Goal: Task Accomplishment & Management: Use online tool/utility

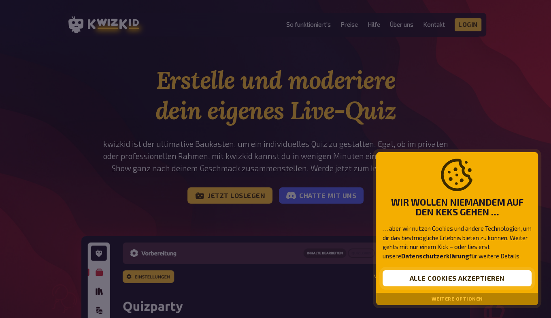
click at [425, 280] on button "Alle Cookies akzeptieren" at bounding box center [457, 278] width 149 height 16
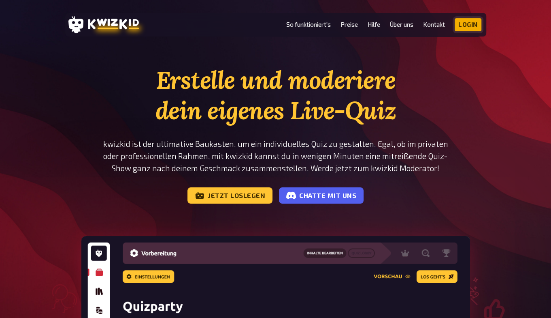
click at [468, 25] on link "Login" at bounding box center [468, 24] width 27 height 13
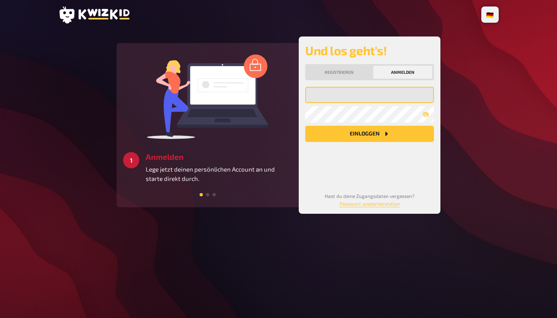
click at [364, 99] on input "email" at bounding box center [369, 95] width 129 height 16
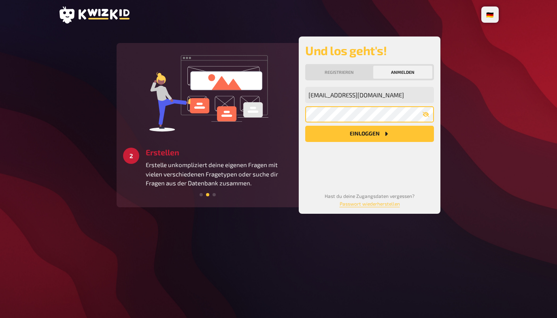
click at [305, 126] on button "Einloggen" at bounding box center [369, 134] width 129 height 16
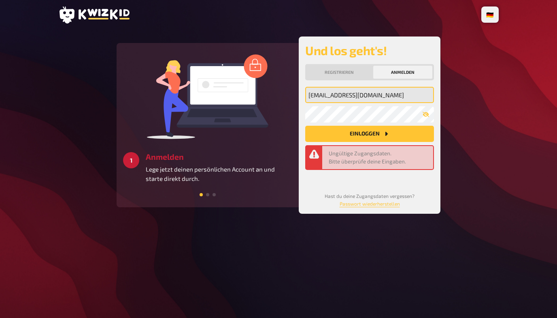
drag, startPoint x: 387, startPoint y: 95, endPoint x: 282, endPoint y: 108, distance: 105.7
click at [282, 108] on div "2 Erstellen Erstelle unkompliziert deine eigenen Fragen mit vielen verschiedene…" at bounding box center [279, 124] width 324 height 177
type input "b"
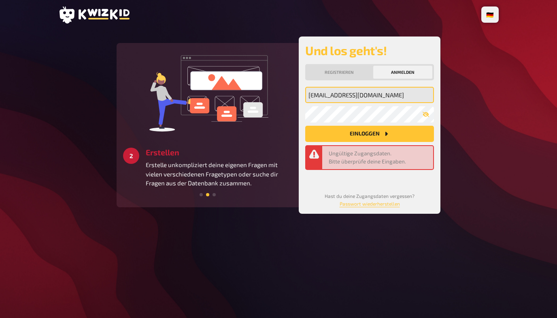
type input "quack.97@hotmail.com"
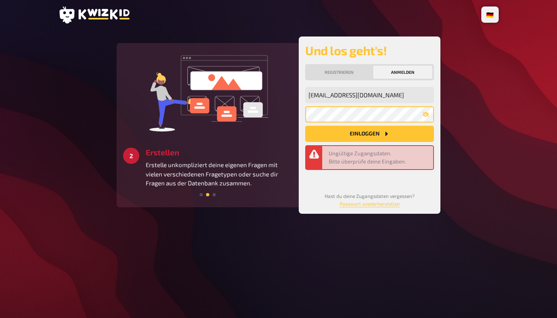
click at [305, 126] on button "Einloggen" at bounding box center [369, 134] width 129 height 16
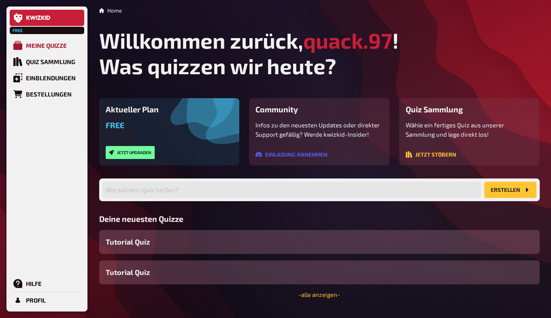
click at [21, 45] on icon at bounding box center [17, 45] width 9 height 9
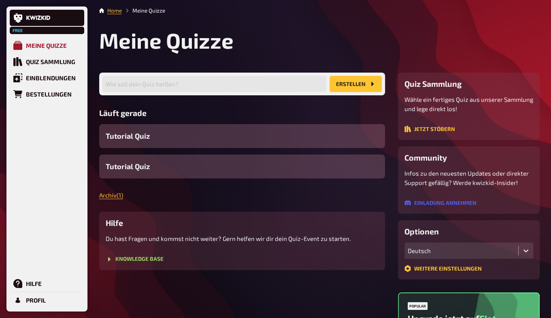
click at [47, 45] on div "Meine Quizze" at bounding box center [46, 45] width 41 height 7
click at [350, 84] on button "Erstellen" at bounding box center [356, 84] width 52 height 16
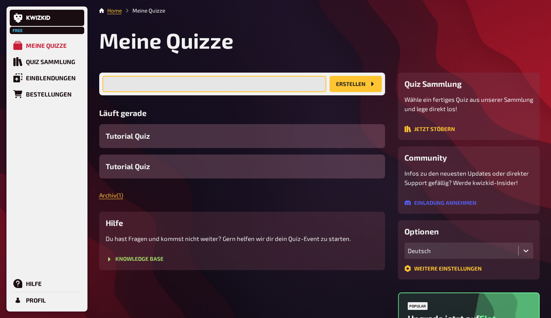
click at [211, 81] on input "text" at bounding box center [215, 84] width 224 height 16
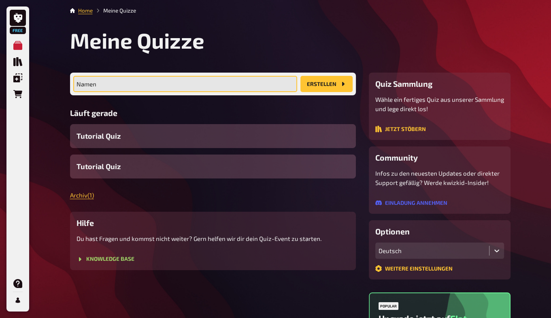
type input "Namen"
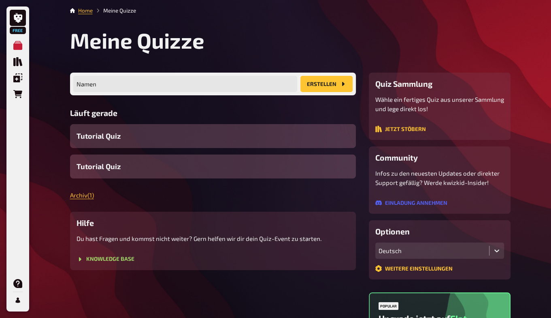
click at [339, 81] on button "Erstellen" at bounding box center [327, 84] width 52 height 16
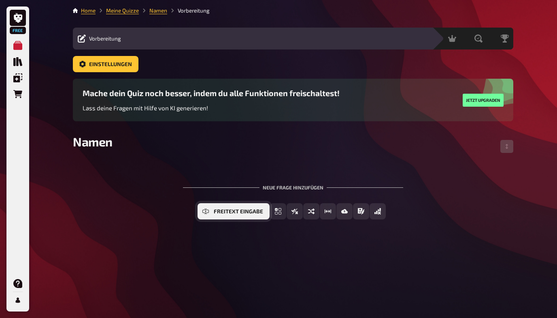
click at [210, 209] on button "Freitext Eingabe" at bounding box center [234, 211] width 72 height 16
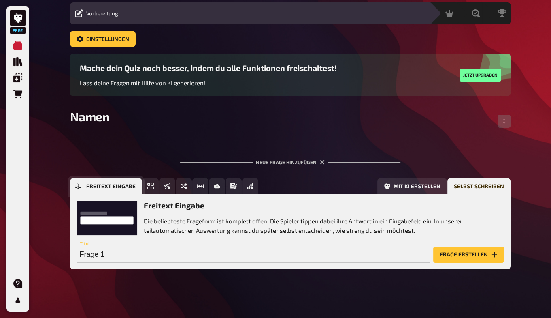
scroll to position [28, 0]
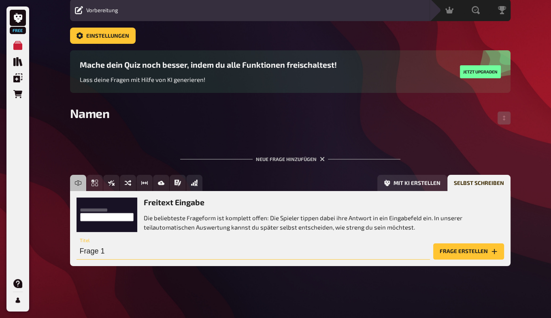
click at [165, 252] on input "Frage 1" at bounding box center [254, 251] width 354 height 16
type input "M"
type input "Eli"
click at [465, 252] on button "Frage erstellen" at bounding box center [469, 251] width 71 height 16
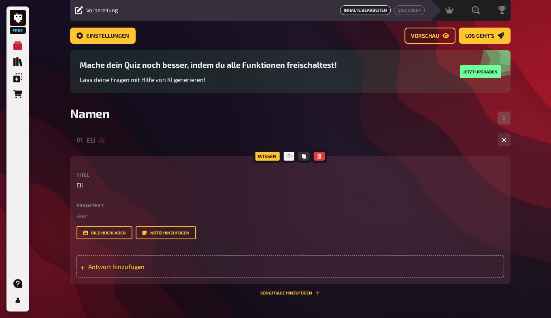
click at [124, 267] on span "Antwort hinzufügen" at bounding box center [151, 266] width 126 height 7
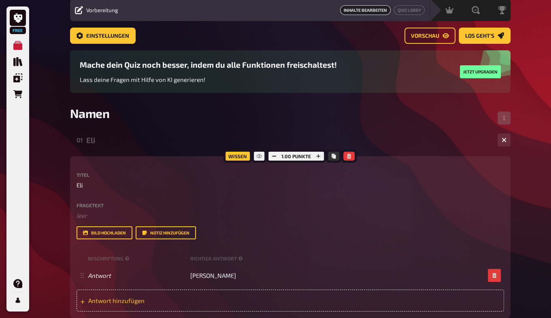
click at [102, 302] on span "Antwort hinzufügen" at bounding box center [151, 300] width 126 height 7
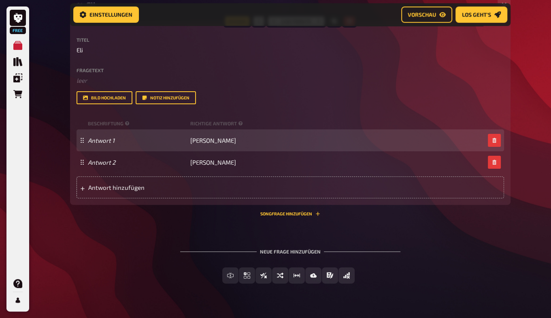
scroll to position [188, 0]
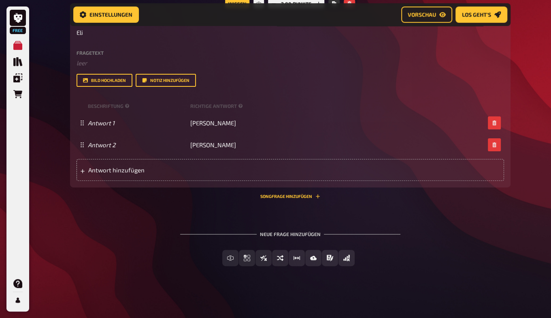
click at [318, 212] on div "01 Eli 2 Wissen 2.00 Punkte Titel Eli Fragetext ﻿ leer Hier hinziehen für Datei…" at bounding box center [290, 128] width 441 height 301
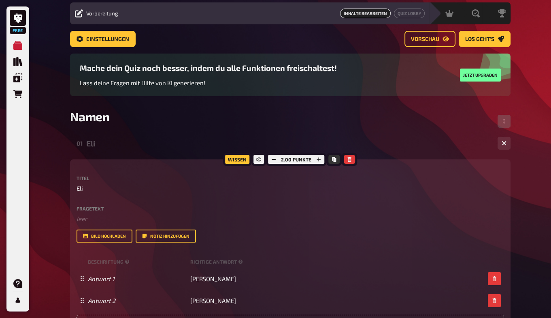
scroll to position [24, 0]
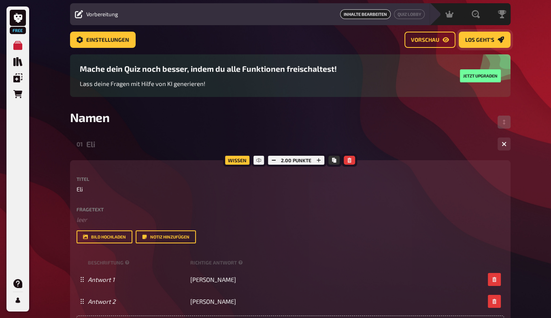
click at [485, 43] on span "Los geht's" at bounding box center [480, 40] width 29 height 6
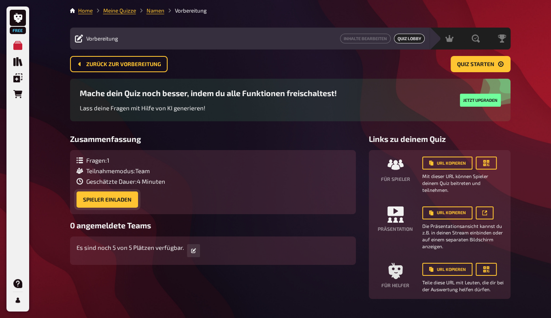
click at [113, 198] on button "Spieler einladen" at bounding box center [108, 199] width 62 height 16
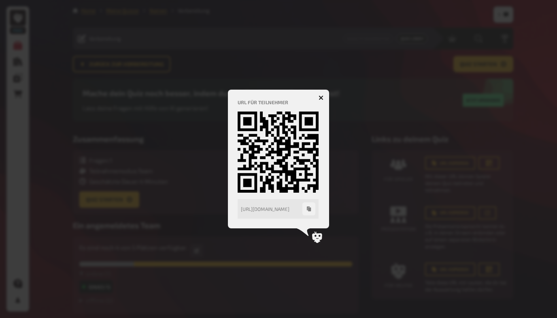
click at [320, 94] on button "button" at bounding box center [321, 97] width 13 height 13
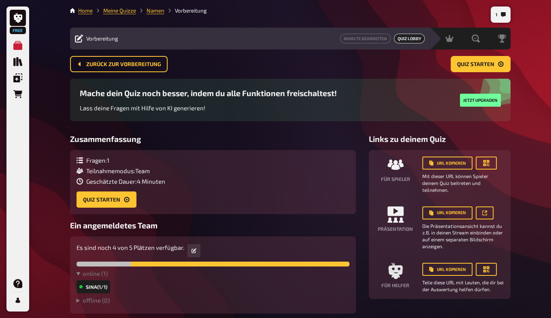
scroll to position [36, 0]
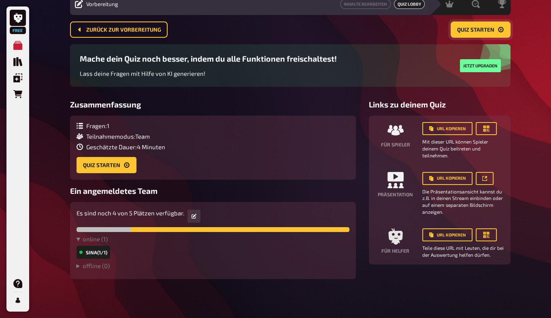
click at [473, 27] on span "Quiz starten" at bounding box center [475, 30] width 37 height 6
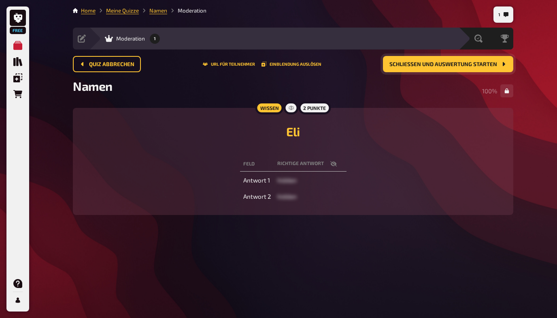
click at [468, 64] on span "Schließen und Auswertung starten" at bounding box center [444, 65] width 108 height 6
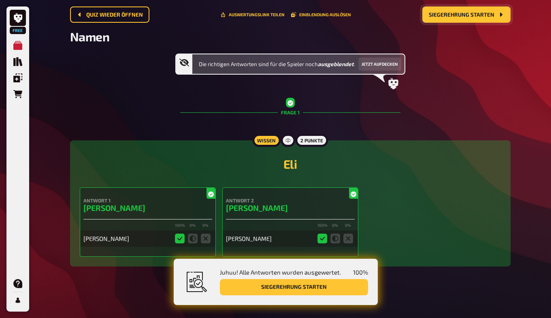
scroll to position [50, 0]
click at [296, 288] on button "Siegerehrung starten" at bounding box center [294, 287] width 148 height 16
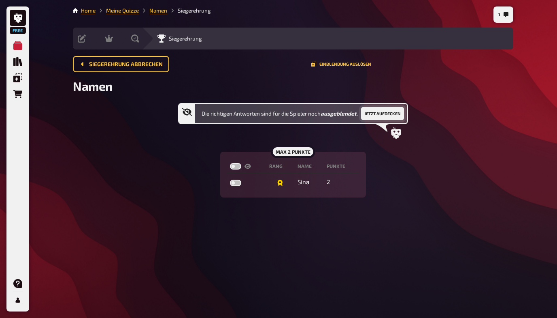
click at [377, 116] on button "Jetzt aufdecken" at bounding box center [382, 113] width 43 height 13
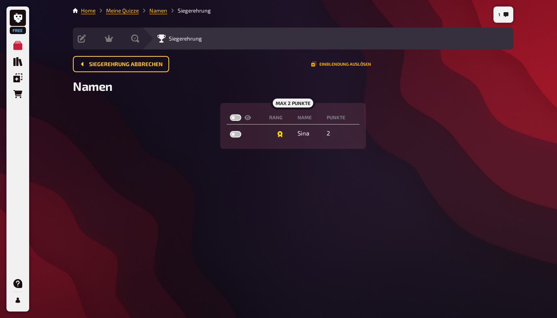
click at [343, 64] on button "Einblendung auslösen" at bounding box center [342, 64] width 60 height 5
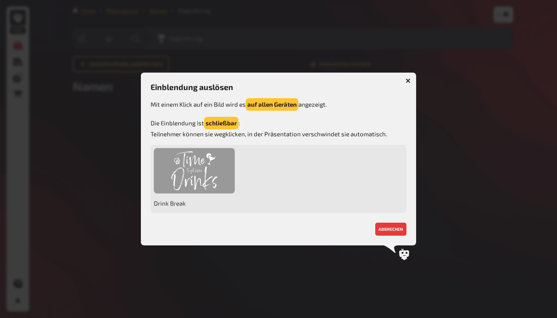
click at [200, 171] on div at bounding box center [194, 171] width 81 height 46
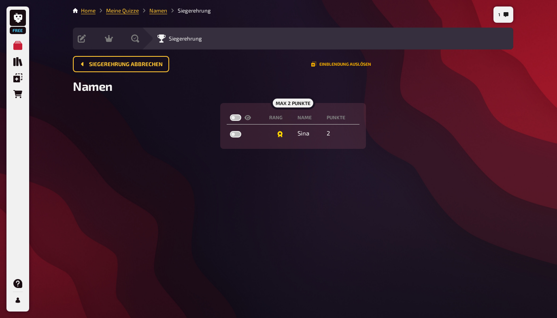
click at [350, 64] on button "Einblendung auslösen" at bounding box center [342, 64] width 60 height 5
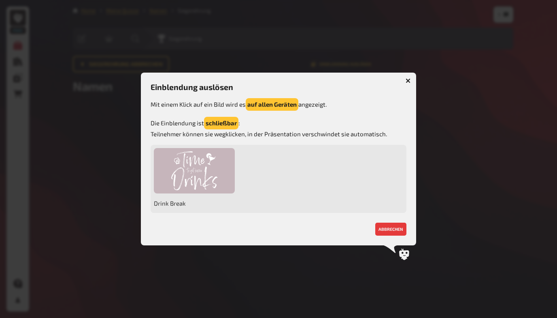
click at [277, 177] on div "Drink Break" at bounding box center [279, 179] width 256 height 68
click at [390, 230] on button "abbrechen" at bounding box center [391, 228] width 31 height 13
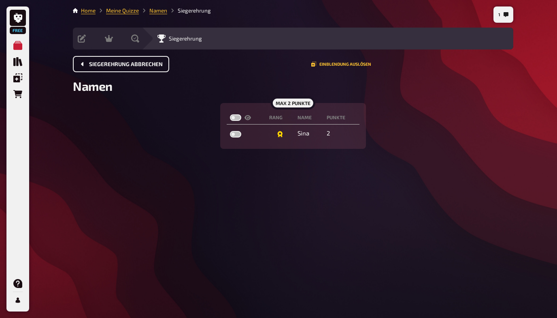
click at [121, 65] on span "Siegerehrung abbrechen" at bounding box center [126, 65] width 74 height 6
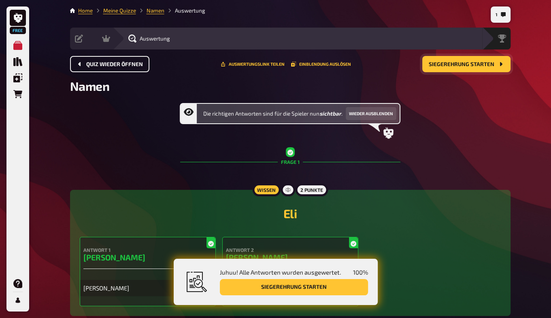
click at [446, 70] on button "Siegerehrung starten" at bounding box center [467, 64] width 88 height 16
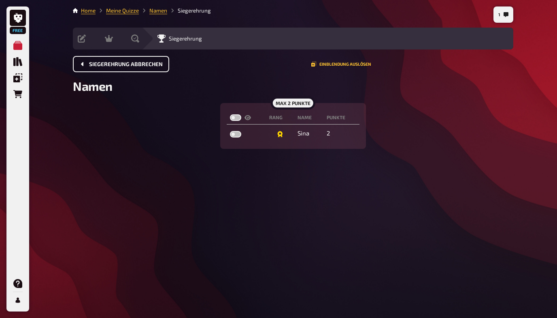
click at [495, 11] on div "1" at bounding box center [504, 14] width 20 height 16
click at [501, 14] on button "1" at bounding box center [503, 14] width 17 height 13
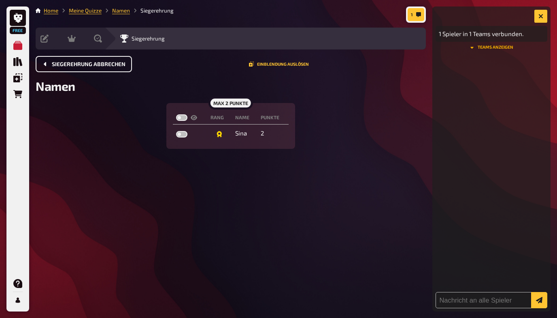
click at [490, 48] on button "Teams anzeigen" at bounding box center [492, 47] width 112 height 5
click at [542, 14] on icon "button" at bounding box center [541, 16] width 5 height 5
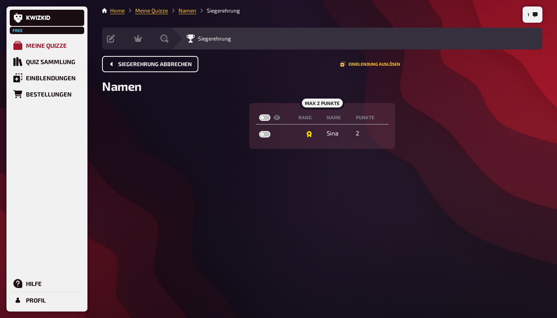
click at [30, 45] on div "Meine Quizze" at bounding box center [46, 45] width 41 height 7
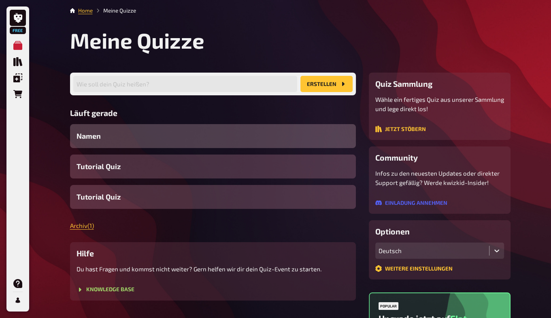
click at [134, 131] on div "Namen" at bounding box center [213, 136] width 286 height 24
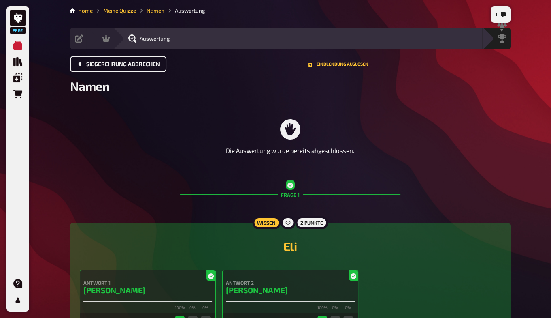
click at [89, 68] on button "Siegerehrung abbrechen" at bounding box center [118, 64] width 96 height 16
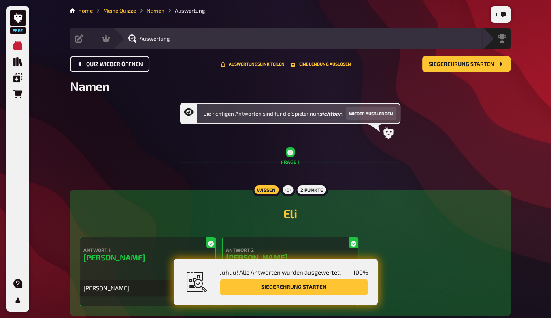
click at [106, 65] on span "Quiz wieder öffnen" at bounding box center [114, 65] width 57 height 6
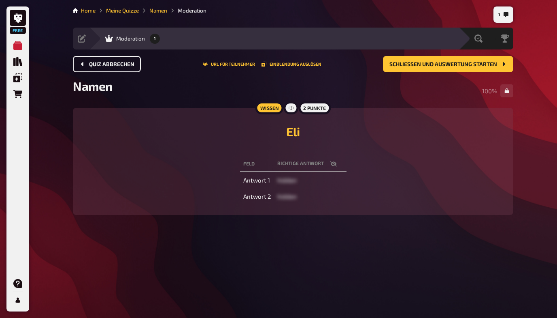
click at [109, 63] on span "Quiz abbrechen" at bounding box center [111, 65] width 45 height 6
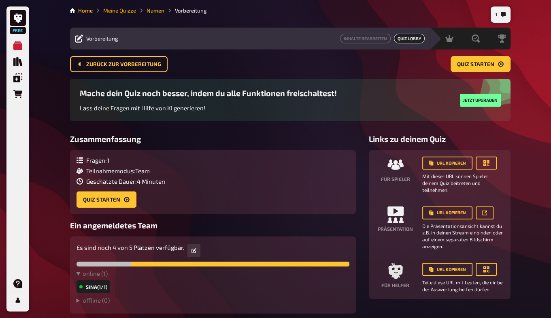
click at [117, 11] on link "Meine Quizze" at bounding box center [119, 10] width 33 height 6
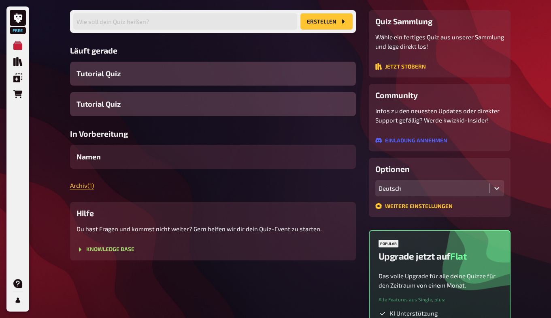
scroll to position [64, 0]
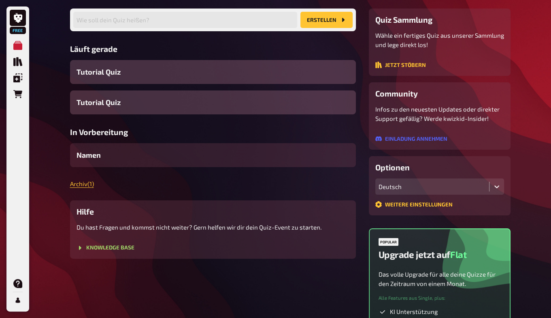
drag, startPoint x: 325, startPoint y: 155, endPoint x: 161, endPoint y: 177, distance: 164.8
click at [161, 177] on div "Wie soll dein Quiz heißen? Erstellen Läuft gerade Tutorial Quiz Tutorial Quiz I…" at bounding box center [213, 134] width 286 height 250
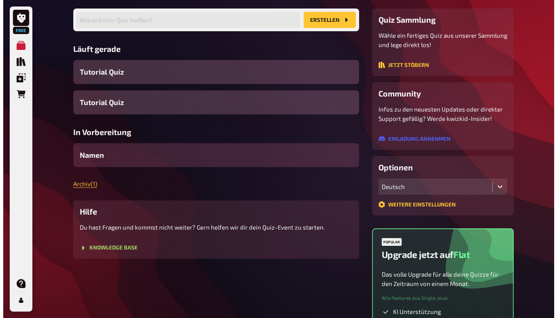
scroll to position [0, 0]
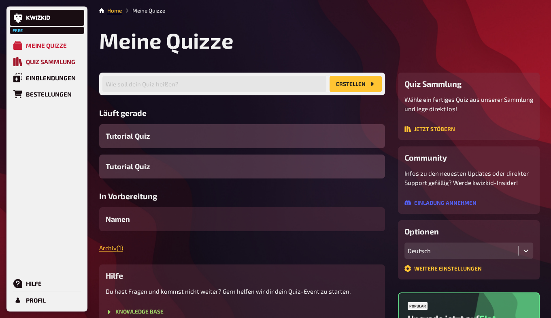
click at [55, 64] on div "Quiz Sammlung" at bounding box center [50, 61] width 49 height 7
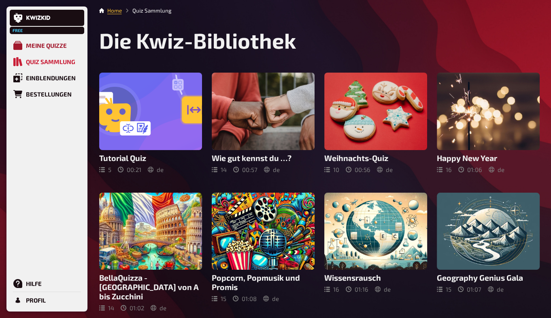
click at [57, 48] on div "Meine Quizze" at bounding box center [46, 45] width 41 height 7
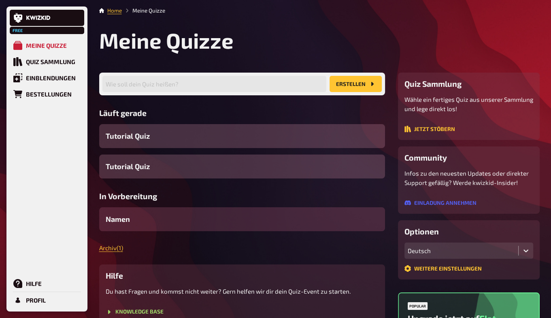
click at [145, 218] on div "Namen" at bounding box center [242, 219] width 286 height 24
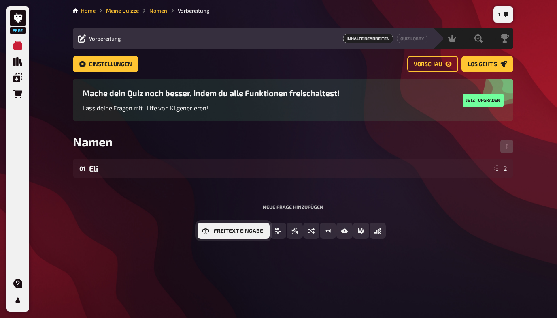
click at [246, 233] on span "Freitext Eingabe" at bounding box center [238, 231] width 49 height 6
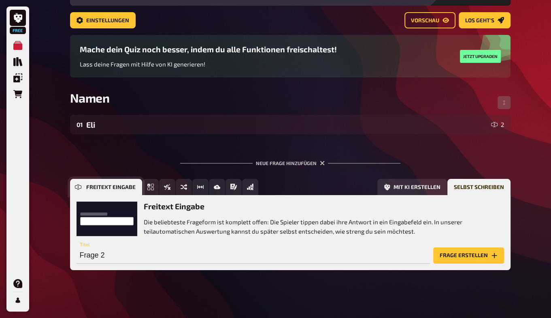
scroll to position [48, 0]
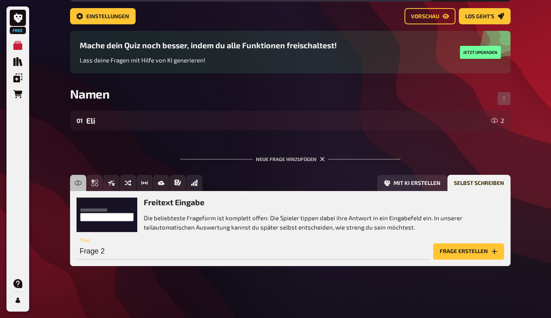
click at [480, 251] on button "Frage erstellen" at bounding box center [469, 251] width 71 height 16
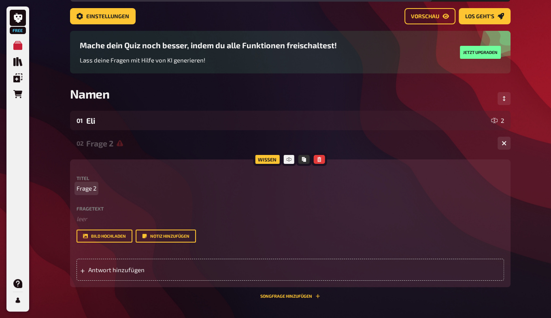
click at [96, 182] on div "Titel Frage 2" at bounding box center [291, 183] width 428 height 17
click at [100, 270] on span "Antwort hinzufügen" at bounding box center [151, 269] width 126 height 7
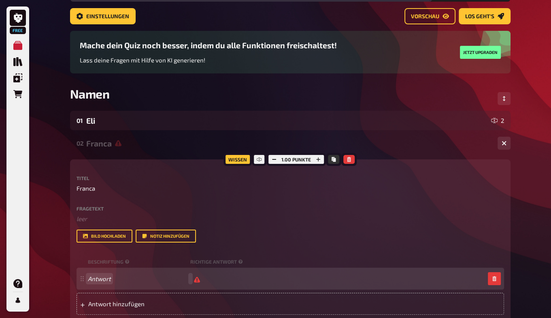
scroll to position [47, 0]
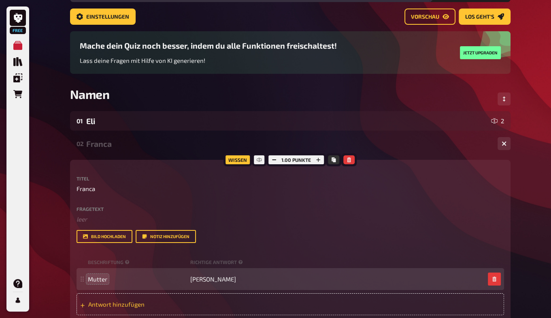
click at [91, 303] on span "Antwort hinzufügen" at bounding box center [151, 303] width 126 height 7
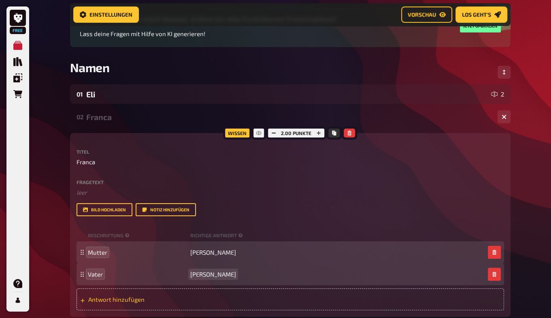
scroll to position [86, 0]
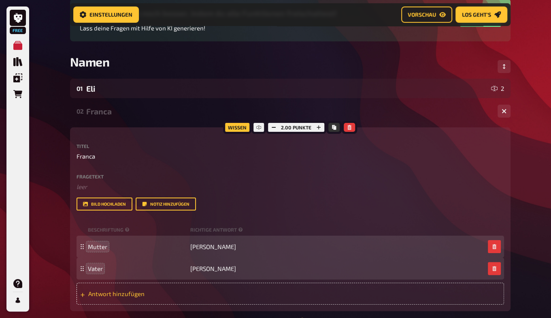
click at [131, 294] on span "Antwort hinzufügen" at bounding box center [151, 293] width 126 height 7
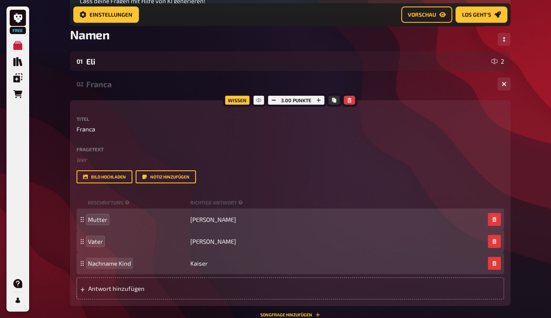
scroll to position [110, 0]
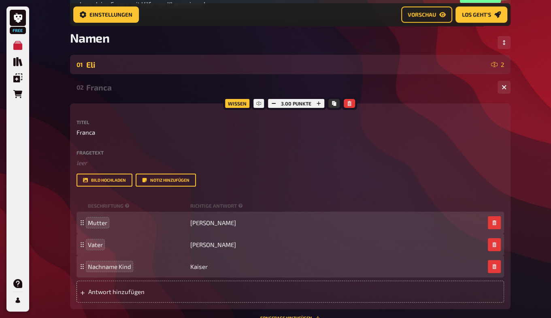
click at [149, 63] on div "Eli" at bounding box center [287, 64] width 402 height 9
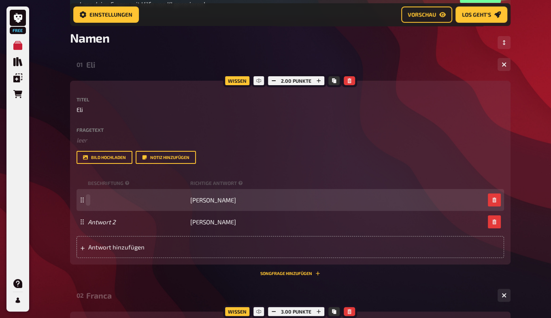
click at [96, 208] on div "[PERSON_NAME]" at bounding box center [291, 200] width 428 height 22
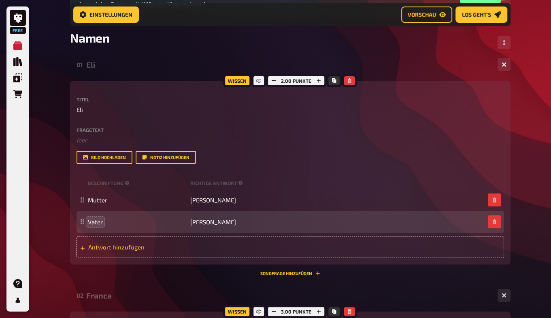
click at [103, 252] on div "Antwort hinzufügen" at bounding box center [291, 247] width 428 height 22
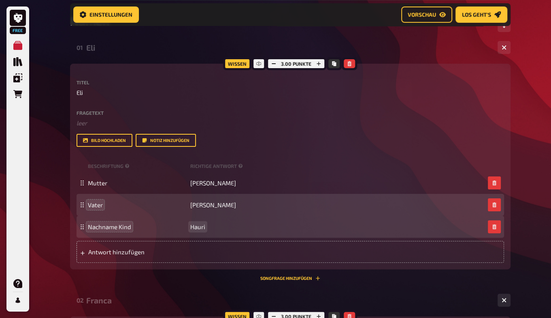
scroll to position [126, 0]
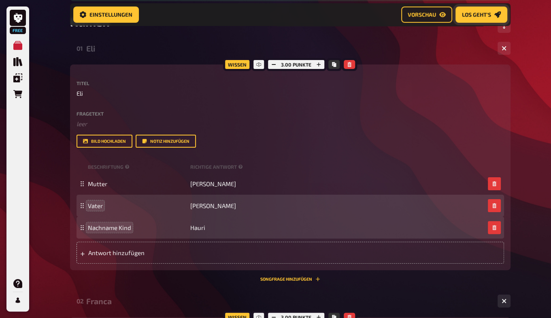
click at [478, 14] on span "Los geht's" at bounding box center [476, 15] width 29 height 6
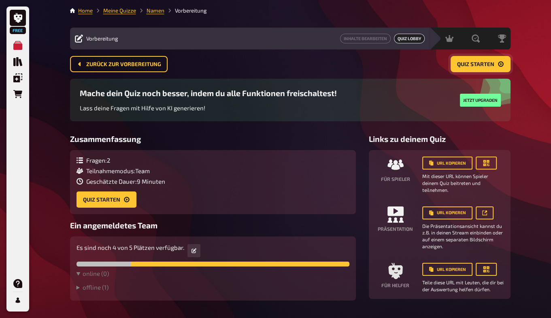
click at [480, 62] on span "Quiz starten" at bounding box center [475, 65] width 37 height 6
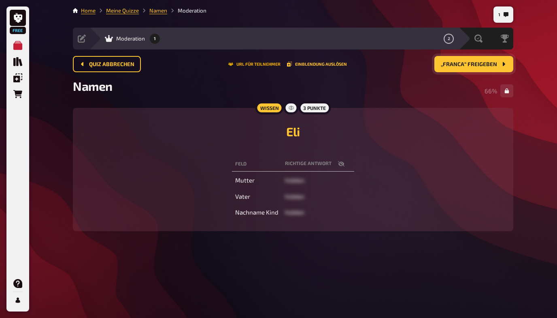
click at [264, 64] on button "URL für Teilnehmer" at bounding box center [254, 64] width 52 height 5
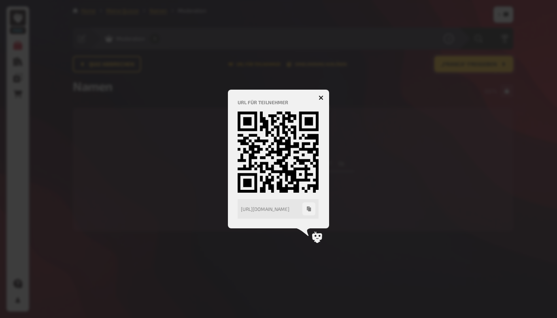
click at [321, 101] on button "button" at bounding box center [321, 97] width 13 height 13
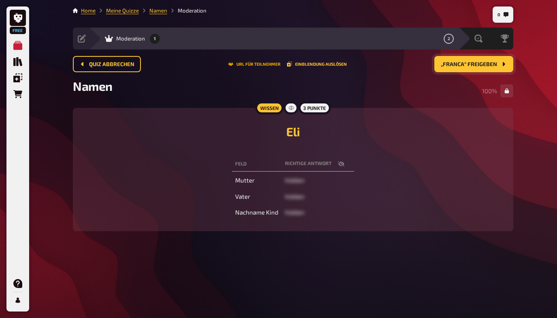
click at [250, 65] on button "URL für Teilnehmer" at bounding box center [254, 64] width 52 height 5
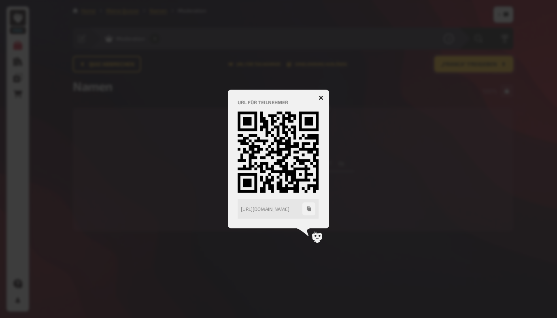
click at [322, 98] on icon "button" at bounding box center [322, 98] width 8 height 8
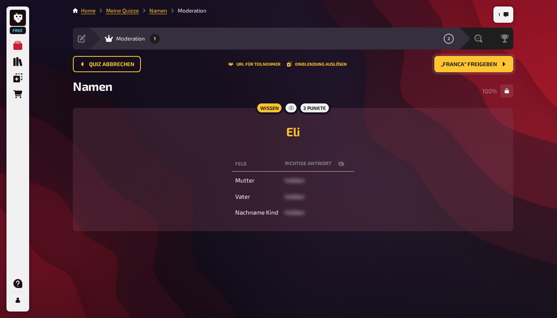
click at [251, 60] on div "Quiz abbrechen URL für Teilnehmer Einblendung auslösen „Franca“ freigeben" at bounding box center [293, 64] width 441 height 16
click at [254, 66] on button "URL für Teilnehmer" at bounding box center [254, 64] width 52 height 5
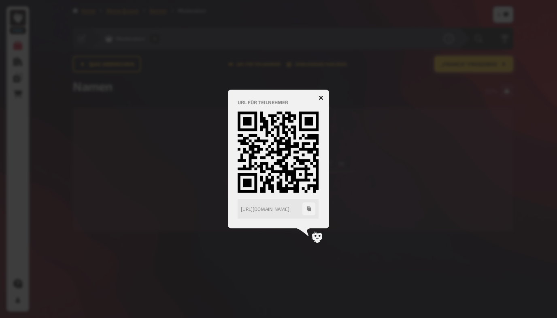
click at [383, 154] on div at bounding box center [278, 159] width 557 height 318
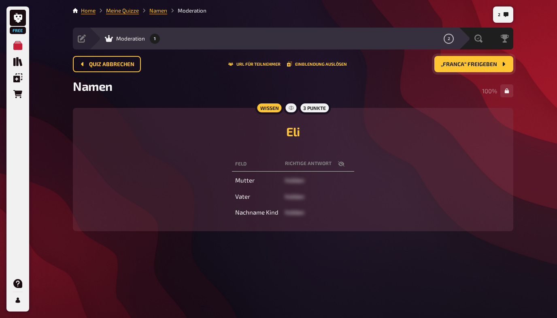
click at [482, 63] on span "„Franca“ freigeben" at bounding box center [469, 65] width 56 height 6
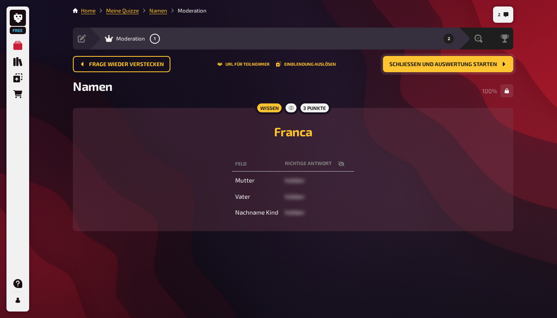
click at [482, 63] on span "Schließen und Auswertung starten" at bounding box center [444, 65] width 108 height 6
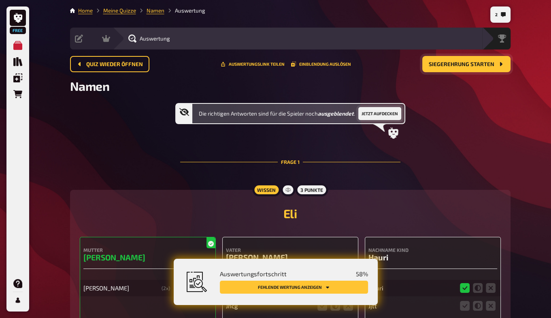
click at [372, 115] on button "Jetzt aufdecken" at bounding box center [380, 113] width 43 height 13
click at [472, 63] on span "Siegerehrung starten" at bounding box center [462, 65] width 66 height 6
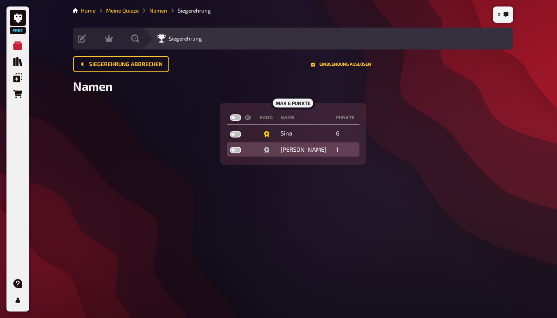
click at [309, 150] on td "Naomi" at bounding box center [306, 149] width 56 height 15
click at [278, 147] on td at bounding box center [266, 149] width 21 height 15
click at [236, 148] on label at bounding box center [235, 150] width 11 height 6
click at [230, 147] on input "checkbox" at bounding box center [230, 146] width 0 height 0
checkbox input "true"
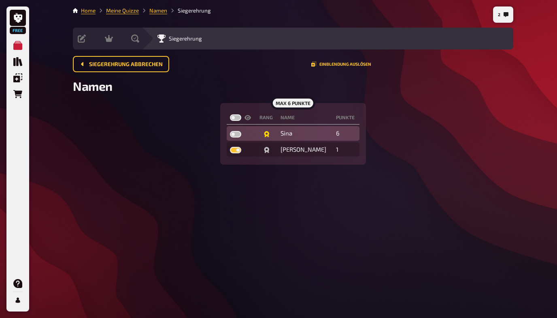
click at [237, 136] on label at bounding box center [235, 134] width 11 height 6
click at [230, 131] on input "checkbox" at bounding box center [230, 130] width 0 height 0
checkbox input "true"
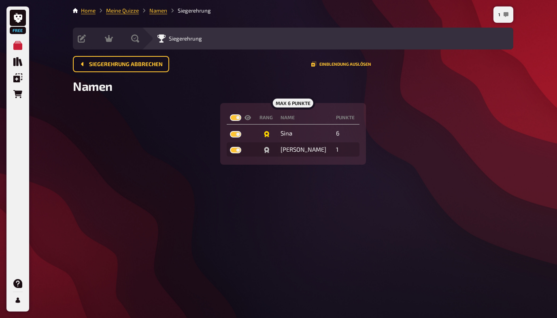
click at [502, 16] on button "1" at bounding box center [503, 14] width 17 height 13
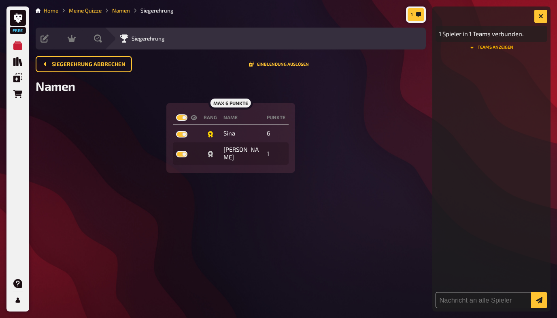
click at [494, 49] on button "Teams anzeigen" at bounding box center [492, 47] width 112 height 5
click at [504, 64] on button "Teams ausblenden" at bounding box center [492, 66] width 112 height 5
click at [537, 19] on button "button" at bounding box center [541, 16] width 13 height 13
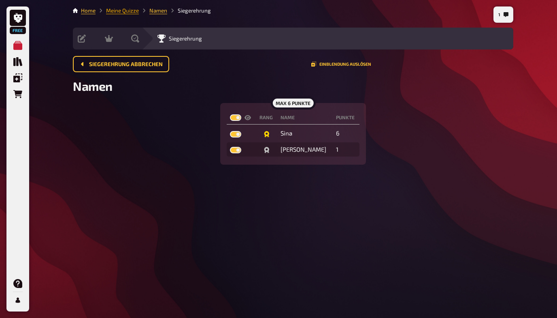
click at [131, 8] on link "Meine Quizze" at bounding box center [122, 10] width 33 height 6
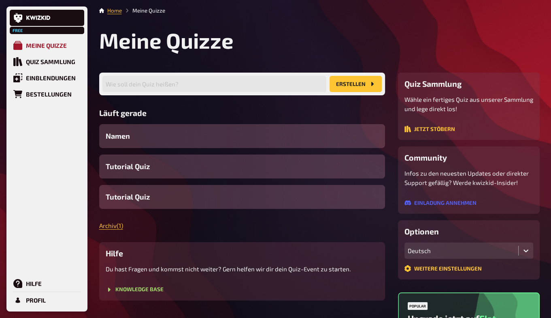
click at [42, 43] on div "Meine Quizze" at bounding box center [46, 45] width 41 height 7
click at [112, 225] on link "Archiv ( 1 )" at bounding box center [111, 225] width 24 height 7
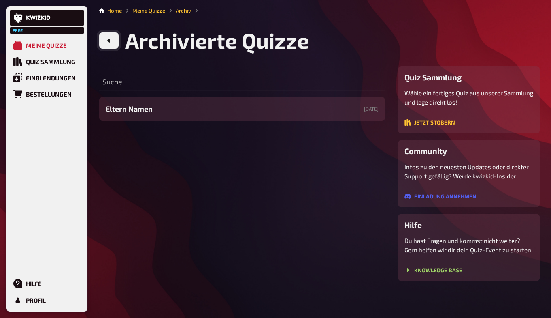
click at [107, 39] on icon "button" at bounding box center [109, 40] width 6 height 6
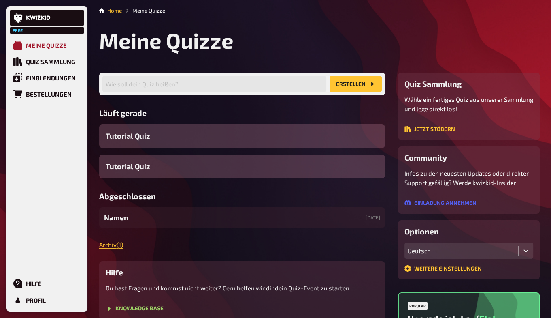
click at [51, 49] on div "Meine Quizze" at bounding box center [46, 45] width 41 height 7
click at [380, 217] on button "button" at bounding box center [377, 217] width 13 height 13
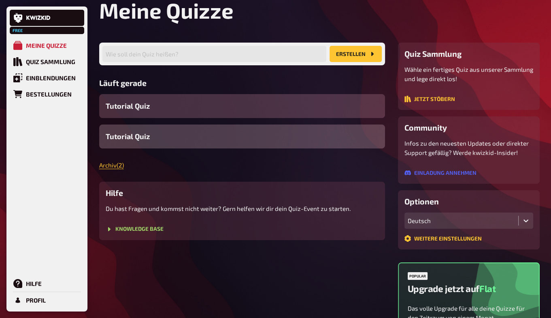
scroll to position [26, 0]
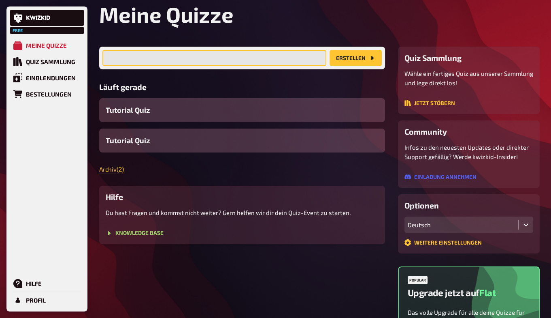
click at [157, 58] on input "text" at bounding box center [215, 58] width 224 height 16
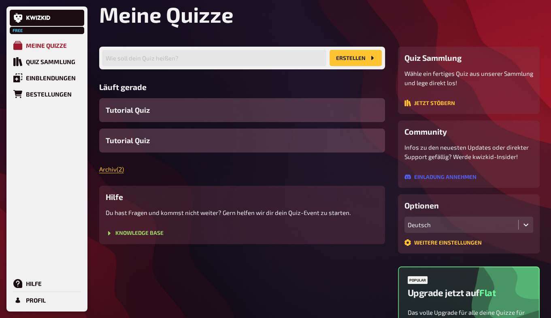
click at [52, 50] on link "Meine Quizze" at bounding box center [47, 45] width 75 height 16
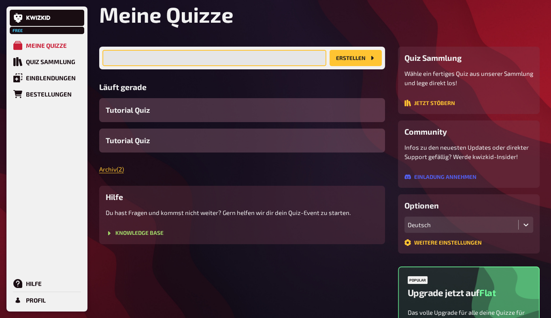
click at [151, 58] on input "text" at bounding box center [215, 58] width 224 height 16
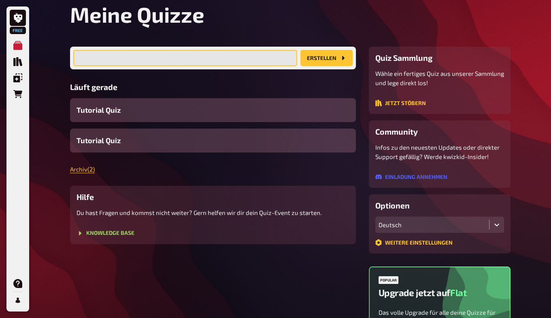
click at [216, 55] on input "text" at bounding box center [185, 58] width 224 height 16
type input "Eltern Namen"
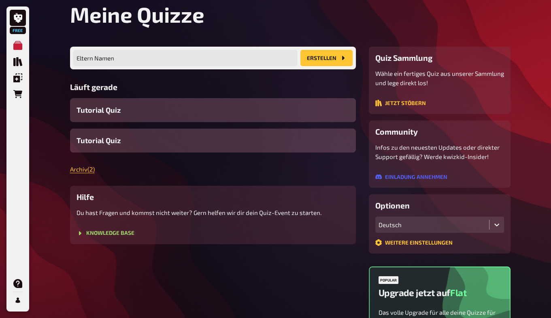
click at [317, 63] on button "Erstellen" at bounding box center [327, 58] width 52 height 16
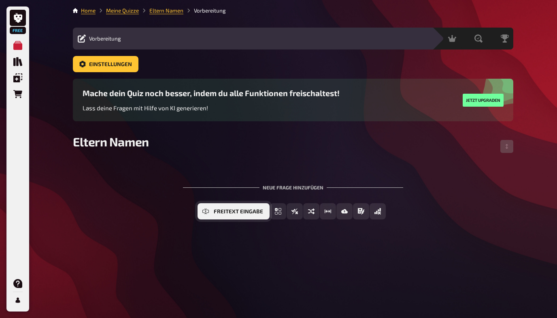
click at [214, 215] on button "Freitext Eingabe" at bounding box center [234, 211] width 72 height 16
click at [234, 214] on button "Freitext Eingabe" at bounding box center [234, 211] width 72 height 16
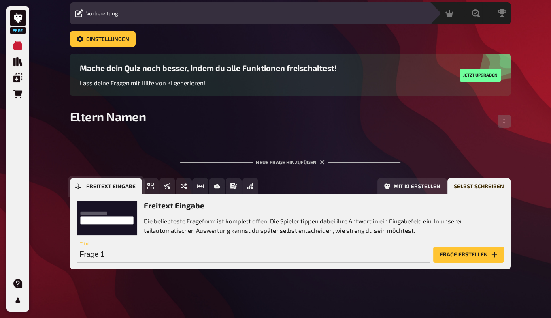
scroll to position [28, 0]
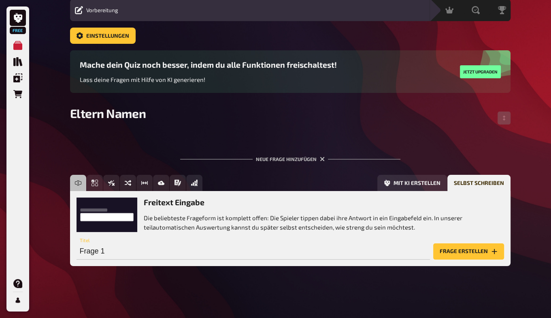
click at [480, 248] on button "Frage erstellen" at bounding box center [469, 251] width 71 height 16
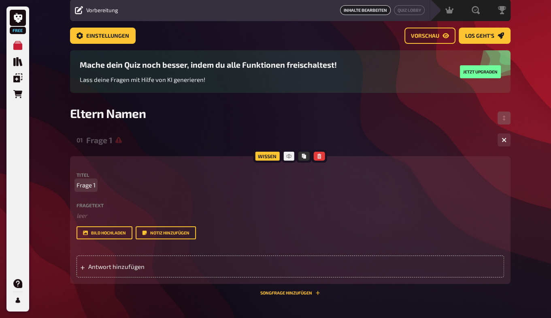
click at [90, 182] on span "Frage 1" at bounding box center [86, 184] width 19 height 9
click at [102, 265] on span "Antwort hinzufügen" at bounding box center [151, 266] width 126 height 7
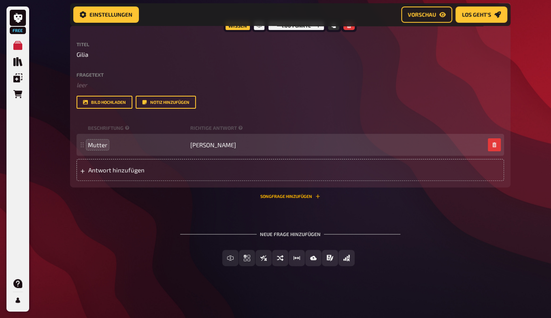
scroll to position [166, 0]
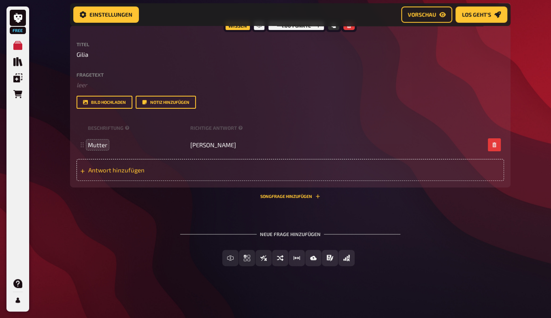
click at [102, 175] on div "Antwort hinzufügen" at bounding box center [291, 170] width 428 height 22
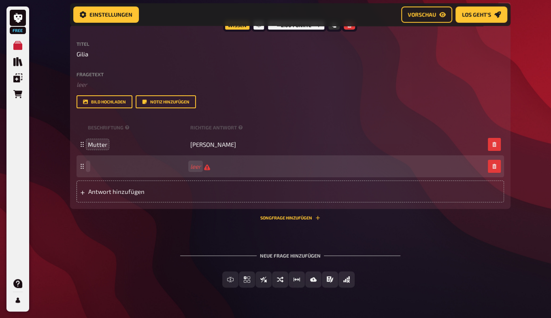
click at [108, 170] on div "leer" at bounding box center [291, 166] width 428 height 22
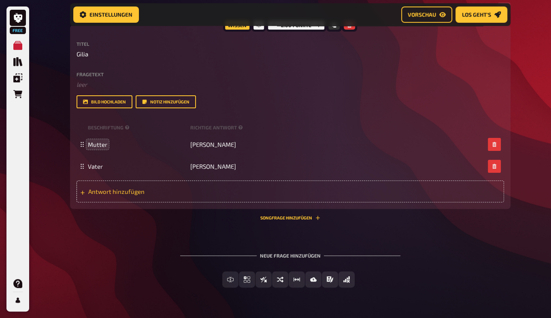
click at [102, 190] on span "Antwort hinzufügen" at bounding box center [151, 191] width 126 height 7
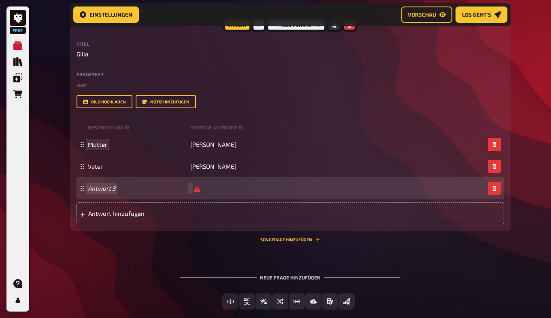
scroll to position [165, 0]
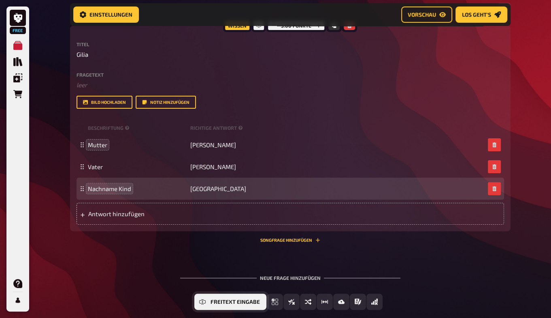
click at [217, 297] on button "Freitext Eingabe" at bounding box center [230, 301] width 72 height 16
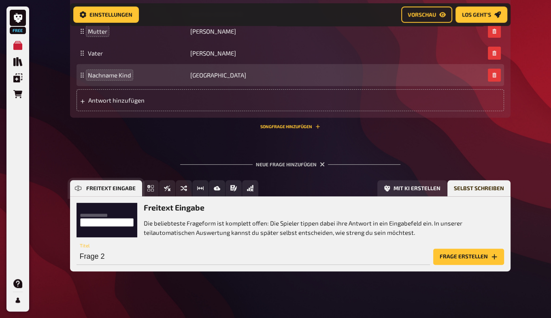
scroll to position [284, 0]
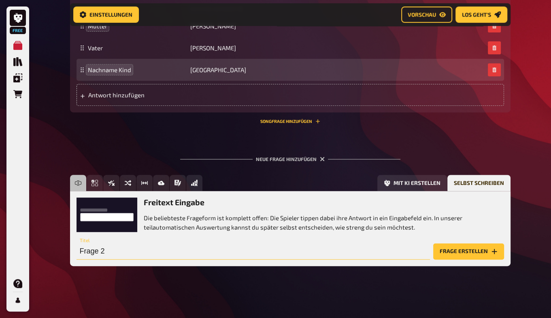
click at [113, 246] on input "Frage 2" at bounding box center [254, 251] width 354 height 16
type input "Nia"
click at [451, 254] on button "Frage erstellen" at bounding box center [469, 251] width 71 height 16
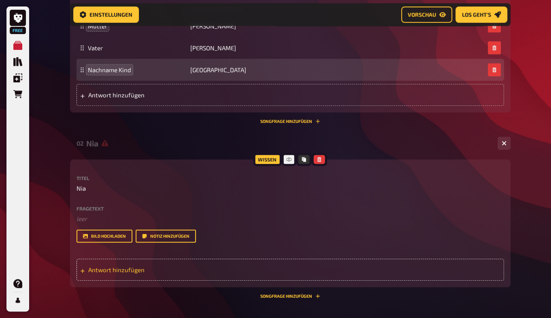
click at [113, 269] on span "Antwort hinzufügen" at bounding box center [151, 269] width 126 height 7
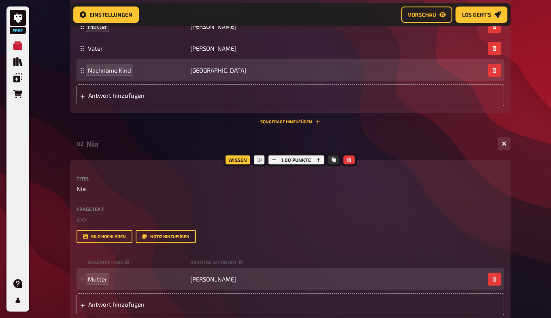
scroll to position [418, 0]
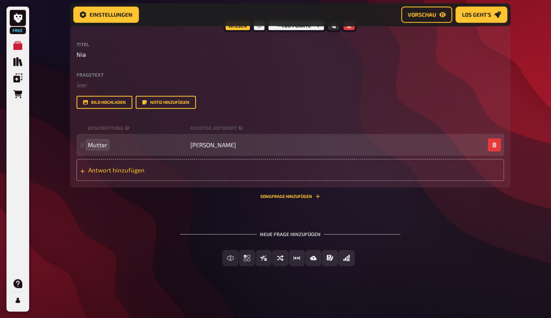
click at [115, 169] on span "Antwort hinzufügen" at bounding box center [151, 169] width 126 height 7
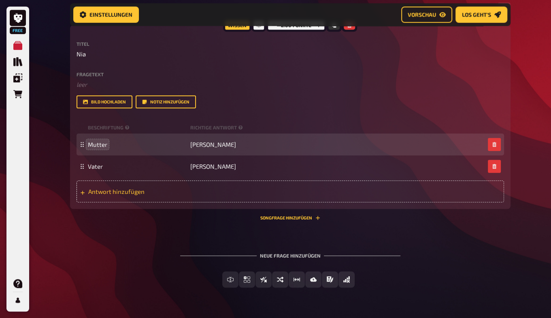
click at [105, 191] on span "Antwort hinzufügen" at bounding box center [151, 191] width 126 height 7
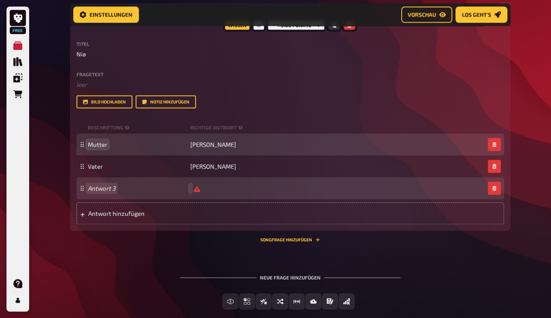
click at [103, 194] on div "Antwort 3" at bounding box center [291, 188] width 428 height 22
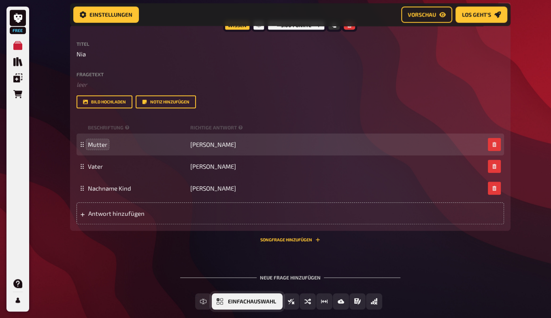
click at [222, 302] on icon "Einfachauswahl" at bounding box center [220, 301] width 6 height 6
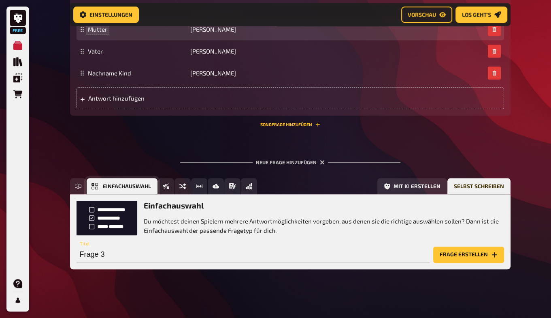
scroll to position [536, 0]
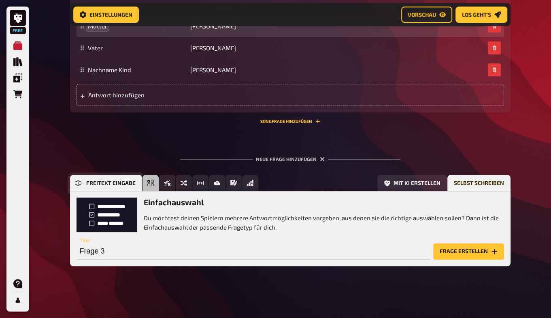
click at [79, 180] on icon "Freitext Eingabe" at bounding box center [78, 182] width 6 height 6
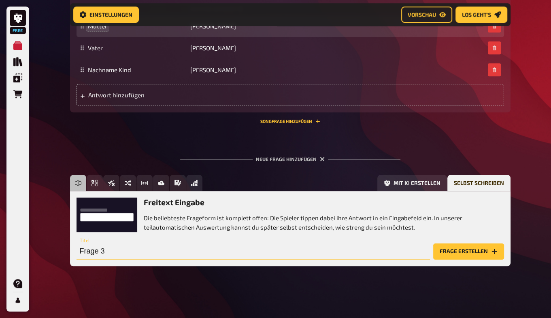
click at [122, 253] on input "Frage 3" at bounding box center [254, 251] width 354 height 16
type input "[PERSON_NAME]"
click at [467, 252] on button "Frage erstellen" at bounding box center [469, 251] width 71 height 16
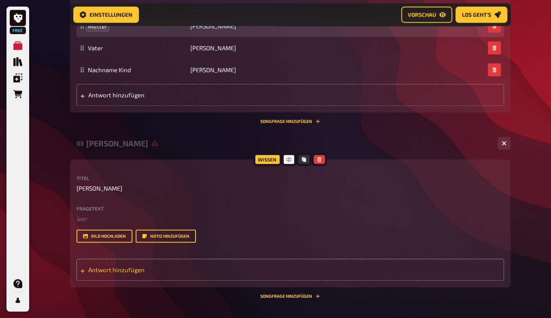
click at [96, 271] on span "Antwort hinzufügen" at bounding box center [151, 269] width 126 height 7
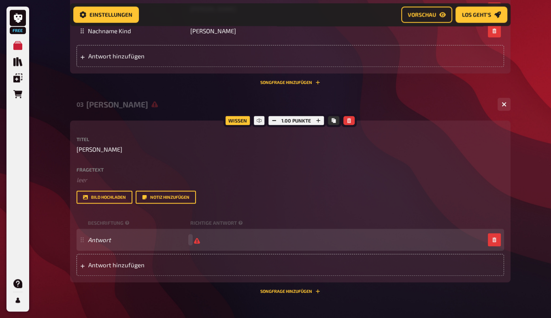
scroll to position [576, 0]
click at [114, 248] on div "leer" at bounding box center [291, 239] width 428 height 22
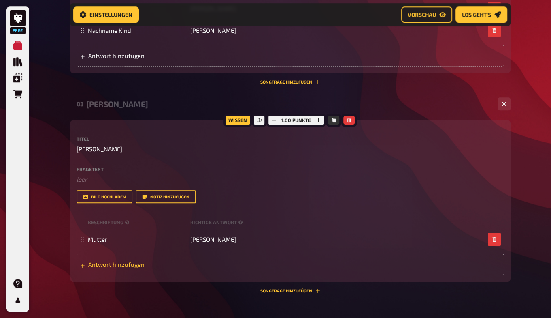
click at [104, 260] on div "Antwort hinzufügen" at bounding box center [291, 264] width 428 height 22
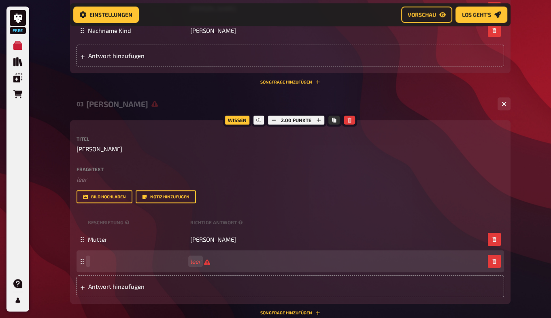
click at [100, 266] on div "leer" at bounding box center [291, 261] width 428 height 22
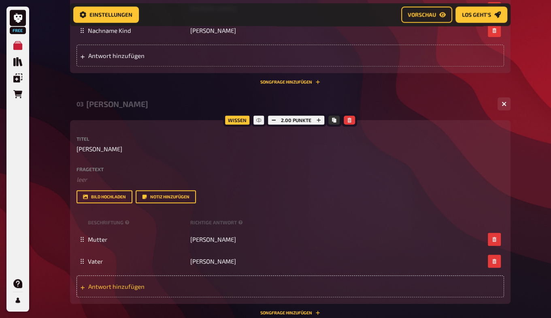
click at [105, 283] on span "Antwort hinzufügen" at bounding box center [151, 285] width 126 height 7
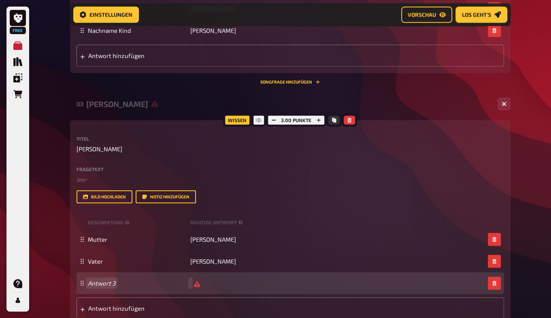
click at [102, 289] on div "Antwort 3" at bounding box center [291, 283] width 428 height 22
drag, startPoint x: 131, startPoint y: 284, endPoint x: 88, endPoint y: 284, distance: 42.5
click at [88, 284] on span "Nachname Kind" at bounding box center [137, 282] width 99 height 7
drag, startPoint x: 88, startPoint y: 284, endPoint x: 142, endPoint y: 286, distance: 53.5
click at [142, 286] on span "Nachname Kind" at bounding box center [137, 282] width 99 height 7
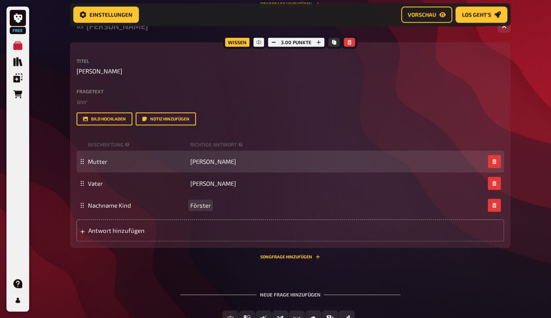
scroll to position [702, 0]
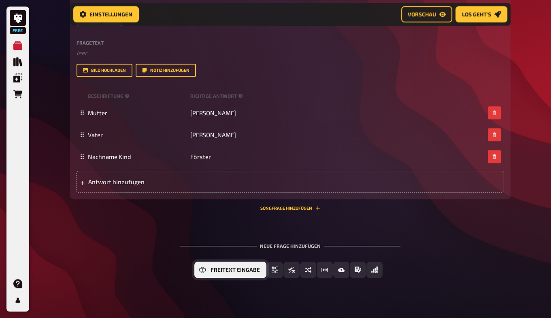
click at [224, 270] on span "Freitext Eingabe" at bounding box center [235, 270] width 49 height 6
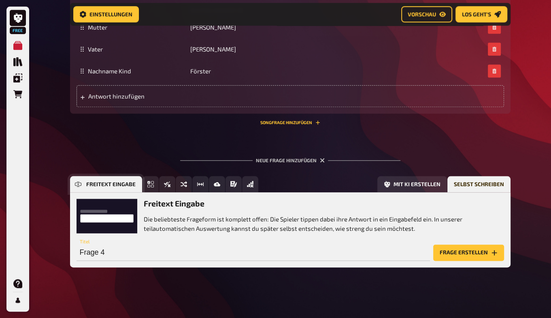
scroll to position [789, 0]
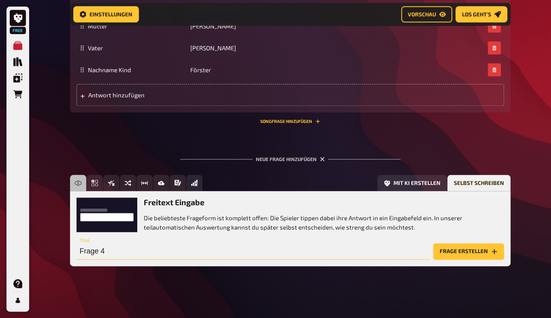
click at [117, 247] on input "Frage 4" at bounding box center [254, 251] width 354 height 16
type input "[PERSON_NAME]"
click at [470, 254] on button "Frage erstellen" at bounding box center [469, 251] width 71 height 16
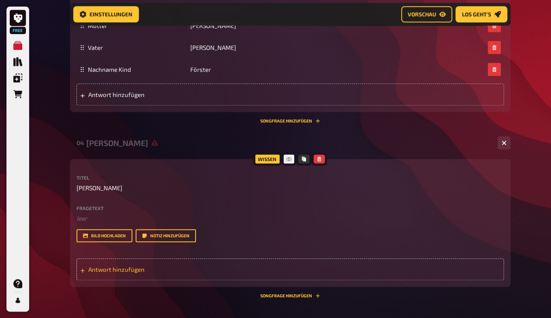
click at [96, 271] on span "Antwort hinzufügen" at bounding box center [151, 268] width 126 height 7
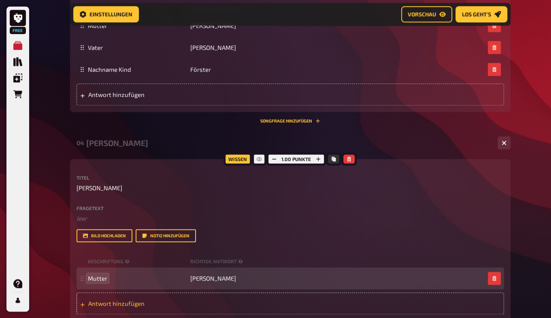
click at [110, 299] on div "Antwort hinzufügen" at bounding box center [291, 303] width 428 height 22
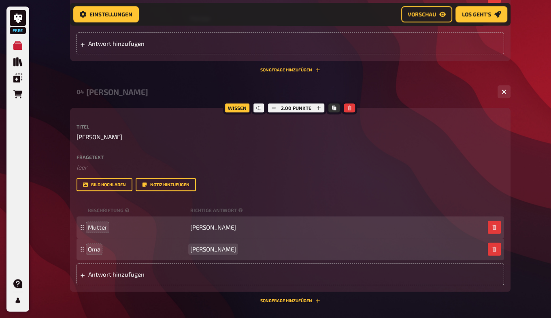
scroll to position [841, 0]
click at [99, 275] on span "Antwort hinzufügen" at bounding box center [151, 273] width 126 height 7
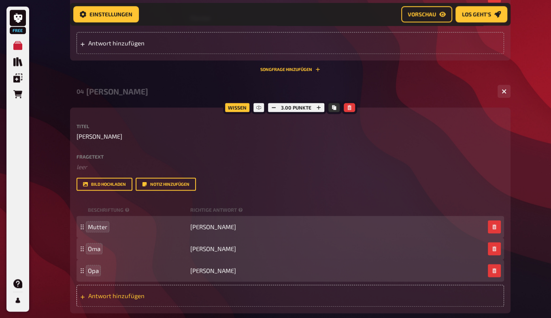
click at [97, 295] on span "Antwort hinzufügen" at bounding box center [151, 295] width 126 height 7
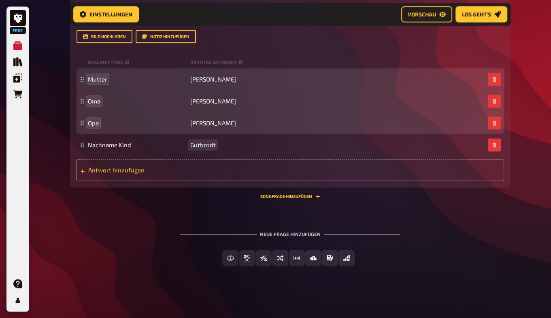
scroll to position [988, 0]
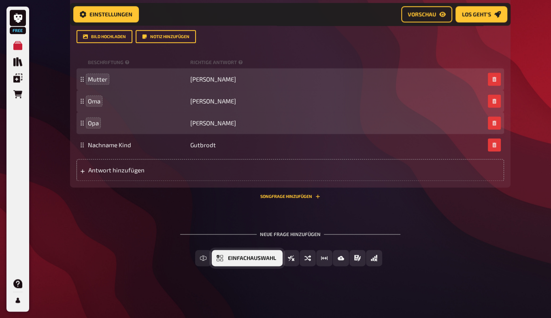
click at [227, 259] on button "Einfachauswahl" at bounding box center [247, 258] width 71 height 16
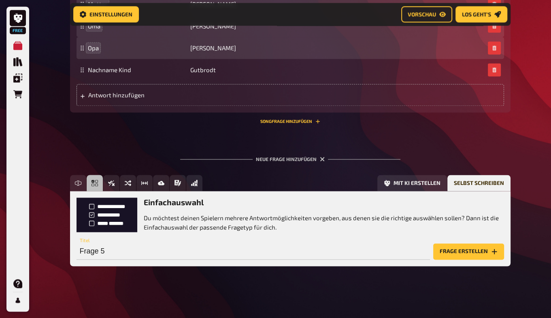
scroll to position [1063, 0]
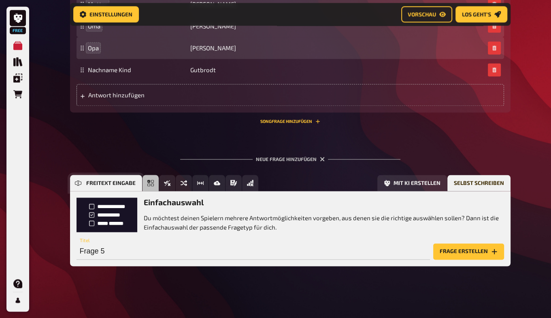
click at [81, 184] on icon "Freitext Eingabe" at bounding box center [78, 182] width 6 height 6
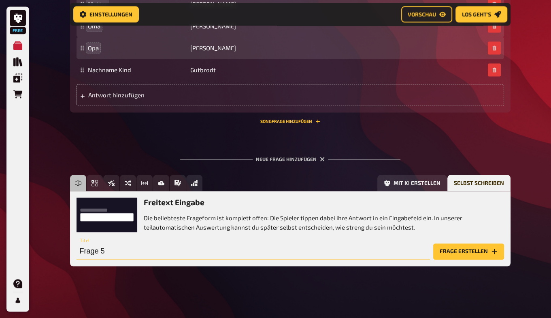
click at [126, 253] on input "Frage 5" at bounding box center [254, 251] width 354 height 16
type input "Jahsiah"
click at [483, 249] on button "Frage erstellen" at bounding box center [469, 251] width 71 height 16
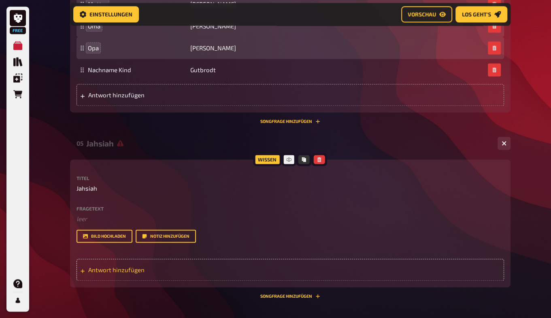
click at [102, 269] on span "Antwort hinzufügen" at bounding box center [151, 269] width 126 height 7
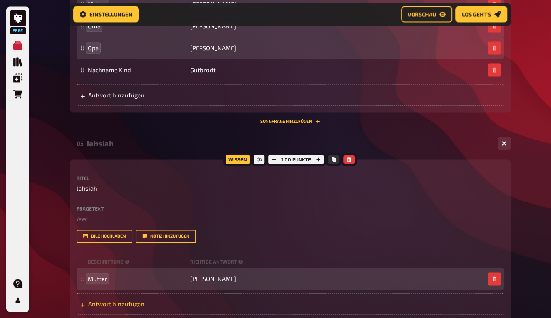
click at [100, 300] on span "Antwort hinzufügen" at bounding box center [151, 303] width 126 height 7
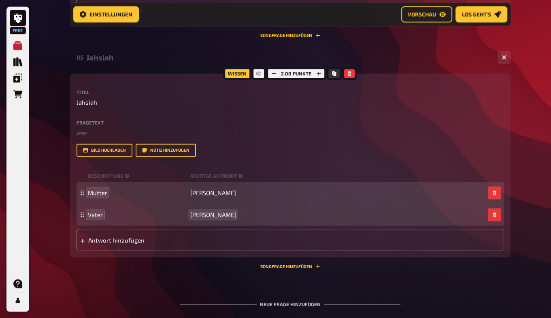
scroll to position [1151, 0]
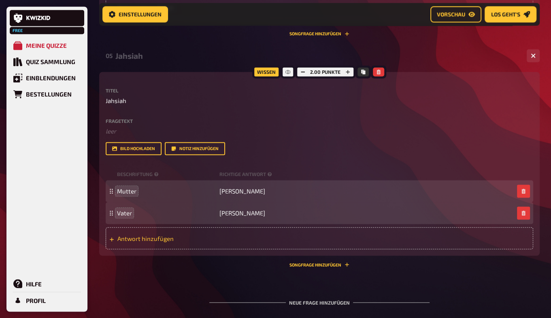
click at [133, 235] on span "Antwort hinzufügen" at bounding box center [180, 237] width 126 height 7
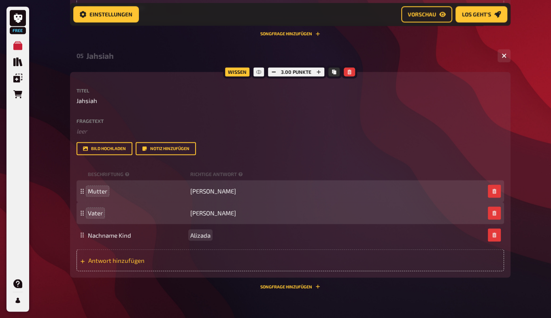
scroll to position [1183, 0]
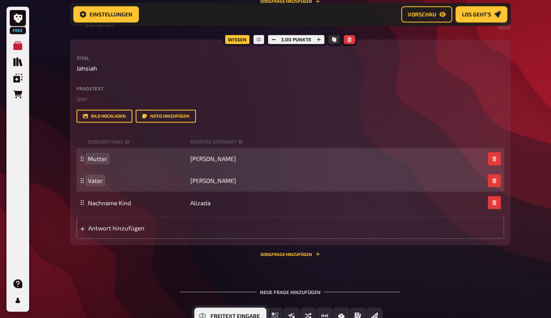
click at [231, 311] on button "Freitext Eingabe" at bounding box center [230, 315] width 72 height 16
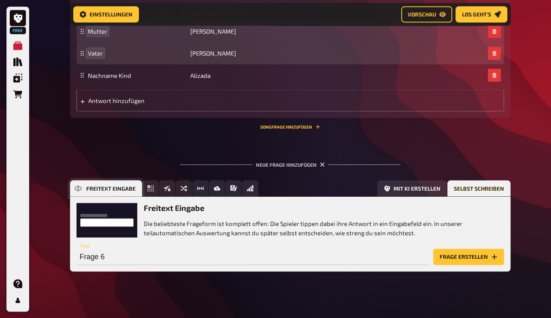
scroll to position [1316, 0]
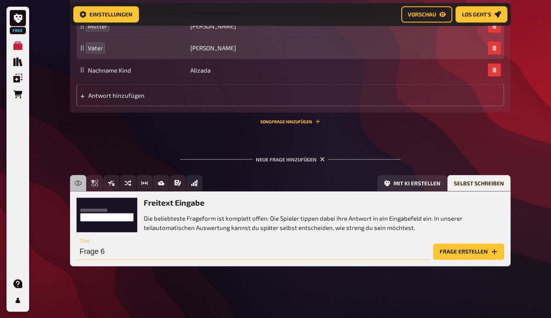
click at [115, 247] on input "Frage 6" at bounding box center [254, 251] width 354 height 16
type input "Franca"
click at [469, 248] on button "Frage erstellen" at bounding box center [469, 251] width 71 height 16
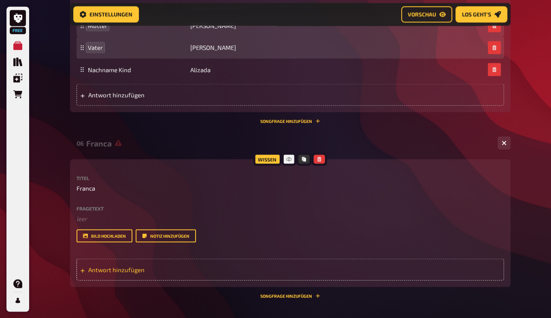
click at [99, 270] on span "Antwort hinzufügen" at bounding box center [151, 268] width 126 height 7
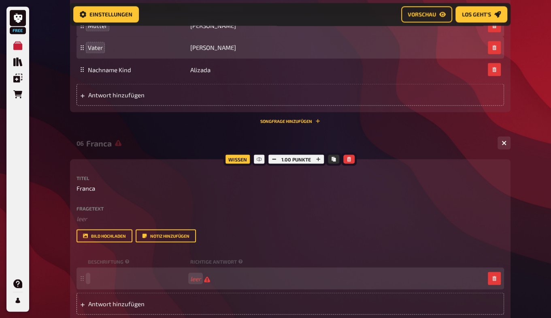
click at [100, 288] on div "leer" at bounding box center [291, 278] width 428 height 22
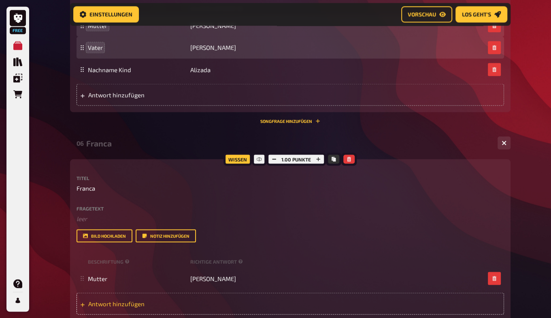
click at [106, 300] on span "Antwort hinzufügen" at bounding box center [151, 302] width 126 height 7
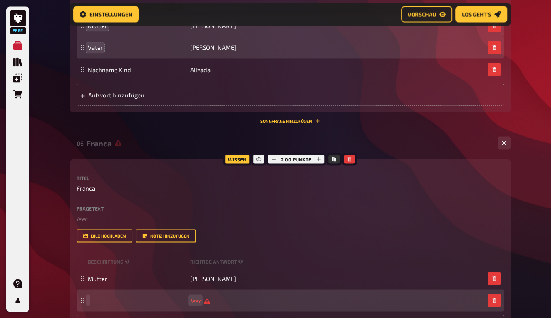
click at [102, 306] on div "leer" at bounding box center [291, 300] width 428 height 22
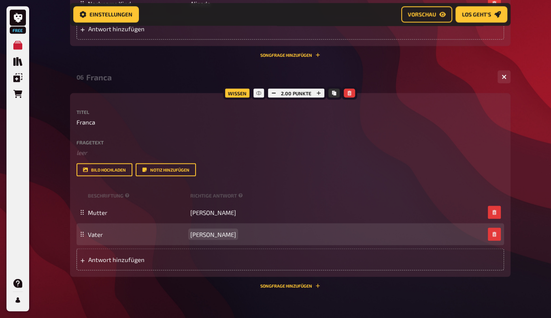
scroll to position [1382, 0]
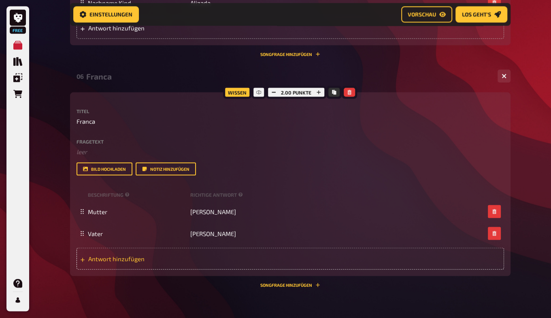
click at [96, 256] on span "Antwort hinzufügen" at bounding box center [151, 258] width 126 height 7
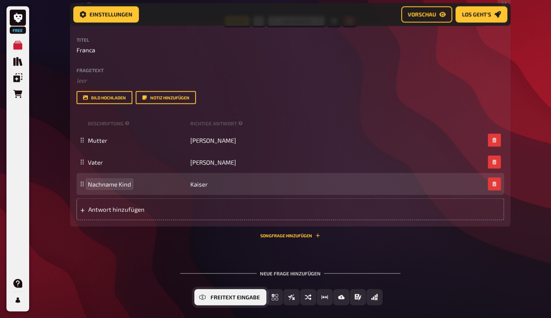
click at [228, 295] on span "Freitext Eingabe" at bounding box center [235, 298] width 49 height 6
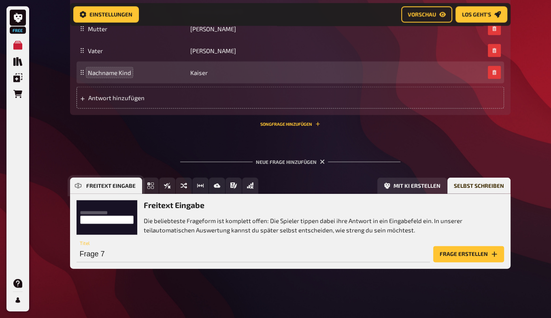
scroll to position [1568, 0]
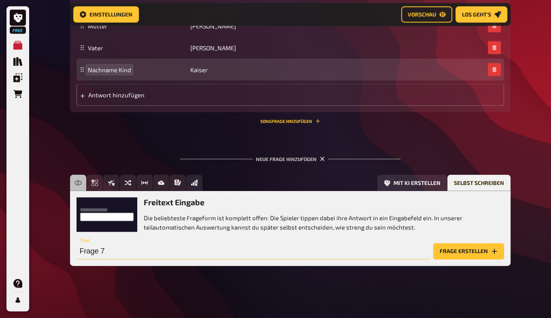
click at [127, 250] on input "Frage 7" at bounding box center [254, 251] width 354 height 16
type input "Eli"
click at [460, 252] on button "Frage erstellen" at bounding box center [469, 251] width 71 height 16
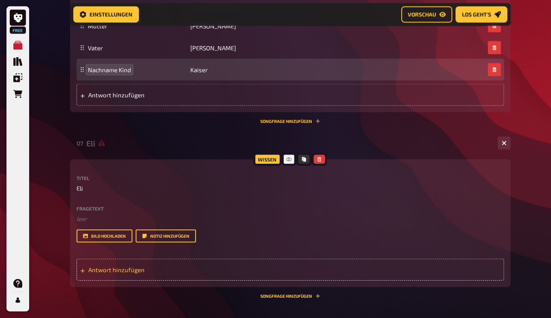
click at [123, 268] on span "Antwort hinzufügen" at bounding box center [151, 269] width 126 height 7
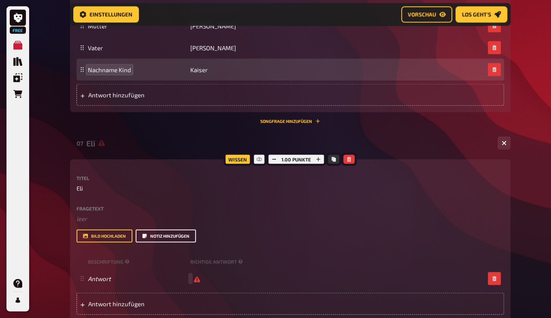
scroll to position [1635, 0]
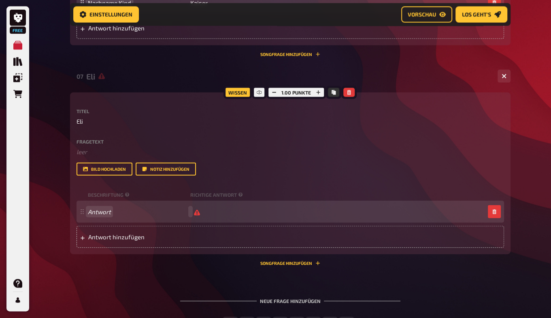
click at [111, 212] on span "Antwort" at bounding box center [137, 211] width 99 height 7
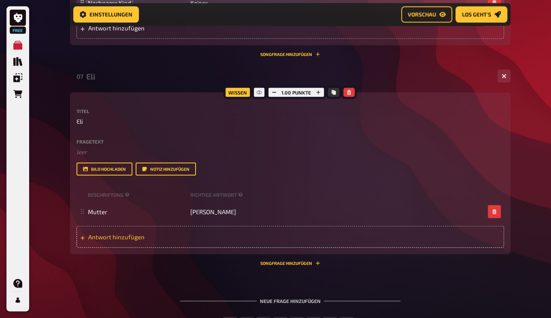
click at [103, 235] on span "Antwort hinzufügen" at bounding box center [151, 236] width 126 height 7
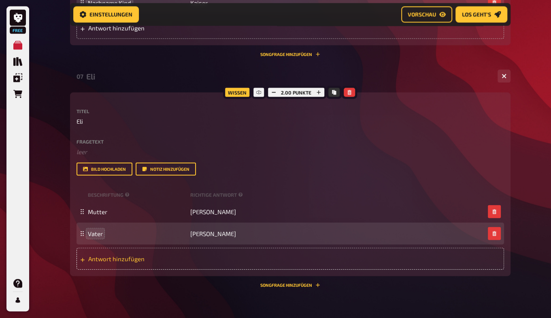
click at [96, 259] on span "Antwort hinzufügen" at bounding box center [151, 258] width 126 height 7
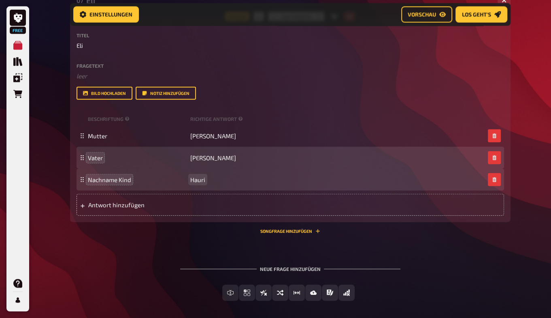
scroll to position [1711, 0]
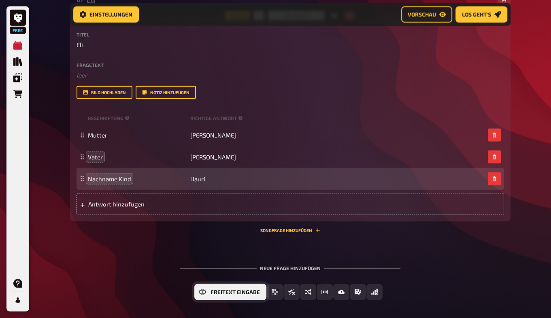
click at [235, 293] on span "Freitext Eingabe" at bounding box center [235, 292] width 49 height 6
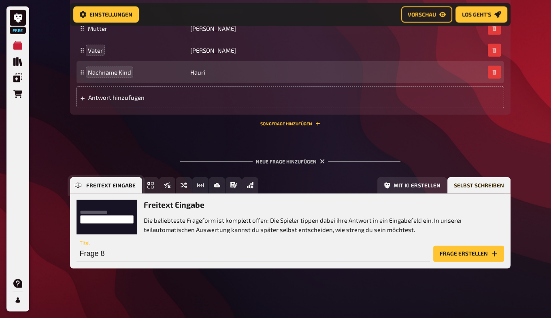
scroll to position [1820, 0]
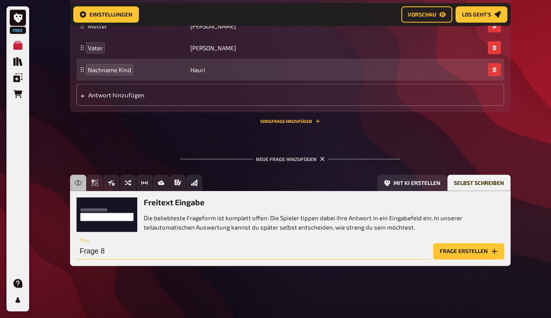
click at [125, 252] on input "Frage 8" at bounding box center [254, 251] width 354 height 16
type input "[PERSON_NAME]"
click at [457, 250] on button "Frage erstellen" at bounding box center [469, 251] width 71 height 16
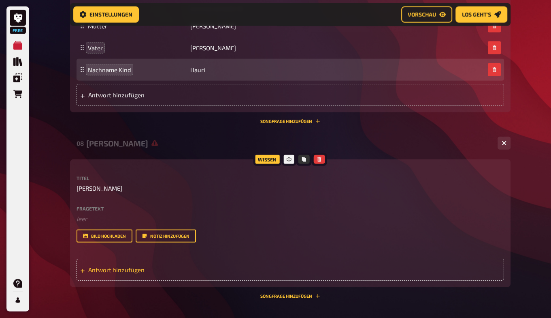
click at [162, 271] on span "Antwort hinzufügen" at bounding box center [151, 269] width 126 height 7
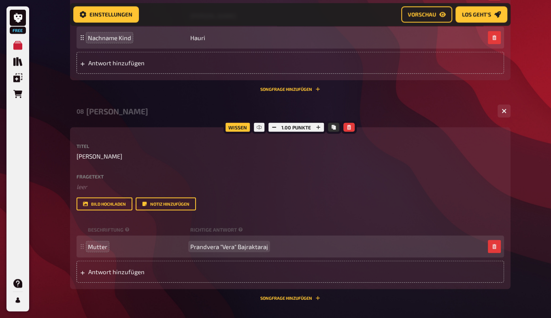
scroll to position [1854, 0]
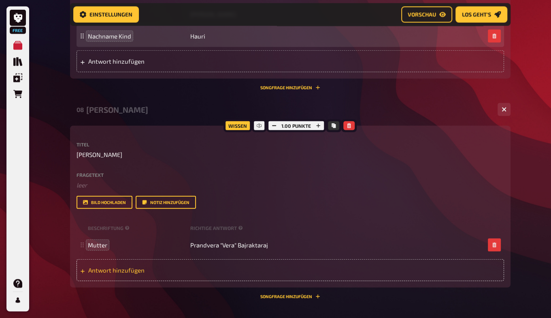
click at [120, 269] on span "Antwort hinzufügen" at bounding box center [151, 269] width 126 height 7
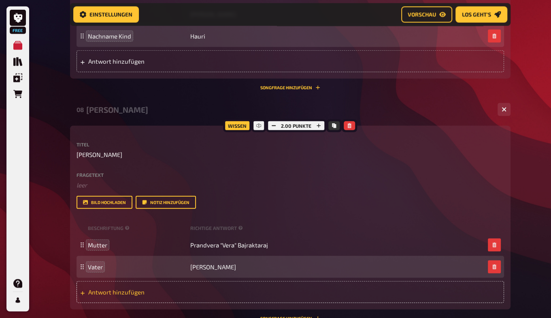
click at [91, 295] on span "Antwort hinzufügen" at bounding box center [151, 291] width 126 height 7
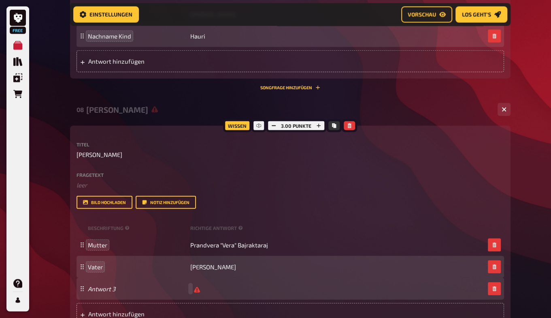
scroll to position [1893, 0]
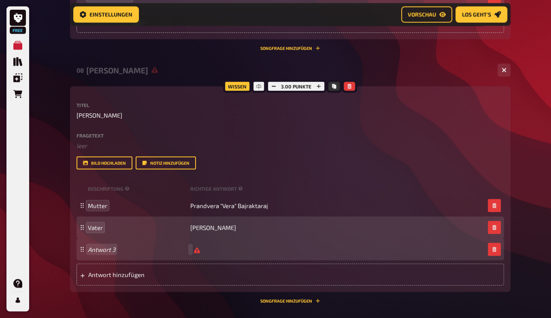
click at [103, 255] on div "Antwort 3" at bounding box center [291, 249] width 428 height 22
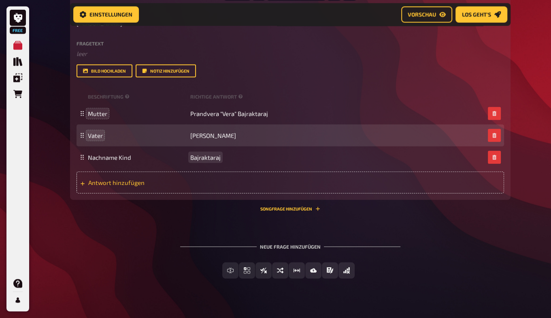
scroll to position [1987, 0]
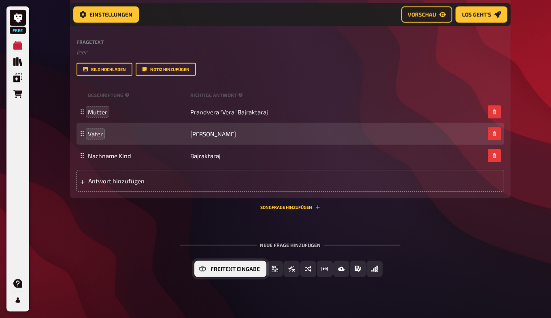
click at [217, 264] on button "Freitext Eingabe" at bounding box center [230, 269] width 72 height 16
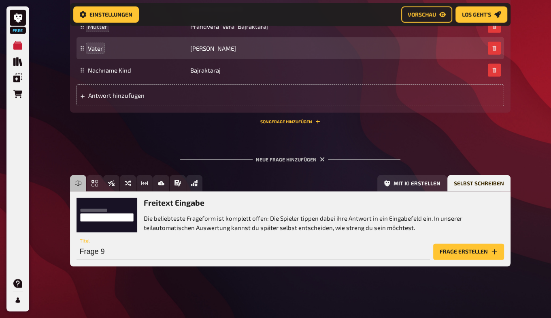
scroll to position [2073, 0]
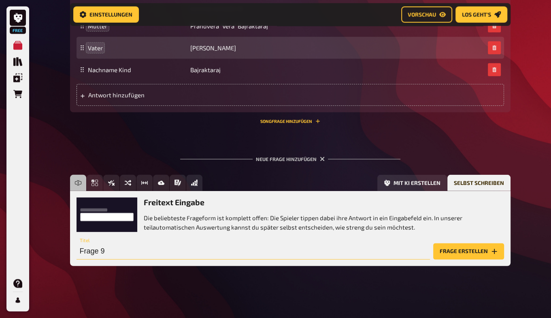
click at [113, 252] on input "Frage 9" at bounding box center [254, 251] width 354 height 16
type input "[PERSON_NAME]"
click at [476, 255] on button "Frage erstellen" at bounding box center [469, 251] width 71 height 16
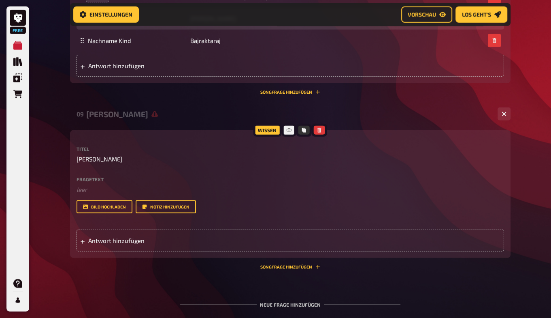
scroll to position [2102, 0]
click at [102, 245] on div "Antwort hinzufügen" at bounding box center [291, 240] width 428 height 22
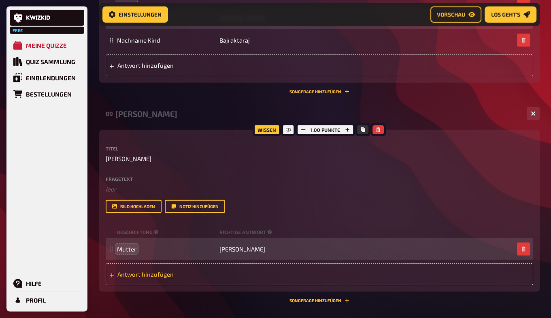
click at [140, 273] on span "Antwort hinzufügen" at bounding box center [180, 273] width 126 height 7
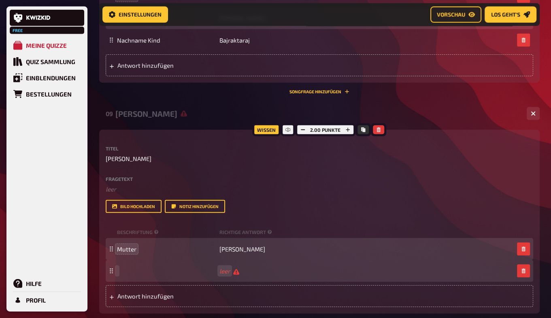
scroll to position [2102, 0]
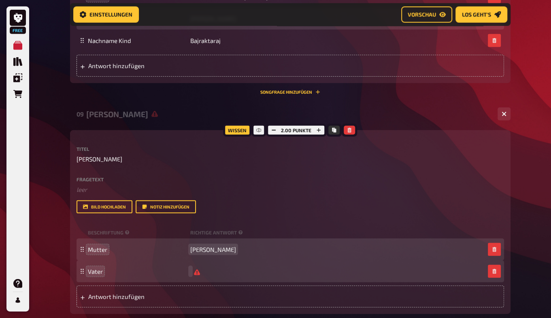
click at [211, 248] on span "Aleksandra Zumbrunn" at bounding box center [213, 249] width 46 height 7
click at [204, 249] on span "Aleksandra Zumbrunn" at bounding box center [213, 249] width 46 height 7
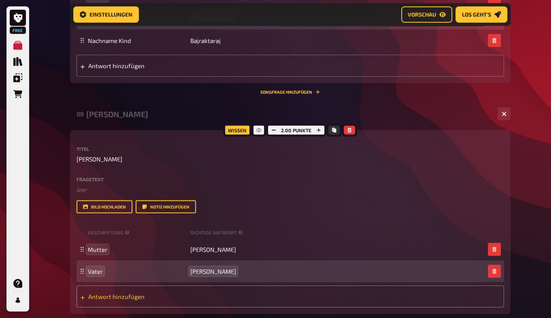
click at [127, 295] on span "Antwort hinzufügen" at bounding box center [151, 296] width 126 height 7
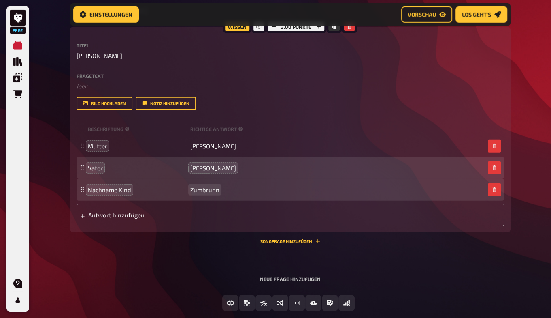
scroll to position [2206, 0]
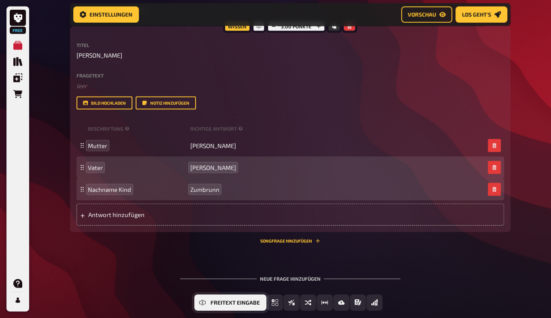
click at [234, 303] on span "Freitext Eingabe" at bounding box center [235, 303] width 49 height 6
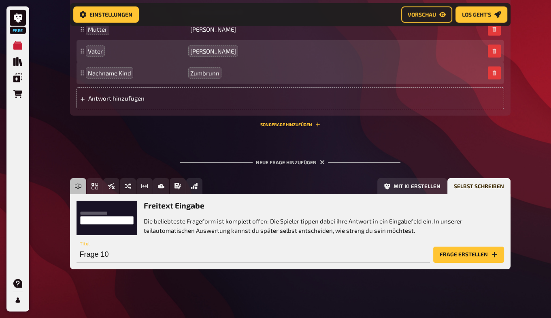
scroll to position [2326, 0]
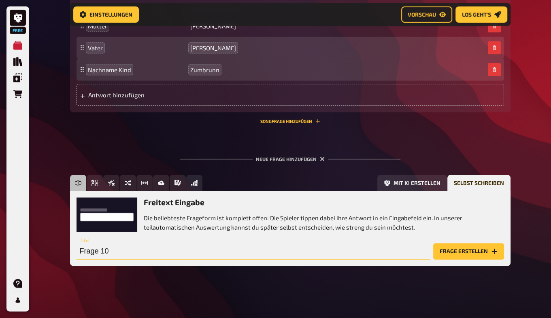
click at [116, 251] on input "Frage 10" at bounding box center [254, 251] width 354 height 16
type input "[PERSON_NAME]"
click at [463, 253] on button "Frage erstellen" at bounding box center [469, 251] width 71 height 16
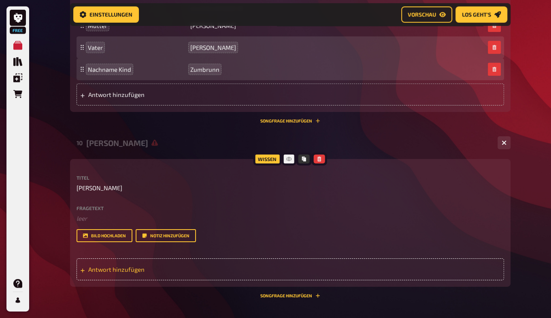
click at [110, 264] on div "Antwort hinzufügen" at bounding box center [291, 269] width 428 height 22
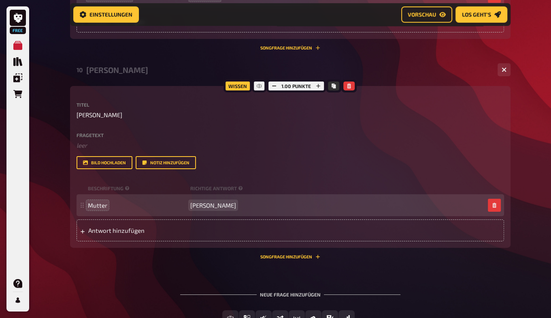
scroll to position [2399, 0]
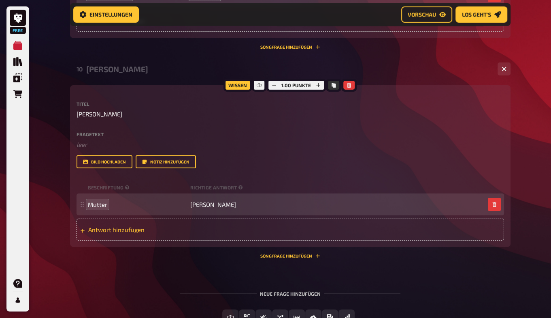
click at [103, 232] on span "Antwort hinzufügen" at bounding box center [151, 229] width 126 height 7
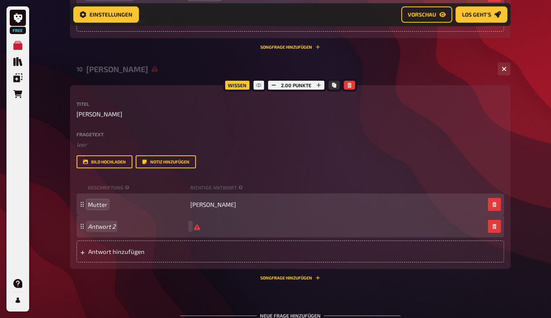
scroll to position [2399, 0]
click at [97, 254] on span "Antwort hinzufügen" at bounding box center [151, 251] width 126 height 7
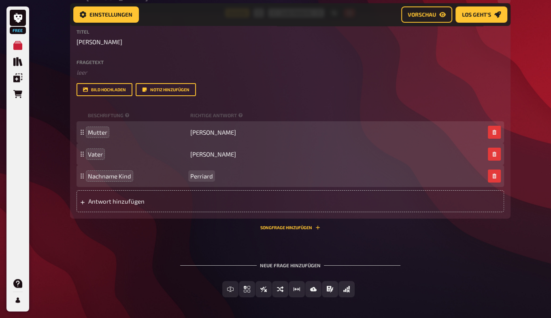
scroll to position [2472, 0]
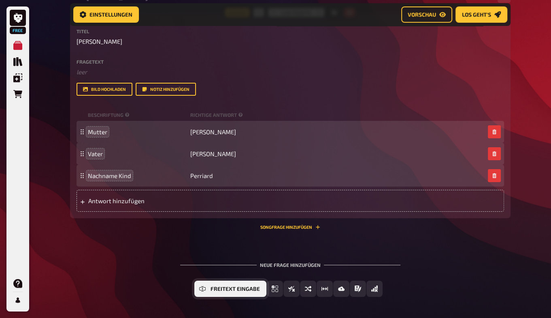
click at [203, 290] on icon "Freitext Eingabe" at bounding box center [202, 288] width 6 height 6
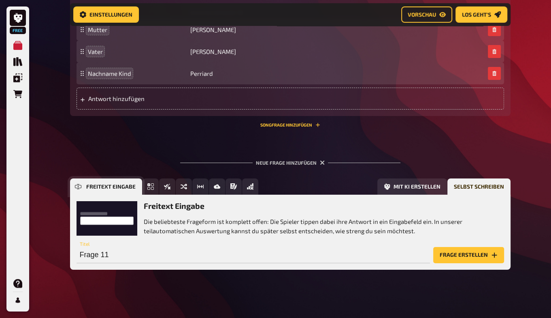
scroll to position [2578, 0]
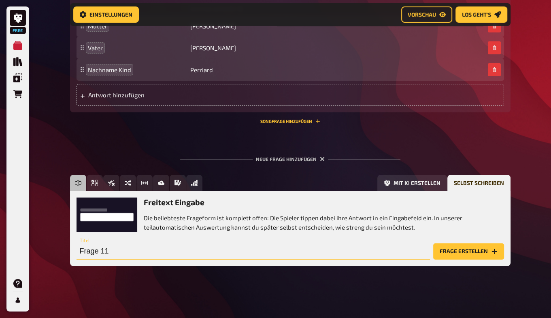
click at [100, 251] on input "Frage 11" at bounding box center [254, 251] width 354 height 16
type input "Allione"
click at [461, 248] on button "Frage erstellen" at bounding box center [469, 251] width 71 height 16
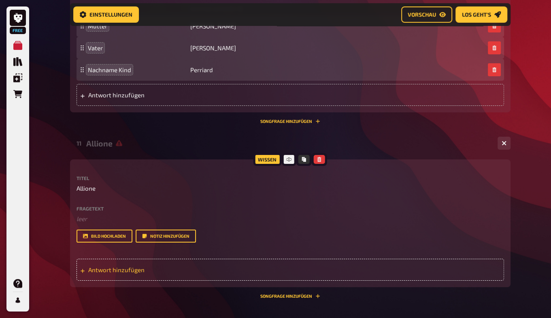
click at [109, 269] on span "Antwort hinzufügen" at bounding box center [151, 269] width 126 height 7
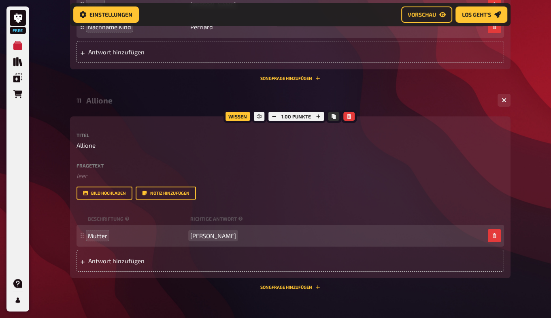
scroll to position [2621, 0]
click at [100, 258] on span "Antwort hinzufügen" at bounding box center [151, 259] width 126 height 7
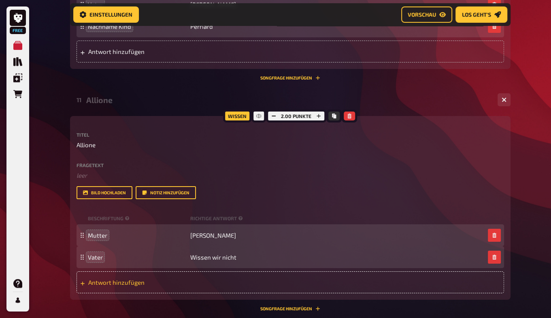
click at [97, 282] on span "Antwort hinzufügen" at bounding box center [151, 281] width 126 height 7
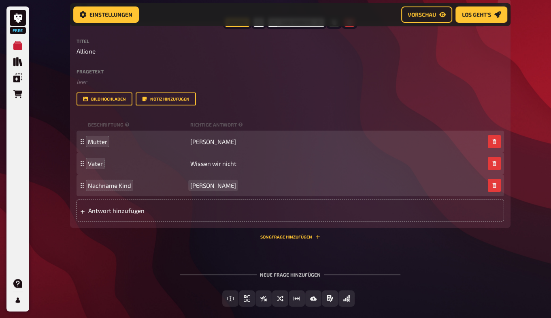
scroll to position [2715, 0]
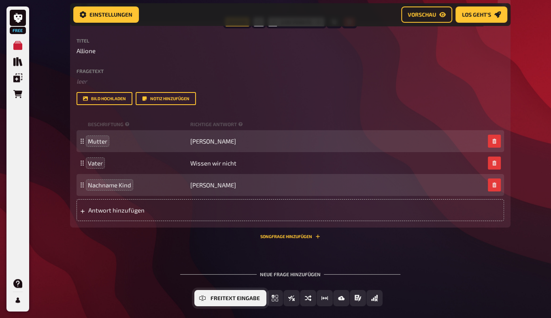
click at [231, 300] on span "Freitext Eingabe" at bounding box center [235, 298] width 49 height 6
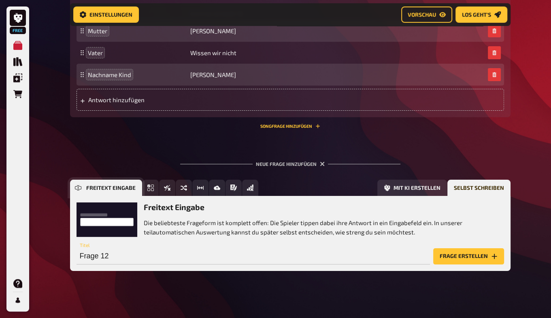
scroll to position [2830, 0]
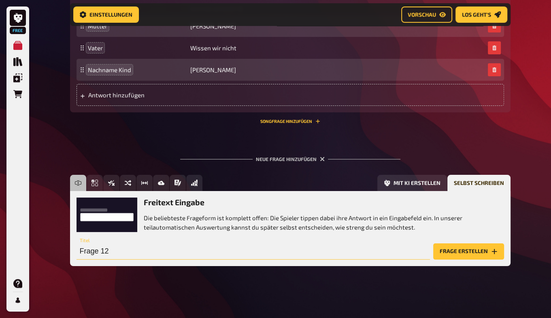
click at [117, 249] on input "Frage 12" at bounding box center [254, 251] width 354 height 16
type input "[PERSON_NAME]"
click at [455, 254] on button "Frage erstellen" at bounding box center [469, 251] width 71 height 16
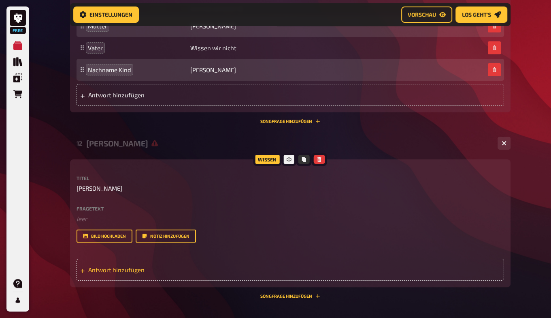
click at [111, 265] on div "Antwort hinzufügen" at bounding box center [291, 269] width 428 height 22
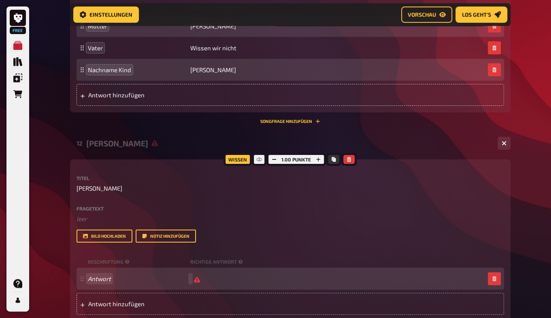
scroll to position [2830, 0]
click at [100, 310] on div "Antwort hinzufügen" at bounding box center [291, 304] width 428 height 22
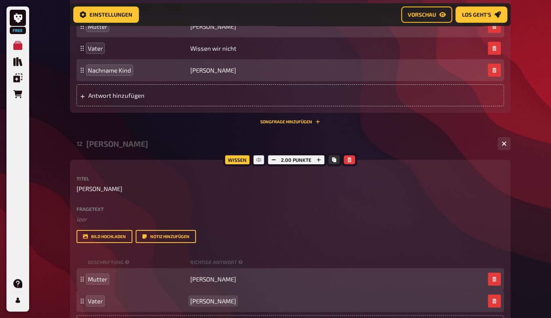
scroll to position [2874, 0]
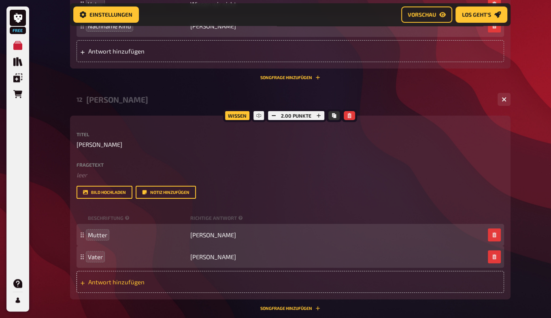
click at [96, 286] on div "Antwort hinzufügen" at bounding box center [291, 282] width 428 height 22
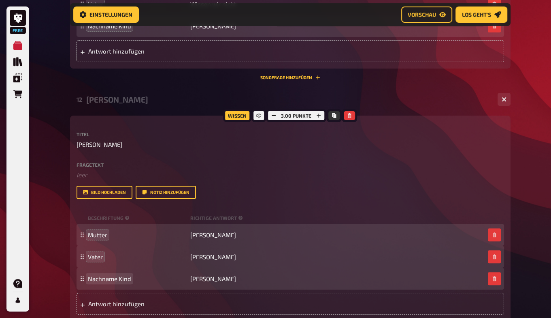
scroll to position [3008, 0]
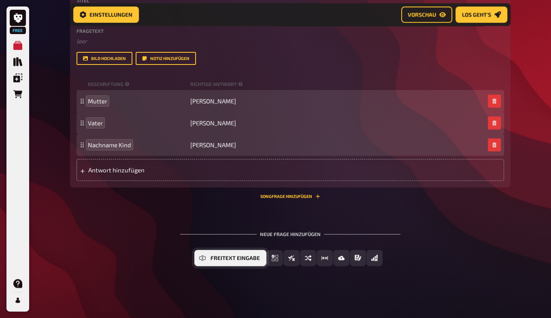
click at [200, 257] on icon "Freitext Eingabe" at bounding box center [202, 257] width 6 height 3
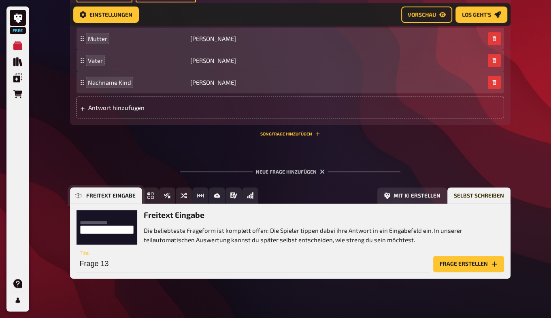
scroll to position [3082, 0]
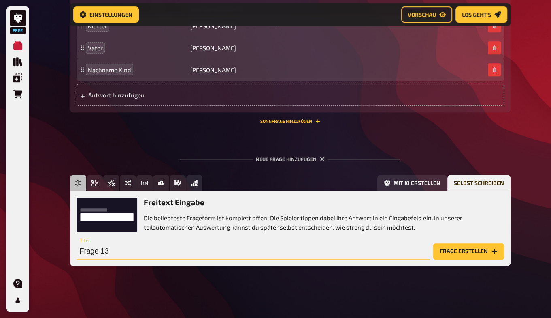
click at [99, 255] on input "Frage 13" at bounding box center [254, 251] width 354 height 16
type input "Vittoria"
click at [451, 251] on button "Frage erstellen" at bounding box center [469, 251] width 71 height 16
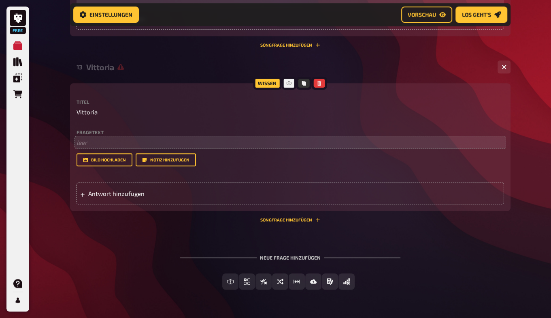
scroll to position [3158, 0]
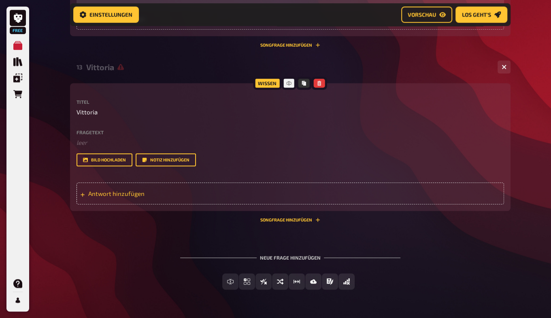
click at [117, 190] on span "Antwort hinzufügen" at bounding box center [151, 193] width 126 height 7
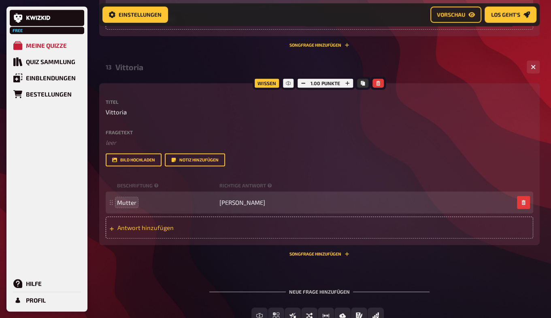
click at [139, 230] on span "Antwort hinzufügen" at bounding box center [180, 227] width 126 height 7
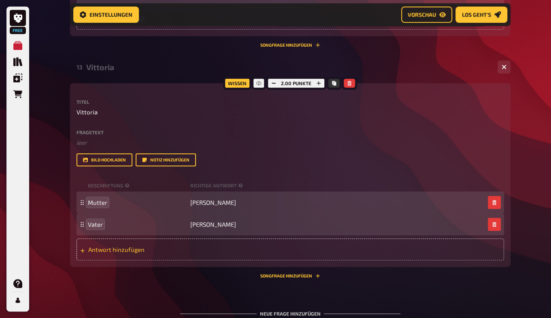
click at [107, 248] on span "Antwort hinzufügen" at bounding box center [151, 249] width 126 height 7
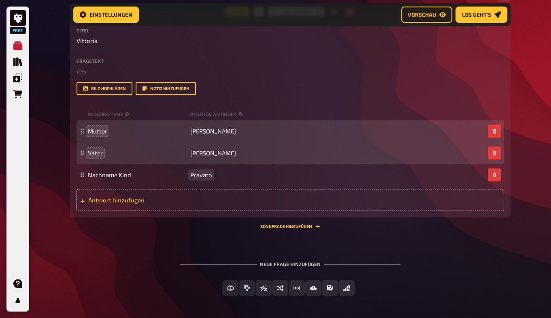
scroll to position [3233, 0]
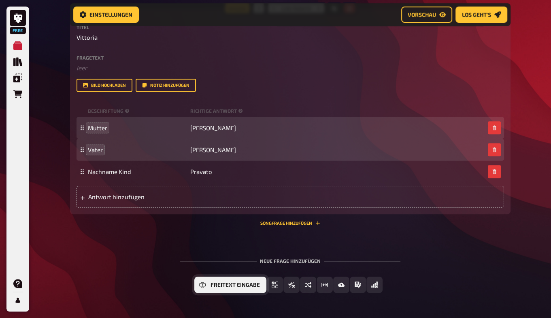
click at [229, 288] on button "Freitext Eingabe" at bounding box center [230, 284] width 72 height 16
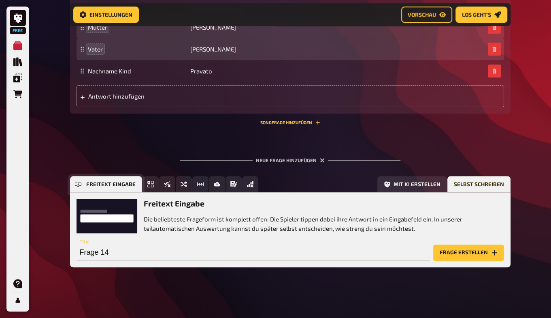
scroll to position [3335, 0]
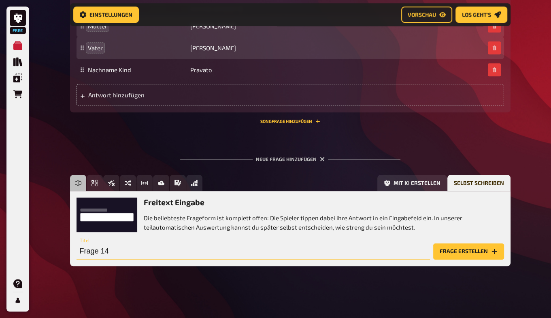
click at [113, 250] on input "Frage 14" at bounding box center [254, 251] width 354 height 16
type input "[PERSON_NAME]"
click at [475, 250] on button "Frage erstellen" at bounding box center [469, 251] width 71 height 16
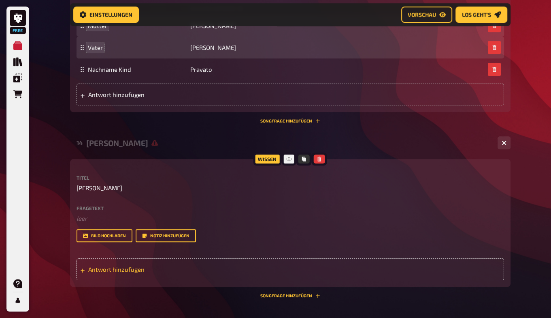
click at [114, 265] on span "Antwort hinzufügen" at bounding box center [151, 268] width 126 height 7
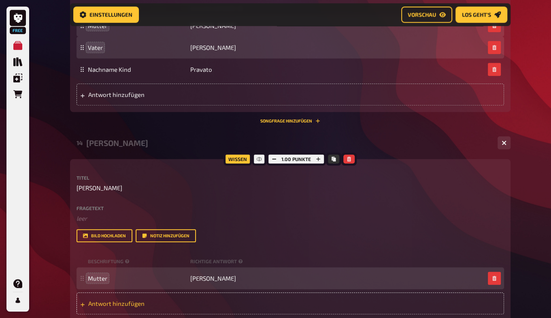
click at [102, 299] on div "Antwort hinzufügen" at bounding box center [291, 303] width 428 height 22
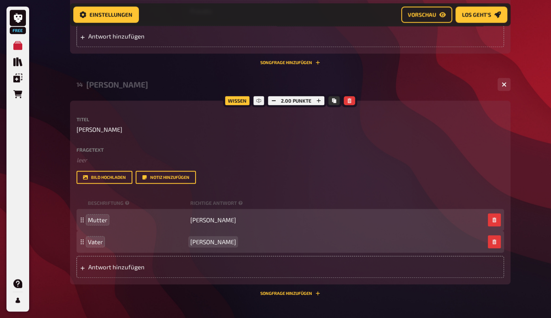
scroll to position [3398, 0]
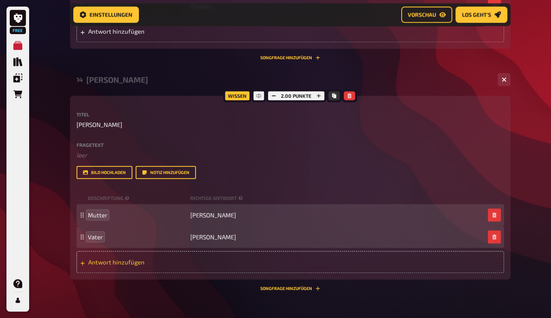
click at [113, 264] on span "Antwort hinzufügen" at bounding box center [151, 261] width 126 height 7
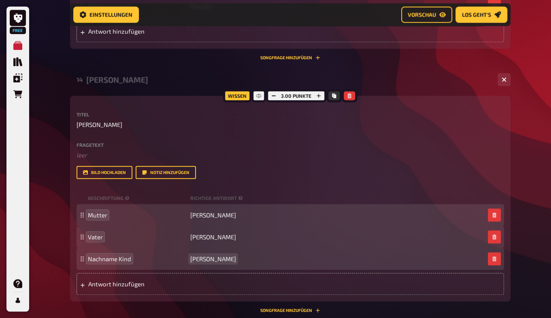
scroll to position [3489, 0]
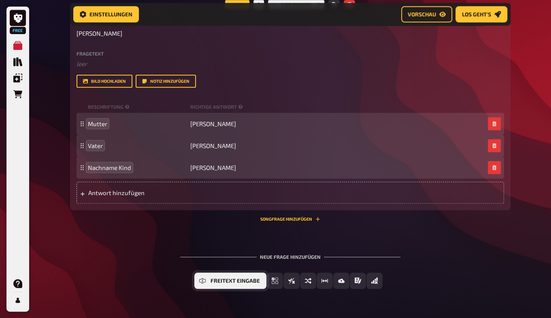
click at [231, 281] on span "Freitext Eingabe" at bounding box center [235, 281] width 49 height 6
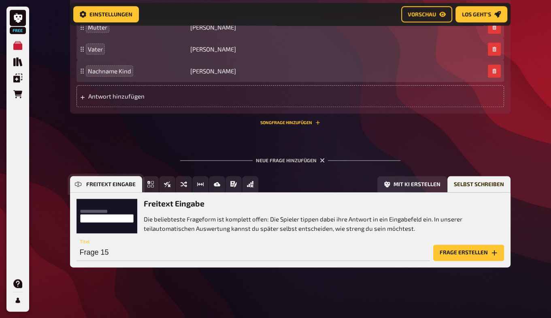
scroll to position [3587, 0]
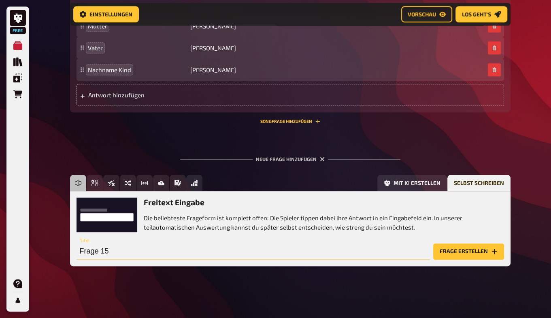
click at [125, 250] on input "Frage 15" at bounding box center [254, 251] width 354 height 16
type input "Alma"
click at [449, 248] on button "Frage erstellen" at bounding box center [469, 251] width 71 height 16
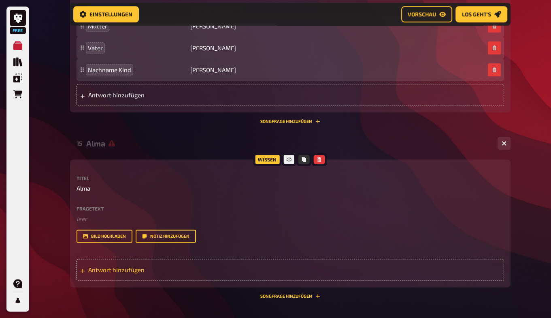
click at [156, 269] on span "Antwort hinzufügen" at bounding box center [151, 269] width 126 height 7
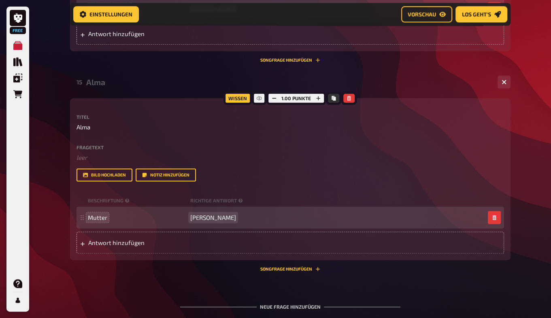
scroll to position [3652, 0]
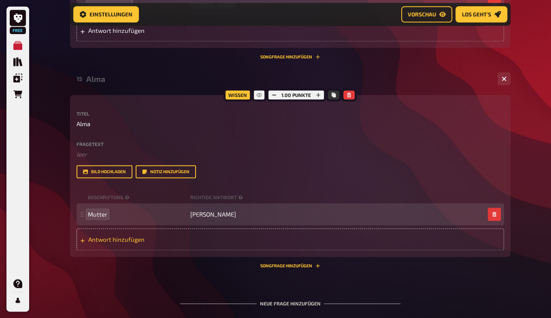
click at [99, 241] on span "Antwort hinzufügen" at bounding box center [151, 238] width 126 height 7
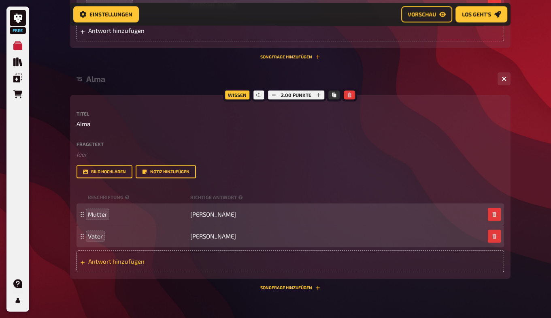
click at [117, 267] on div "Antwort hinzufügen" at bounding box center [291, 261] width 428 height 22
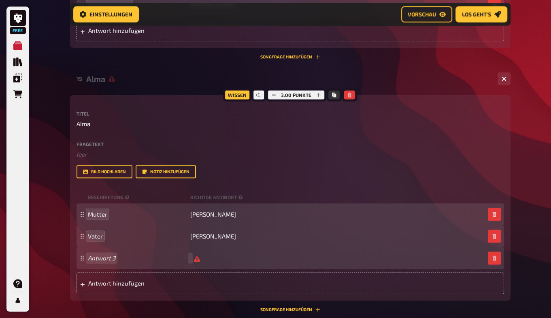
scroll to position [3651, 0]
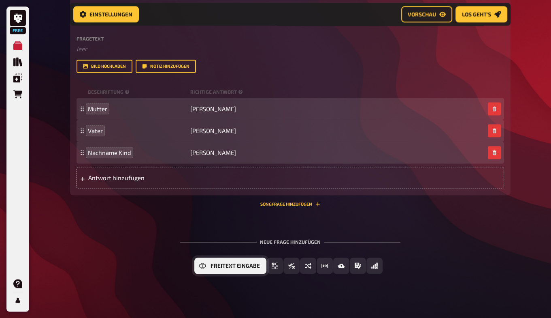
click at [229, 269] on button "Freitext Eingabe" at bounding box center [230, 265] width 72 height 16
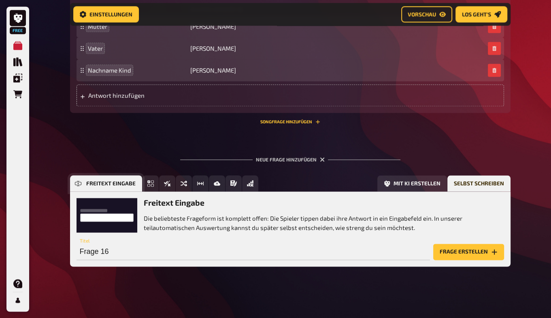
scroll to position [3840, 0]
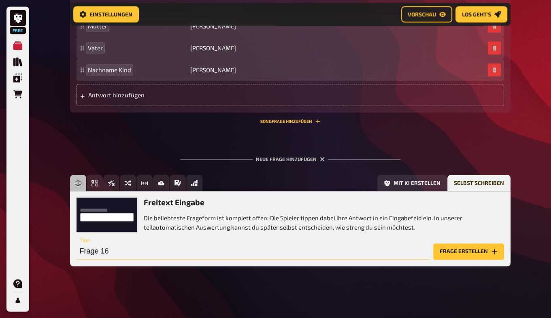
click at [127, 250] on input "Frage 16" at bounding box center [254, 251] width 354 height 16
type input "Olive"
click at [458, 247] on button "Frage erstellen" at bounding box center [469, 251] width 71 height 16
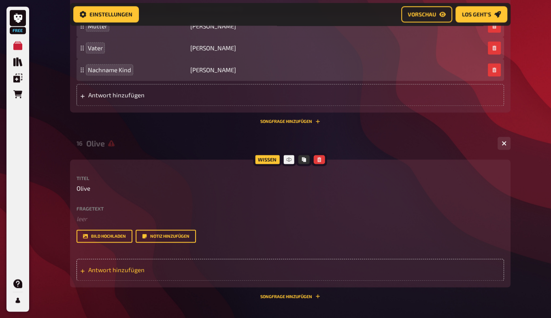
click at [95, 269] on span "Antwort hinzufügen" at bounding box center [151, 269] width 126 height 7
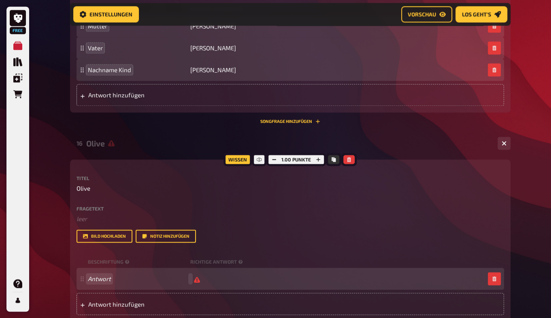
click at [97, 284] on div "Antwort" at bounding box center [291, 278] width 428 height 22
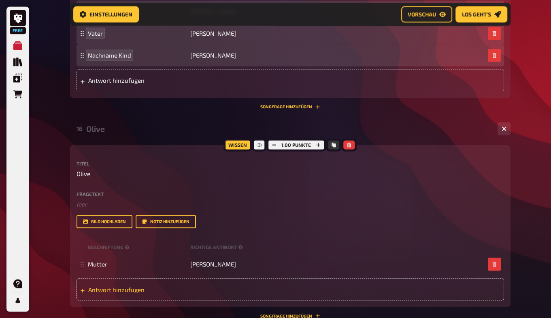
click at [98, 287] on span "Antwort hinzufügen" at bounding box center [151, 288] width 126 height 7
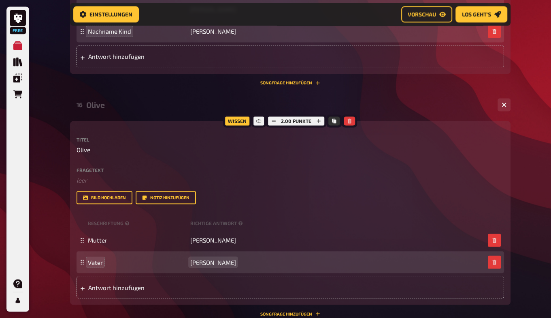
scroll to position [3878, 0]
click at [103, 284] on span "Antwort hinzufügen" at bounding box center [151, 286] width 126 height 7
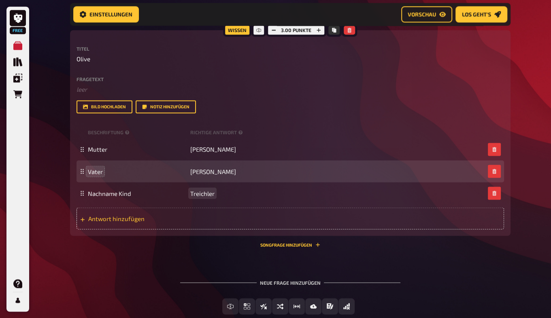
scroll to position [3969, 0]
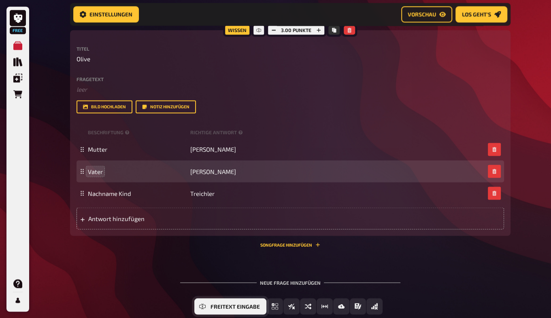
click at [229, 305] on span "Freitext Eingabe" at bounding box center [235, 306] width 49 height 6
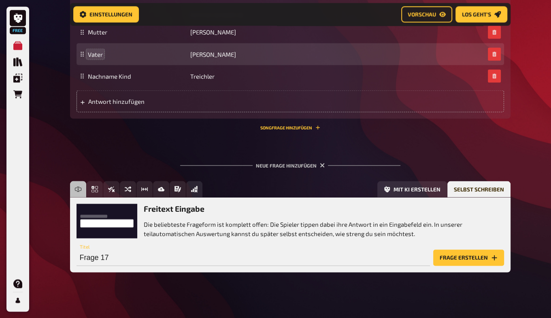
scroll to position [4092, 0]
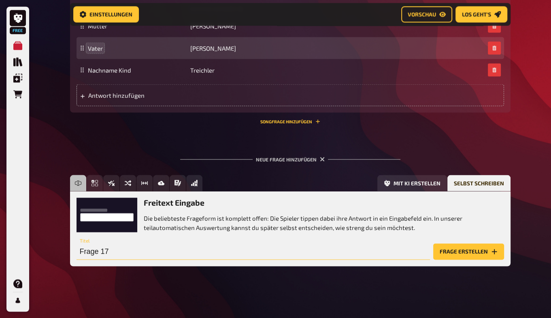
click at [115, 255] on input "Frage 17" at bounding box center [254, 251] width 354 height 16
type input "[GEOGRAPHIC_DATA]"
click at [485, 256] on button "Frage erstellen" at bounding box center [469, 251] width 71 height 16
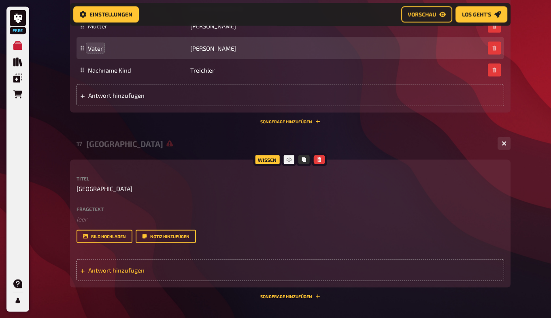
click at [117, 272] on span "Antwort hinzufügen" at bounding box center [151, 269] width 126 height 7
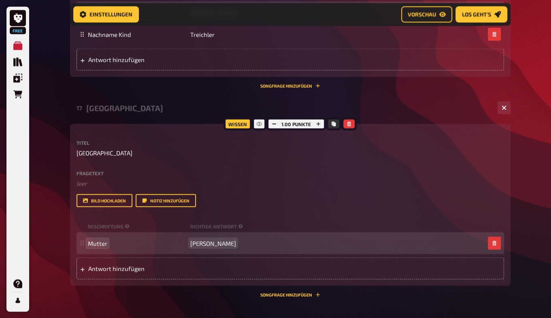
scroll to position [4128, 0]
click at [107, 267] on span "Antwort hinzufügen" at bounding box center [151, 267] width 126 height 7
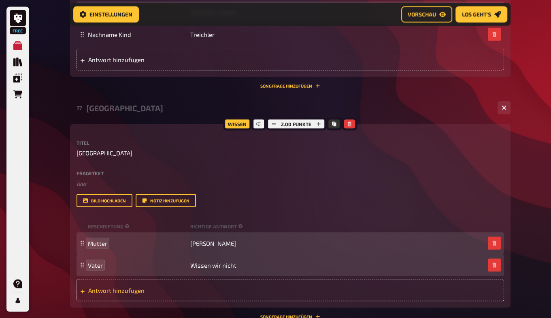
click at [100, 287] on span "Antwort hinzufügen" at bounding box center [151, 289] width 126 height 7
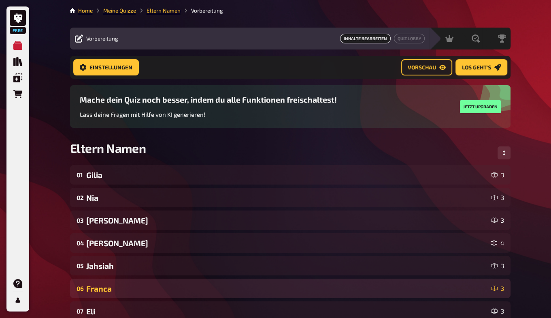
scroll to position [343, 0]
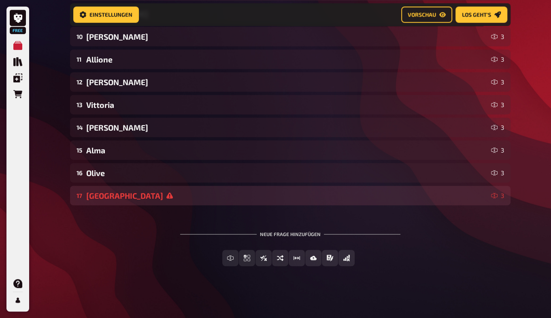
click at [101, 196] on div "[GEOGRAPHIC_DATA]" at bounding box center [287, 195] width 402 height 9
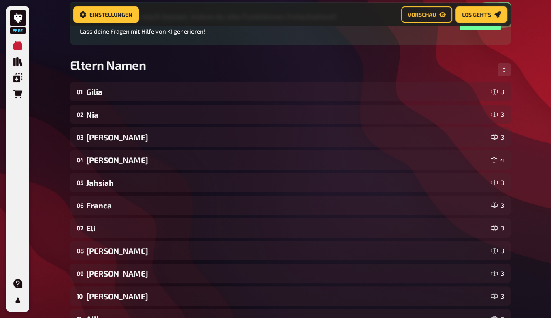
scroll to position [0, 0]
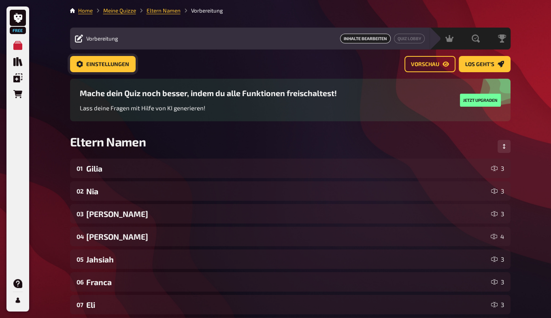
click at [117, 63] on span "Einstellungen" at bounding box center [107, 65] width 43 height 6
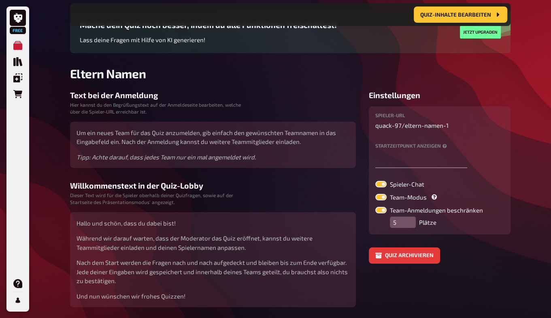
scroll to position [81, 0]
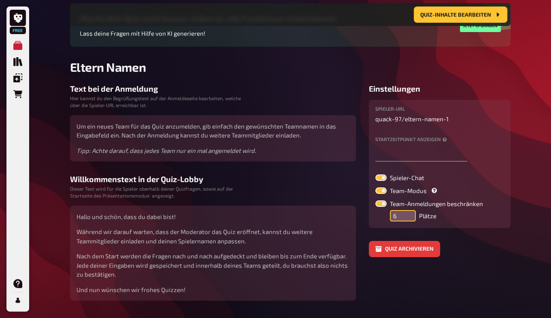
click at [409, 212] on input "6" at bounding box center [403, 215] width 26 height 11
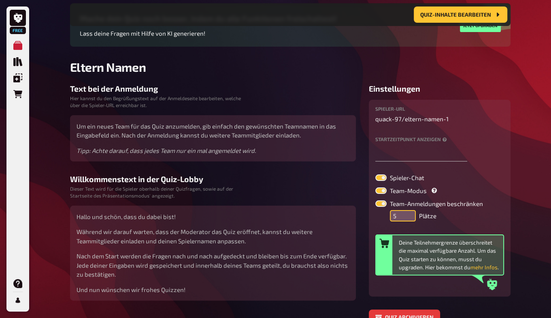
type input "5"
click at [409, 218] on input "5" at bounding box center [403, 215] width 26 height 11
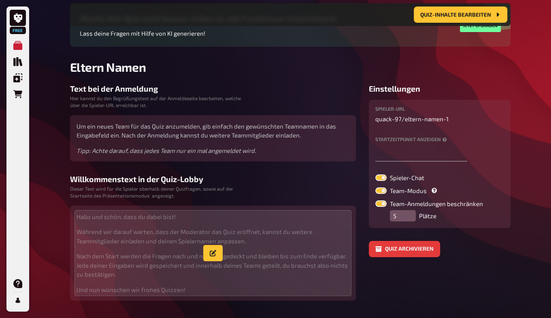
click at [249, 246] on span "Hallo und schön, dass du dabei bist! Während wir darauf warten, dass der Modera…" at bounding box center [213, 253] width 273 height 82
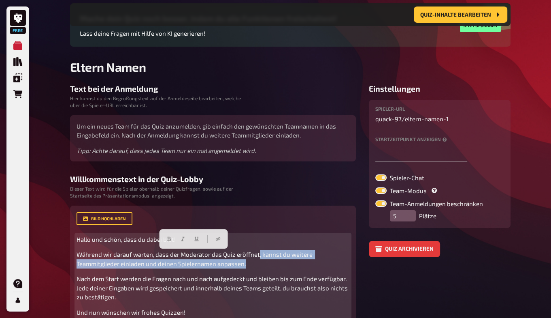
drag, startPoint x: 258, startPoint y: 267, endPoint x: 258, endPoint y: 256, distance: 10.5
click at [258, 256] on p "Während wir darauf warten, dass der Moderator das Quiz eröffnet, kannst du weit…" at bounding box center [213, 259] width 273 height 18
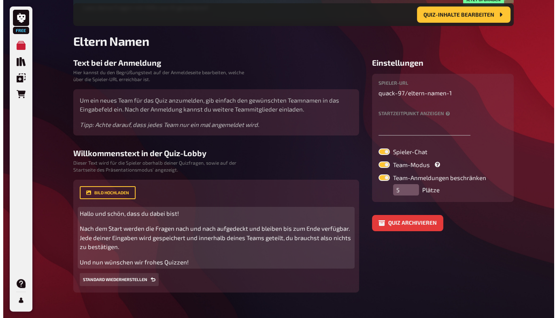
scroll to position [107, 0]
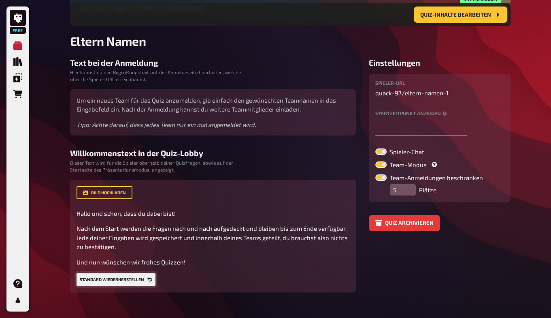
click at [137, 279] on button "Standard wiederherstellen" at bounding box center [116, 279] width 79 height 13
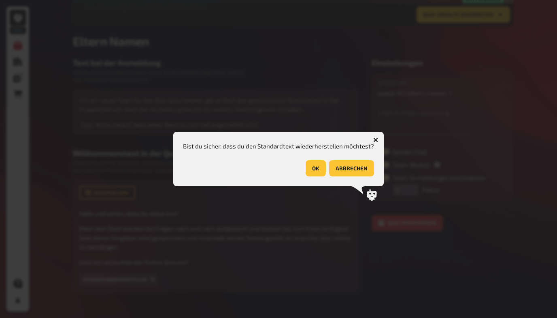
click at [313, 173] on button "OK" at bounding box center [316, 168] width 20 height 16
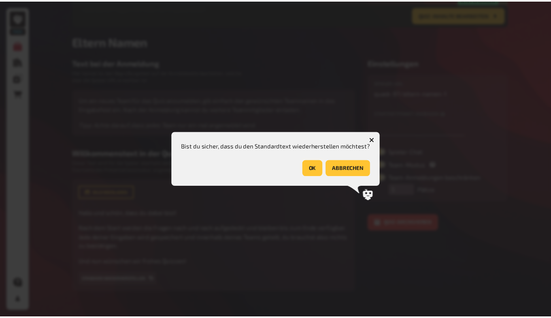
scroll to position [103, 0]
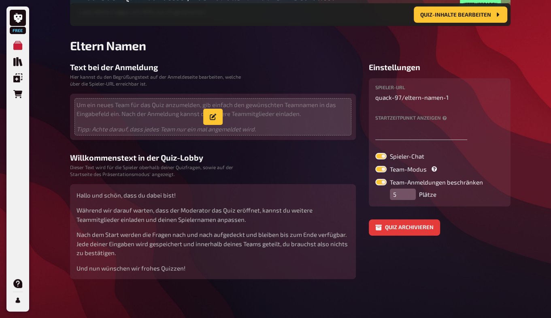
click at [197, 118] on p "Um ein neues Team für das Quiz anzumelden, gib einfach den gewünschten Teamname…" at bounding box center [213, 109] width 273 height 18
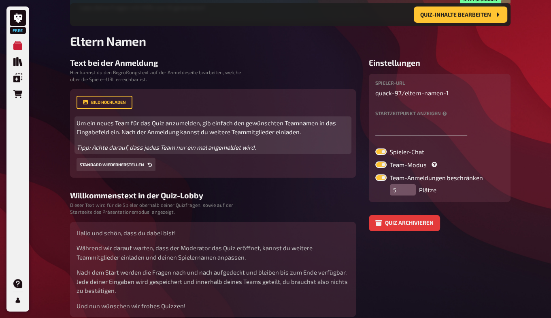
click at [238, 146] on span "Tipp: Achte darauf, dass jedes Team nur ein mal angemeldet wird." at bounding box center [166, 146] width 179 height 7
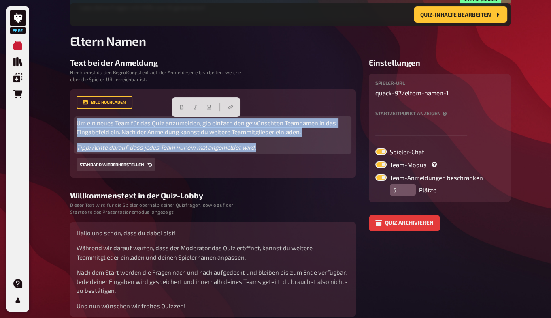
drag, startPoint x: 264, startPoint y: 145, endPoint x: 56, endPoint y: 123, distance: 209.0
click at [56, 123] on div "Free Meine Quizze Quiz Sammlung Einblendungen Bestellungen Hilfe Profil Home Me…" at bounding box center [275, 124] width 551 height 462
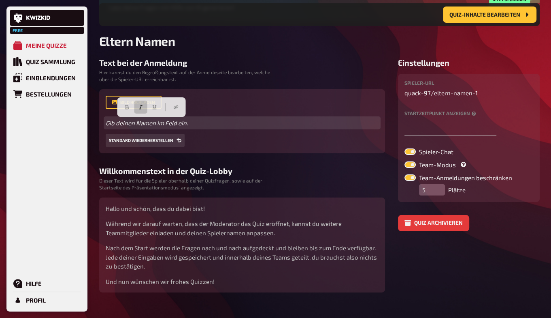
drag, startPoint x: 205, startPoint y: 123, endPoint x: 115, endPoint y: 120, distance: 90.0
click at [115, 120] on p "Gib deinen Namen im Feld ein." at bounding box center [242, 122] width 273 height 9
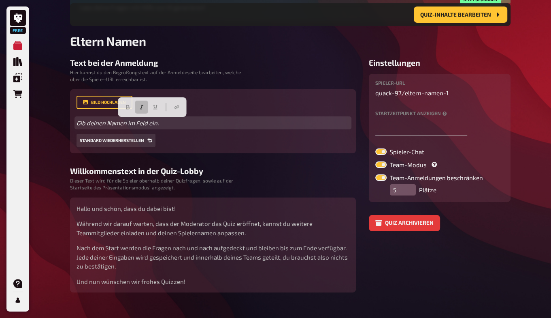
click at [87, 122] on span "Gib deinen Namen im Feld ein." at bounding box center [118, 122] width 82 height 7
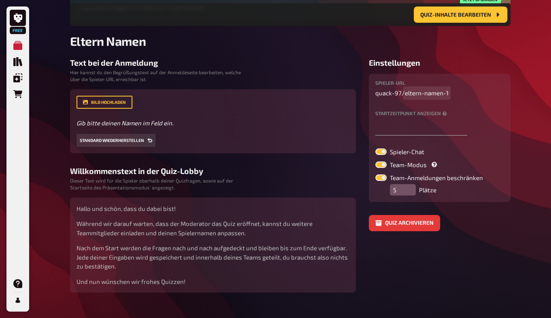
click at [405, 90] on span "eltern-namen-1" at bounding box center [427, 92] width 44 height 9
click at [391, 92] on p "quack-97 / eltern-namen-1" at bounding box center [440, 92] width 129 height 9
click at [394, 90] on p "quack-97 / eltern-namen-1" at bounding box center [440, 92] width 129 height 9
click at [410, 114] on label "Startzeitpunkt anzeigen" at bounding box center [440, 113] width 129 height 5
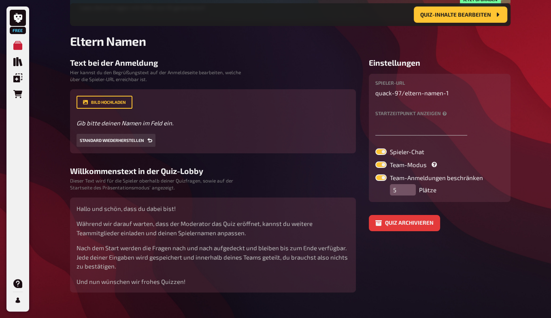
click at [440, 113] on label "Startzeitpunkt anzeigen" at bounding box center [440, 113] width 129 height 5
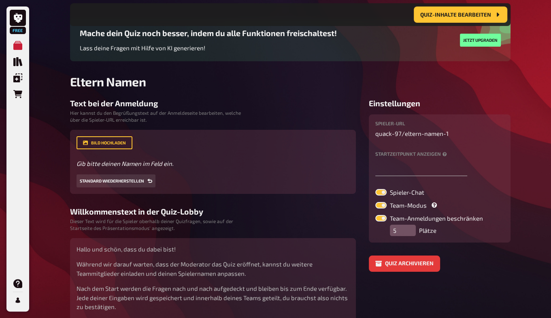
scroll to position [73, 0]
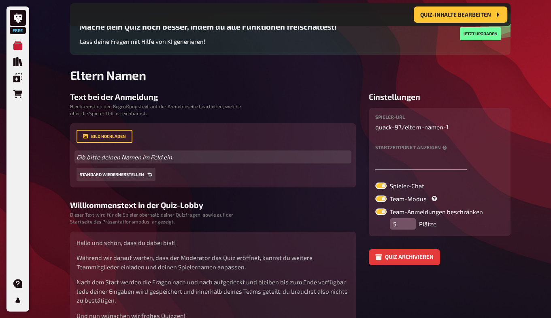
click at [179, 161] on p "Gib bitte deinen Namen im Feld ein." at bounding box center [213, 156] width 273 height 9
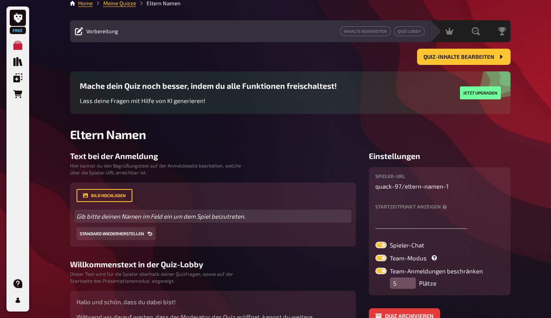
scroll to position [4, 0]
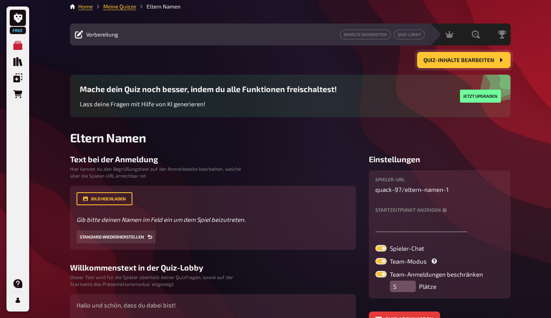
click at [445, 64] on button "Quiz-Inhalte bearbeiten" at bounding box center [464, 60] width 94 height 16
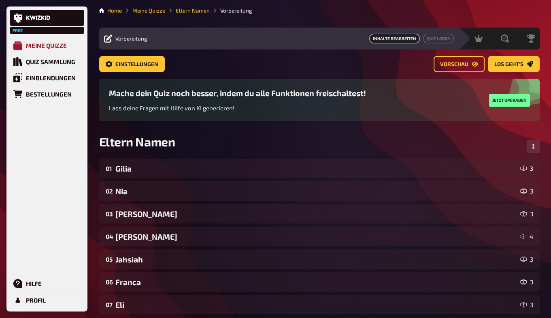
click at [32, 45] on div "Meine Quizze" at bounding box center [46, 45] width 41 height 7
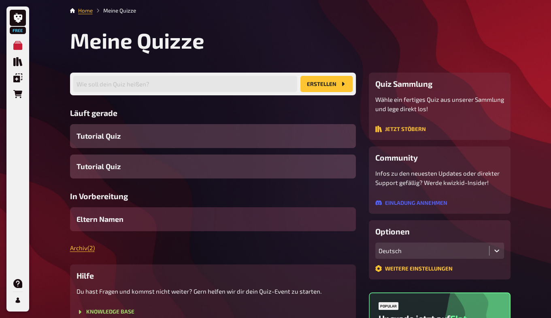
click at [115, 220] on span "Eltern Namen" at bounding box center [100, 219] width 47 height 11
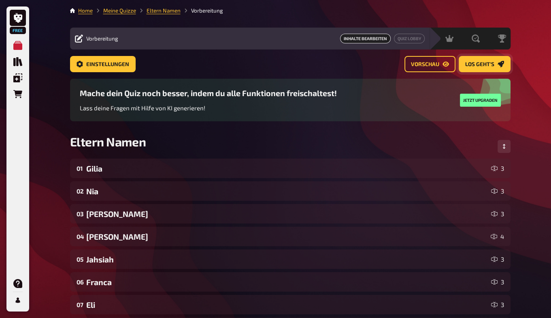
click at [479, 63] on span "Los geht's" at bounding box center [480, 65] width 29 height 6
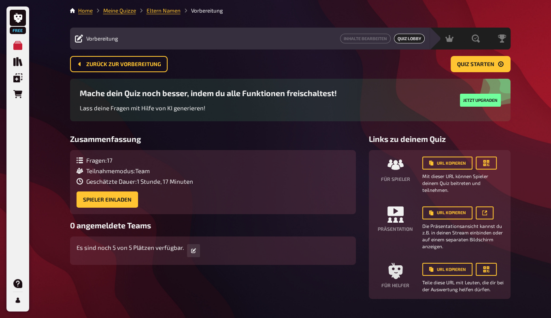
scroll to position [20, 0]
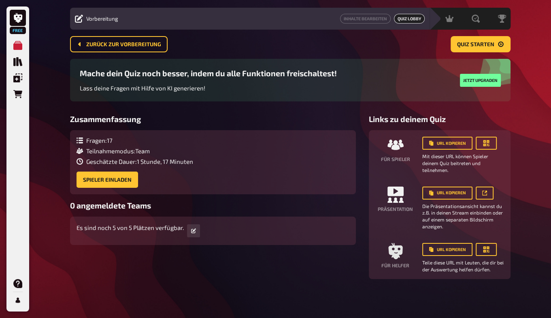
click at [176, 162] on span "Geschätzte Dauer : 1 Stunde, 17 Minuten" at bounding box center [139, 161] width 107 height 7
click at [121, 160] on span "Geschätzte Dauer : 1 Stunde, 17 Minuten" at bounding box center [139, 161] width 107 height 7
click at [449, 192] on button "URL kopieren" at bounding box center [448, 192] width 50 height 13
click at [195, 231] on icon "button" at bounding box center [193, 230] width 5 height 5
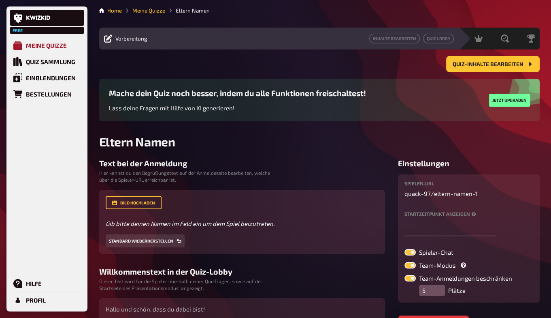
click at [41, 43] on div "Meine Quizze" at bounding box center [46, 45] width 41 height 7
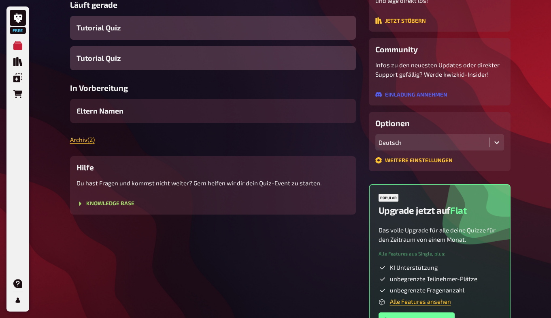
scroll to position [113, 0]
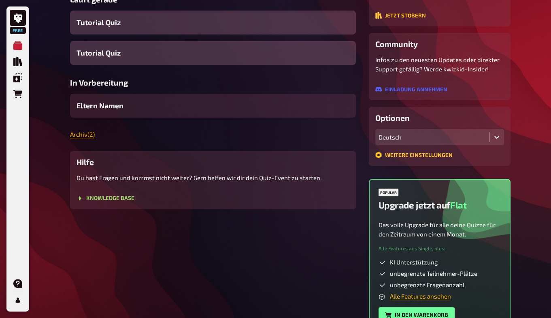
click at [83, 131] on link "Archiv ( 2 )" at bounding box center [82, 133] width 25 height 7
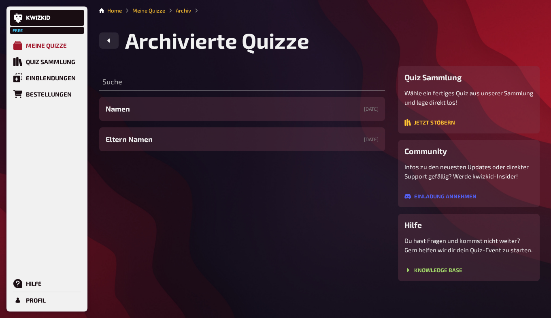
click at [41, 49] on div "Meine Quizze" at bounding box center [46, 45] width 41 height 7
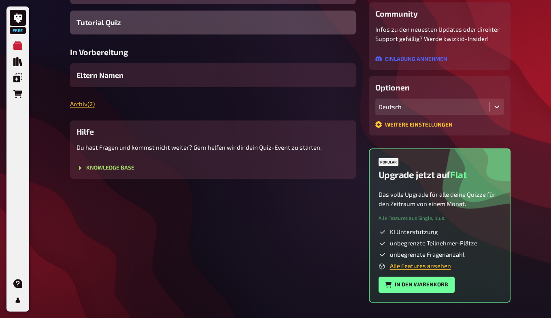
scroll to position [168, 0]
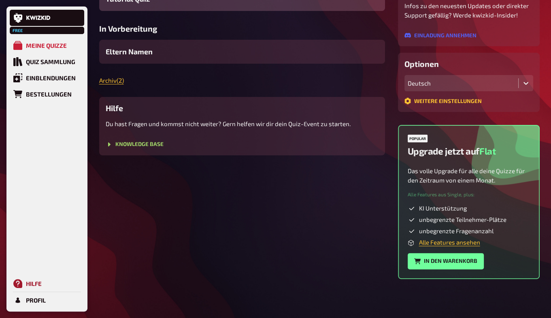
click at [20, 282] on icon at bounding box center [17, 283] width 9 height 9
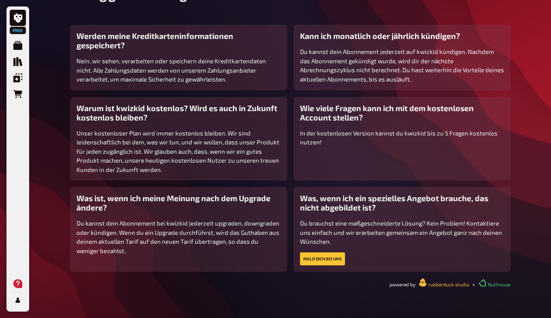
scroll to position [146, 0]
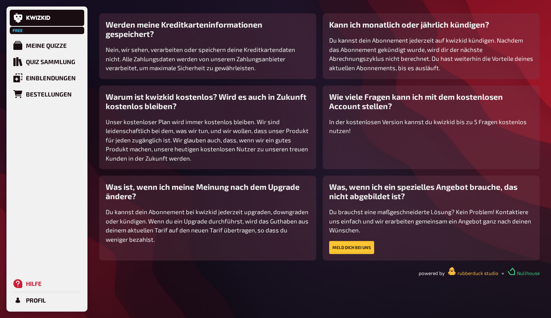
click at [22, 33] on span "Free" at bounding box center [18, 30] width 15 height 5
click at [38, 14] on link at bounding box center [47, 18] width 75 height 16
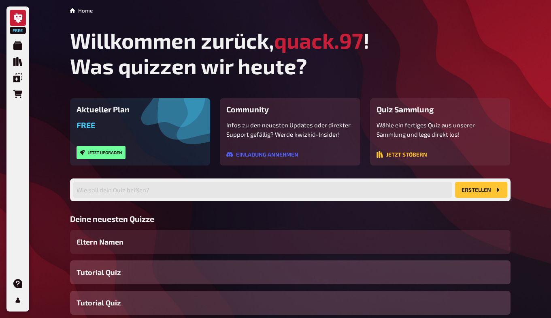
click at [87, 124] on span "Free" at bounding box center [86, 124] width 19 height 9
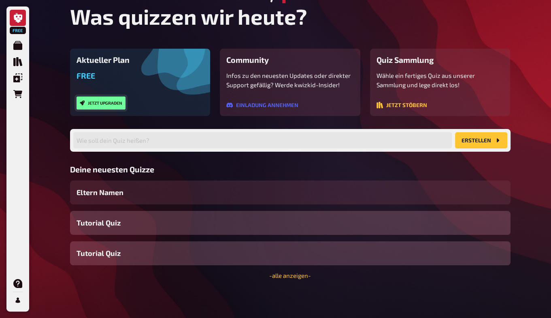
click at [116, 102] on button "Jetzt upgraden" at bounding box center [101, 102] width 49 height 13
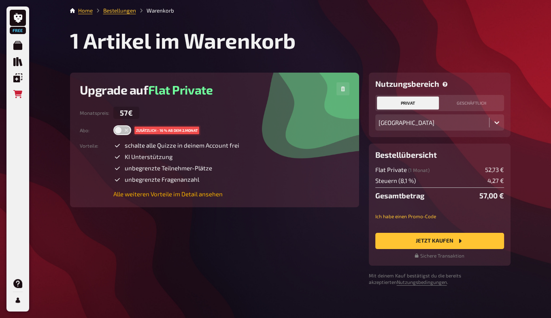
click at [152, 191] on link "Alle weiteren Vorteile im Detail ansehen" at bounding box center [176, 193] width 126 height 7
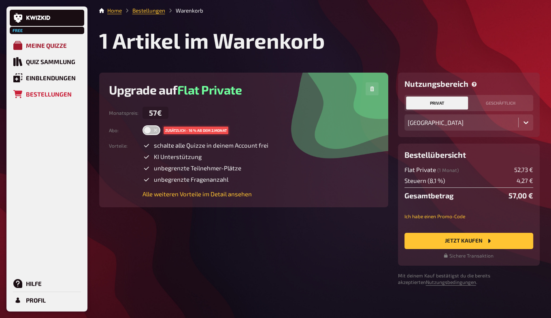
click at [38, 52] on link "Meine Quizze" at bounding box center [47, 45] width 75 height 16
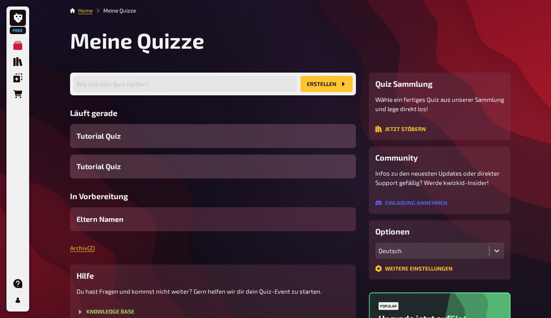
click at [109, 225] on div "Eltern Namen" at bounding box center [213, 219] width 286 height 24
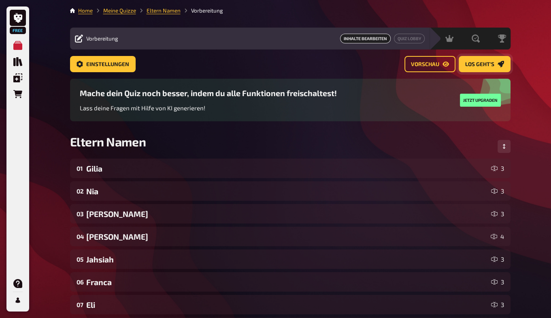
click at [494, 62] on span "Los geht's" at bounding box center [480, 65] width 29 height 6
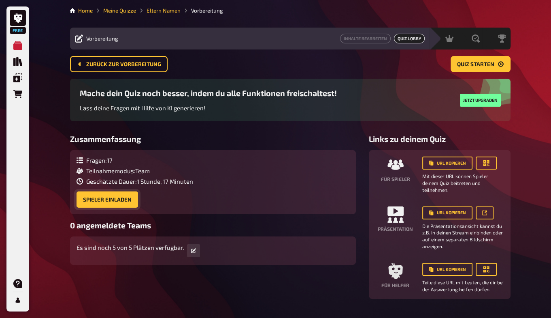
click at [105, 199] on button "Spieler einladen" at bounding box center [108, 199] width 62 height 16
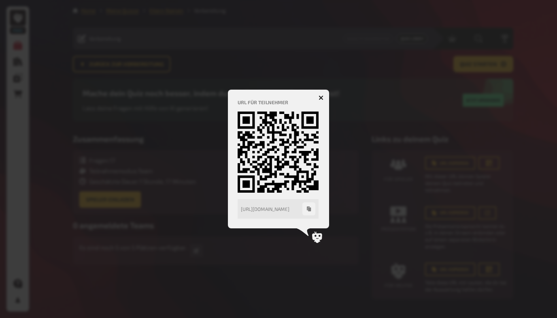
click at [320, 97] on icon "button" at bounding box center [322, 98] width 8 height 8
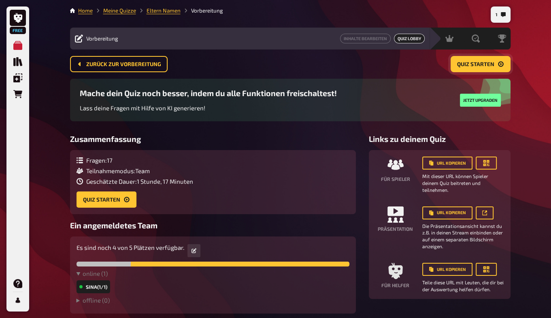
click at [484, 66] on span "Quiz starten" at bounding box center [475, 65] width 37 height 6
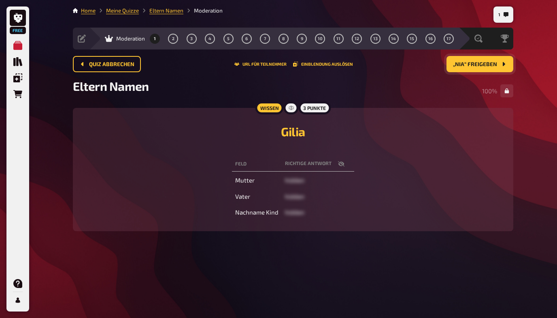
click at [478, 68] on button "„Nia“ freigeben" at bounding box center [480, 64] width 67 height 16
click at [477, 68] on button "„Julian“ freigeben" at bounding box center [475, 64] width 75 height 16
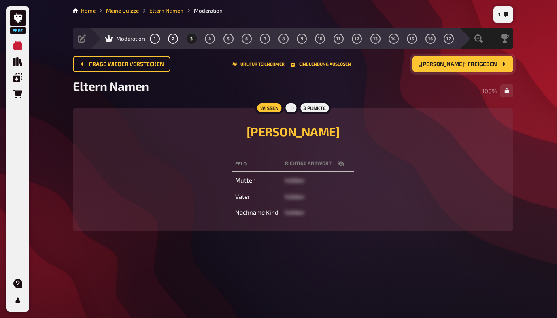
drag, startPoint x: 477, startPoint y: 68, endPoint x: 472, endPoint y: 66, distance: 5.5
click at [472, 66] on span "„[PERSON_NAME]“ freigeben" at bounding box center [458, 65] width 78 height 6
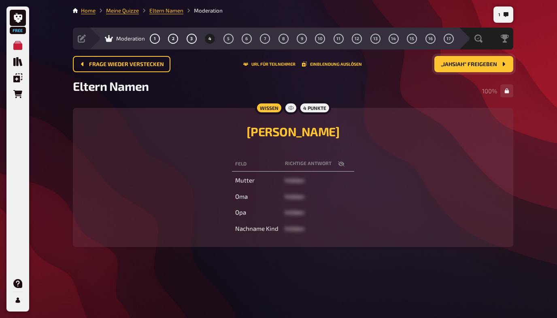
click at [472, 66] on span "„Jahsiah“ freigeben" at bounding box center [469, 65] width 56 height 6
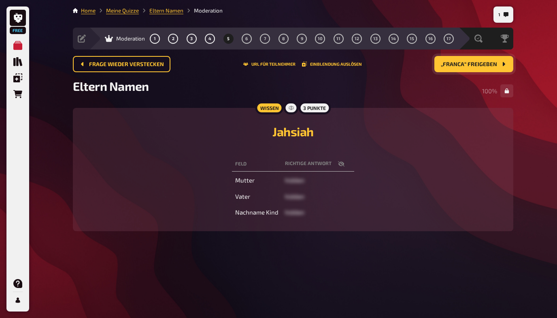
click at [472, 66] on span "„Franca“ freigeben" at bounding box center [469, 65] width 56 height 6
click at [472, 66] on span "„Eli“ freigeben" at bounding box center [476, 65] width 43 height 6
click at [472, 66] on span "„Louis“ freigeben" at bounding box center [473, 65] width 50 height 6
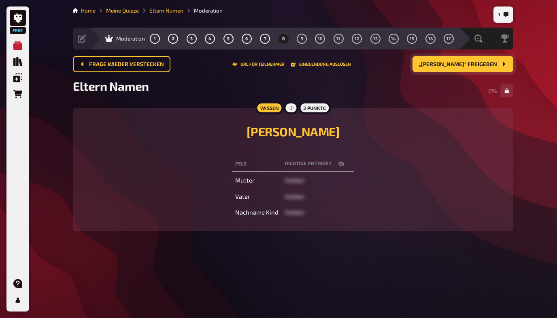
click at [472, 66] on span "„[PERSON_NAME]“ freigeben" at bounding box center [458, 65] width 78 height 6
click at [472, 66] on span "„Allione“ freigeben" at bounding box center [469, 65] width 57 height 6
click at [472, 66] on span "„[PERSON_NAME]“ freigeben" at bounding box center [458, 65] width 78 height 6
click at [472, 66] on span "„Vittoria“ freigeben" at bounding box center [468, 65] width 59 height 6
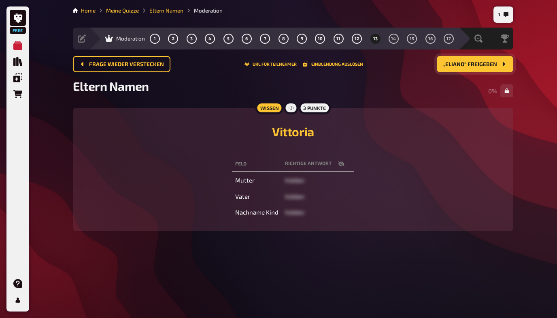
click at [472, 66] on span "„Eliano“ freigeben" at bounding box center [471, 65] width 54 height 6
click at [472, 66] on span "„Alma“ freigeben" at bounding box center [473, 65] width 50 height 6
click at [472, 66] on span "„Olive“ freigeben" at bounding box center [473, 65] width 50 height 6
click at [472, 66] on span "„Milan“ freigeben" at bounding box center [472, 65] width 52 height 6
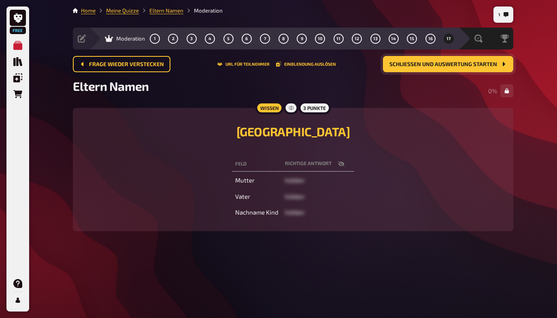
click at [472, 66] on span "Schließen und Auswertung starten" at bounding box center [444, 65] width 108 height 6
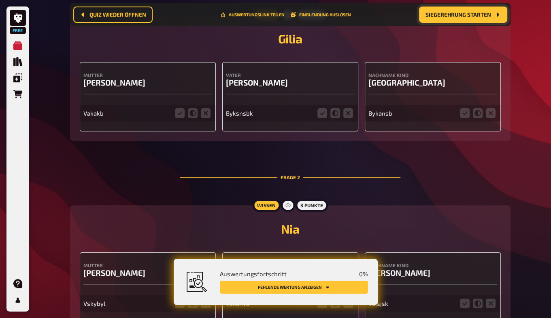
scroll to position [182, 0]
click at [179, 115] on icon at bounding box center [180, 113] width 10 height 10
click at [0, 0] on input "radio" at bounding box center [0, 0] width 0 height 0
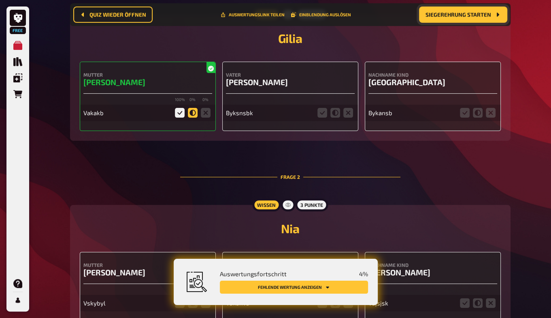
click at [196, 112] on icon at bounding box center [193, 113] width 10 height 10
click at [0, 0] on input "radio" at bounding box center [0, 0] width 0 height 0
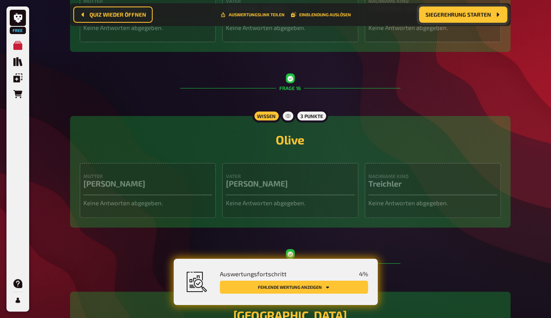
scroll to position [3027, 0]
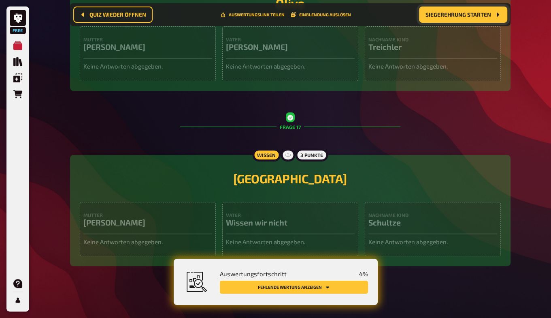
click at [296, 283] on button "Fehlende Wertung anzeigen" at bounding box center [294, 286] width 148 height 13
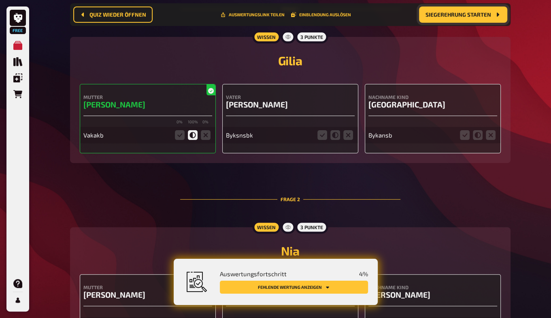
scroll to position [206, 0]
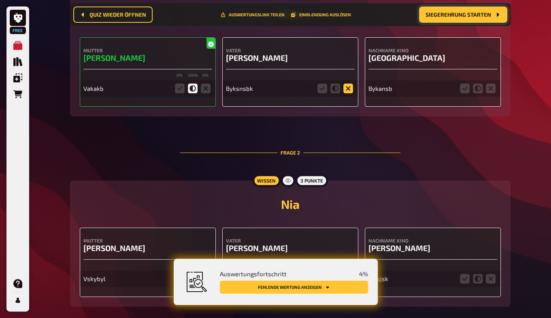
click at [351, 92] on icon at bounding box center [349, 88] width 10 height 10
click at [0, 0] on input "radio" at bounding box center [0, 0] width 0 height 0
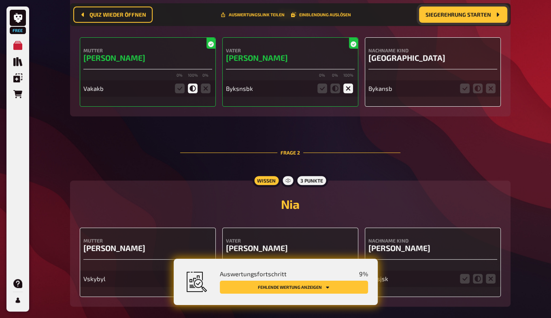
click at [499, 90] on div "Nachname Kind [GEOGRAPHIC_DATA] Bykansb" at bounding box center [433, 71] width 136 height 69
click at [493, 91] on icon at bounding box center [491, 88] width 10 height 10
click at [0, 0] on input "radio" at bounding box center [0, 0] width 0 height 0
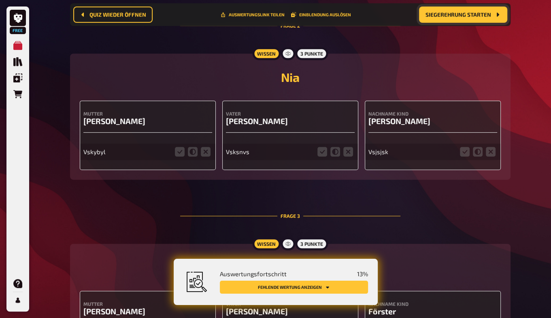
scroll to position [339, 0]
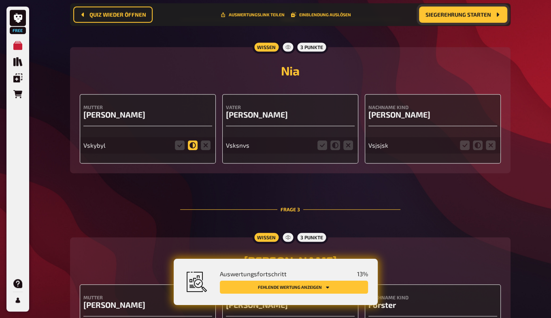
click at [192, 144] on icon at bounding box center [193, 145] width 10 height 10
click at [0, 0] on input "radio" at bounding box center [0, 0] width 0 height 0
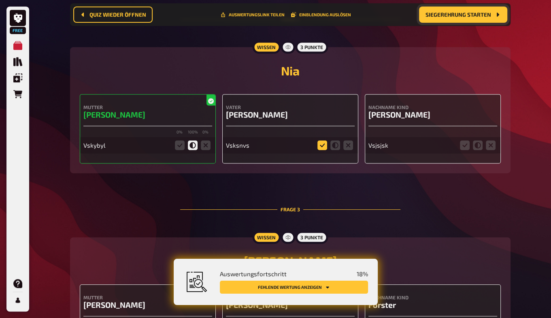
click at [325, 147] on icon at bounding box center [323, 145] width 10 height 10
click at [0, 0] on input "radio" at bounding box center [0, 0] width 0 height 0
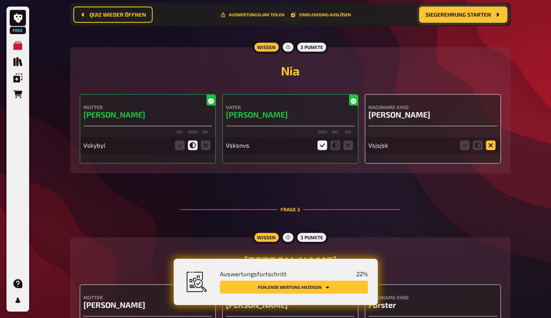
click at [493, 144] on icon at bounding box center [491, 145] width 10 height 10
click at [0, 0] on input "radio" at bounding box center [0, 0] width 0 height 0
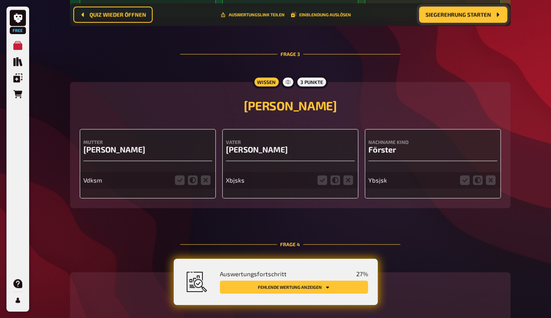
scroll to position [527, 0]
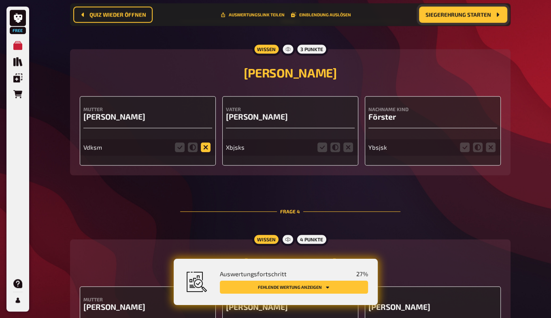
click at [204, 149] on icon at bounding box center [206, 147] width 10 height 10
click at [0, 0] on input "radio" at bounding box center [0, 0] width 0 height 0
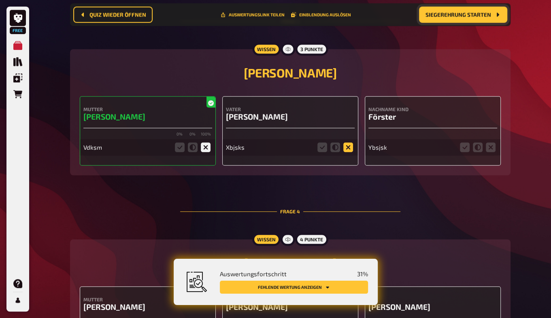
click at [349, 151] on icon at bounding box center [349, 147] width 10 height 10
click at [0, 0] on input "radio" at bounding box center [0, 0] width 0 height 0
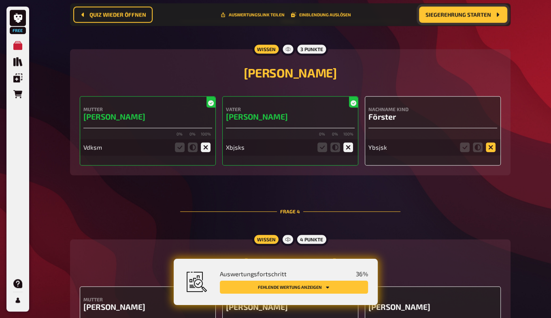
click at [489, 149] on icon at bounding box center [491, 147] width 10 height 10
click at [0, 0] on input "radio" at bounding box center [0, 0] width 0 height 0
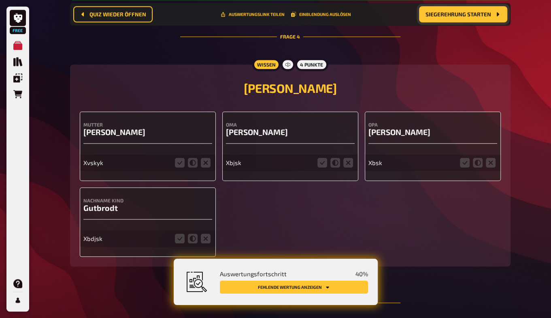
scroll to position [732, 0]
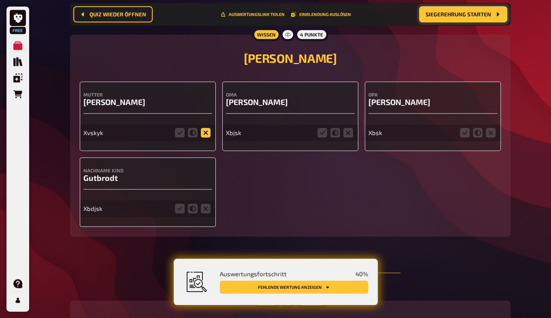
click at [207, 130] on icon at bounding box center [206, 133] width 10 height 10
click at [0, 0] on input "radio" at bounding box center [0, 0] width 0 height 0
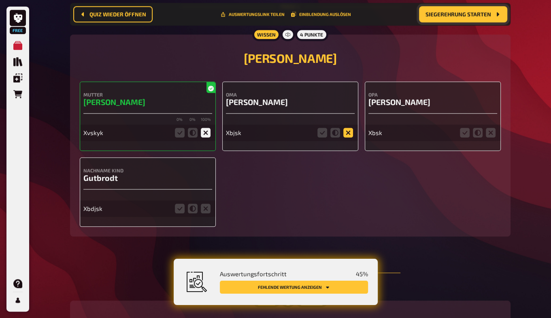
click at [350, 133] on icon at bounding box center [349, 133] width 10 height 10
click at [0, 0] on input "radio" at bounding box center [0, 0] width 0 height 0
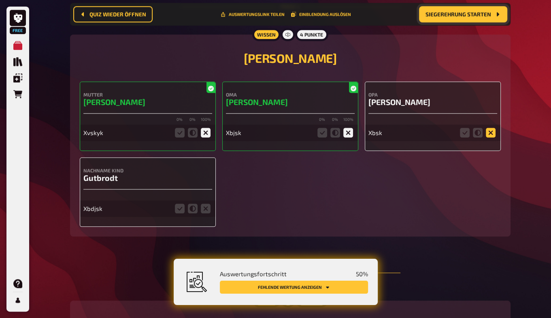
click at [494, 133] on icon at bounding box center [491, 133] width 10 height 10
click at [0, 0] on input "radio" at bounding box center [0, 0] width 0 height 0
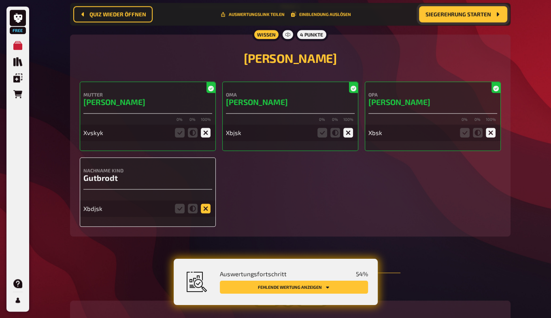
click at [204, 206] on icon at bounding box center [206, 208] width 10 height 10
click at [0, 0] on input "radio" at bounding box center [0, 0] width 0 height 0
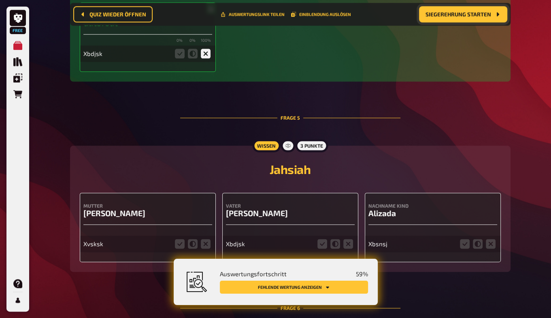
scroll to position [948, 0]
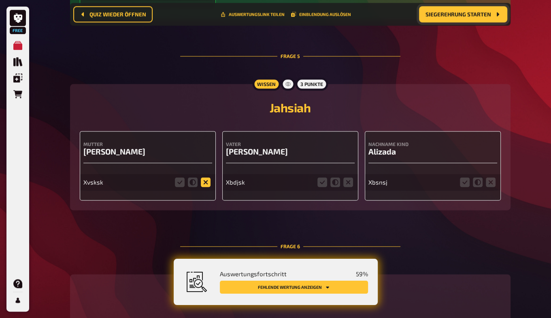
click at [206, 183] on icon at bounding box center [206, 182] width 10 height 10
click at [0, 0] on input "radio" at bounding box center [0, 0] width 0 height 0
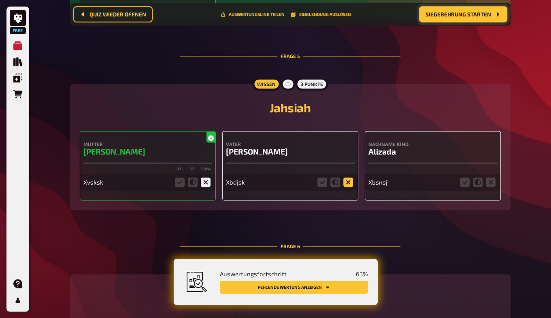
click at [350, 181] on icon at bounding box center [349, 182] width 10 height 10
click at [0, 0] on input "radio" at bounding box center [0, 0] width 0 height 0
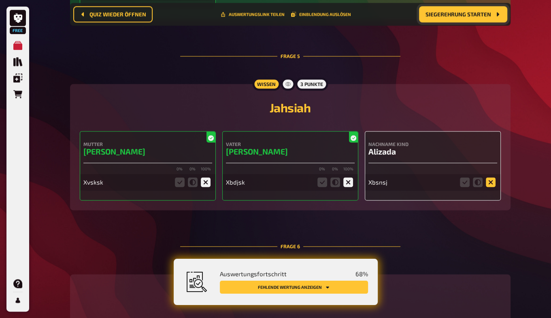
click at [490, 183] on icon at bounding box center [491, 182] width 10 height 10
click at [0, 0] on input "radio" at bounding box center [0, 0] width 0 height 0
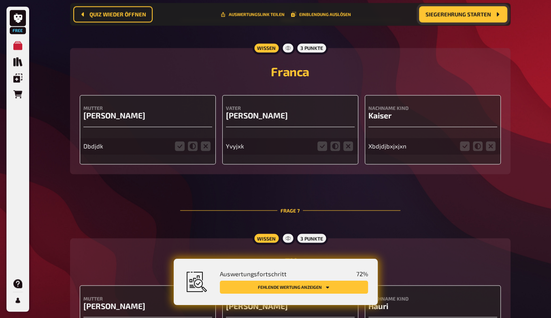
scroll to position [1175, 0]
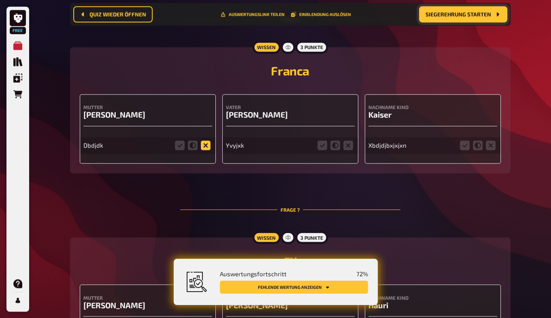
click at [207, 149] on icon at bounding box center [206, 145] width 10 height 10
click at [0, 0] on input "radio" at bounding box center [0, 0] width 0 height 0
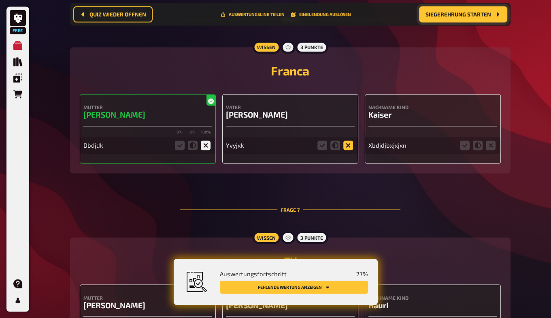
click at [347, 145] on icon at bounding box center [349, 145] width 10 height 10
click at [0, 0] on input "radio" at bounding box center [0, 0] width 0 height 0
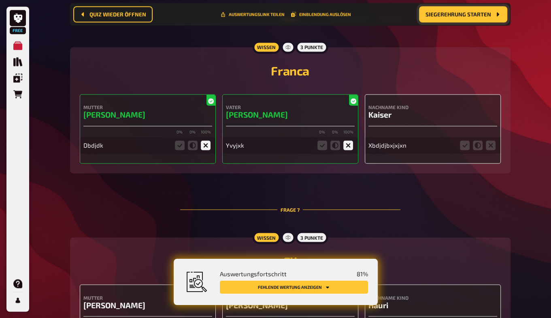
click at [496, 149] on fieldset at bounding box center [478, 145] width 39 height 13
click at [492, 146] on icon at bounding box center [491, 145] width 10 height 10
click at [0, 0] on input "radio" at bounding box center [0, 0] width 0 height 0
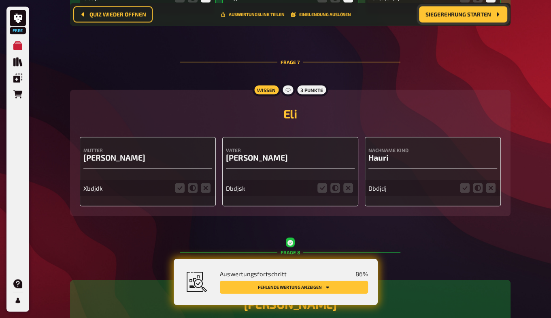
scroll to position [1435, 0]
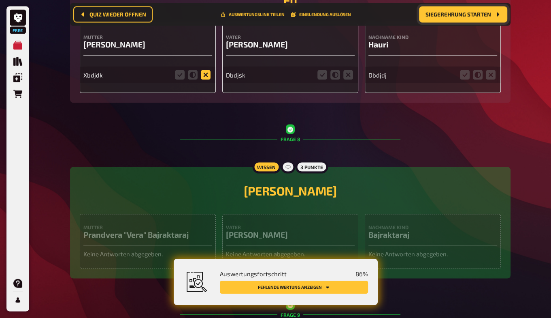
click at [205, 76] on icon at bounding box center [206, 75] width 10 height 10
click at [0, 0] on input "radio" at bounding box center [0, 0] width 0 height 0
click at [347, 77] on icon at bounding box center [349, 75] width 10 height 10
click at [0, 0] on input "radio" at bounding box center [0, 0] width 0 height 0
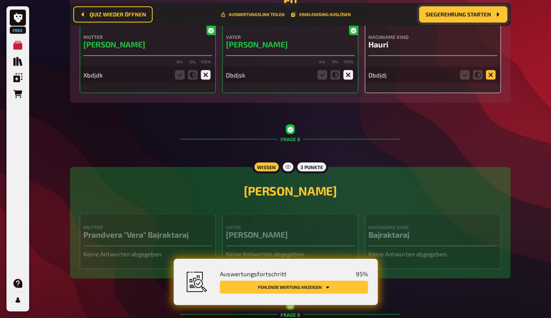
click at [491, 77] on icon at bounding box center [491, 75] width 10 height 10
click at [0, 0] on input "radio" at bounding box center [0, 0] width 0 height 0
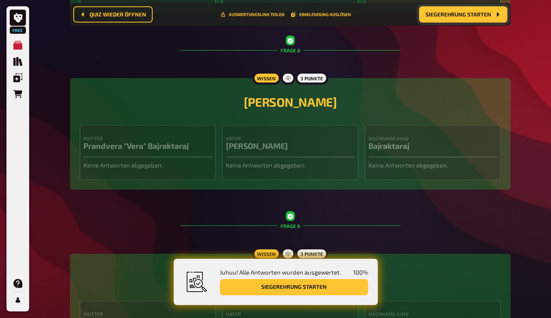
scroll to position [1579, 0]
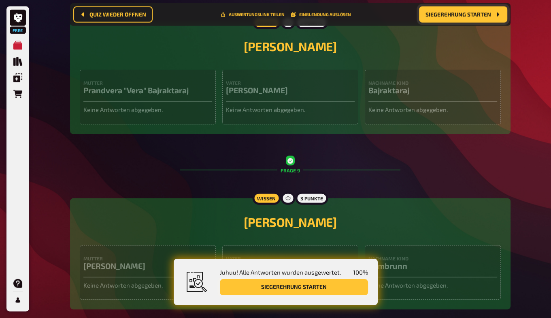
click at [324, 288] on button "Siegerehrung starten" at bounding box center [294, 287] width 148 height 16
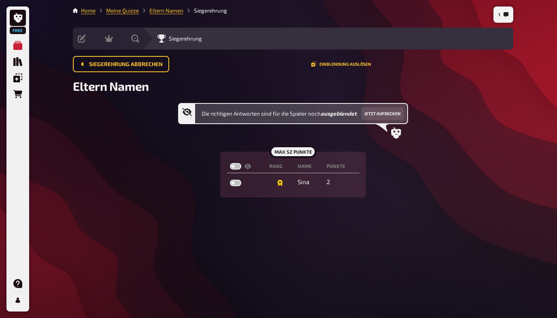
click at [235, 164] on label at bounding box center [235, 166] width 11 height 6
click at [230, 163] on input "checkbox" at bounding box center [230, 162] width 0 height 0
checkbox input "true"
click at [384, 113] on button "Jetzt aufdecken" at bounding box center [382, 113] width 43 height 13
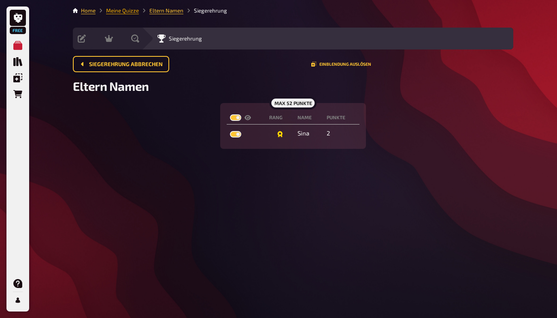
click at [122, 8] on link "Meine Quizze" at bounding box center [122, 10] width 33 height 6
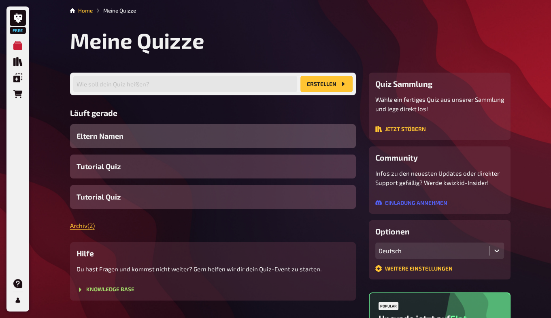
click at [112, 131] on span "Eltern Namen" at bounding box center [100, 135] width 47 height 11
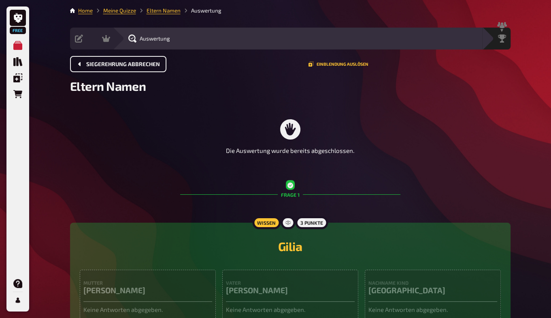
click at [142, 64] on span "Siegerehrung abbrechen" at bounding box center [123, 65] width 74 height 6
click at [86, 64] on span "Siegerehrung abbrechen" at bounding box center [123, 65] width 74 height 6
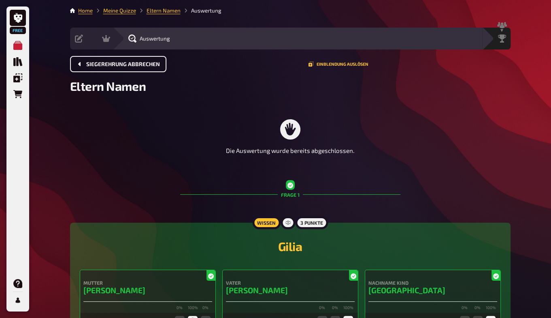
click at [94, 63] on span "Siegerehrung abbrechen" at bounding box center [123, 65] width 74 height 6
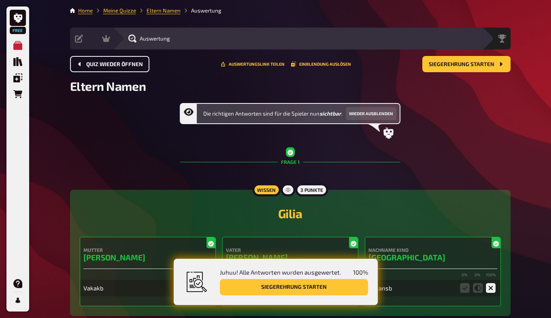
click at [94, 63] on span "Quiz wieder öffnen" at bounding box center [114, 65] width 57 height 6
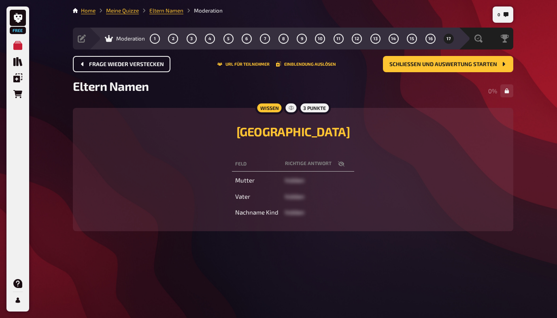
click at [94, 63] on span "Frage wieder verstecken" at bounding box center [126, 65] width 75 height 6
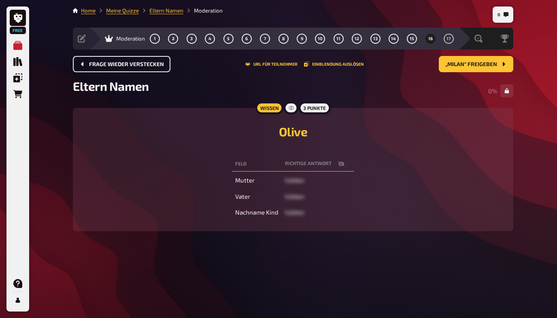
click at [94, 63] on span "Frage wieder verstecken" at bounding box center [126, 65] width 75 height 6
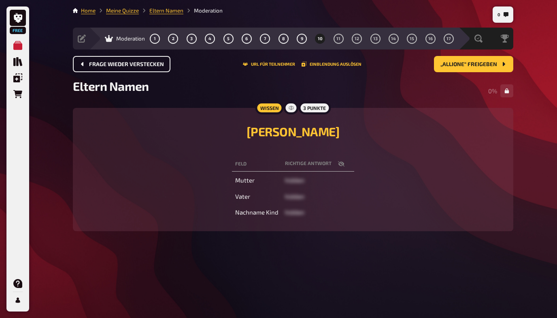
click at [94, 63] on span "Frage wieder verstecken" at bounding box center [126, 65] width 75 height 6
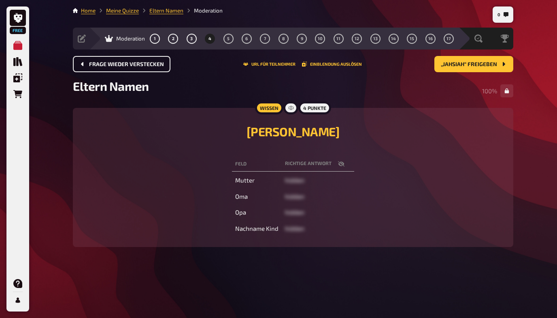
click at [94, 63] on span "Frage wieder verstecken" at bounding box center [126, 65] width 75 height 6
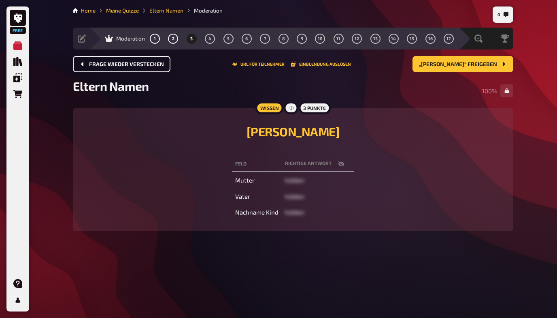
click at [94, 63] on span "Frage wieder verstecken" at bounding box center [126, 65] width 75 height 6
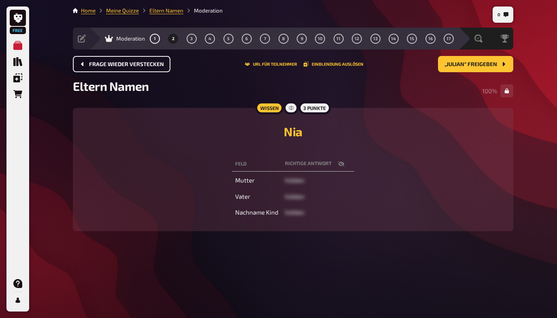
click at [94, 63] on span "Frage wieder verstecken" at bounding box center [126, 65] width 75 height 6
click at [94, 63] on span "Quiz abbrechen" at bounding box center [111, 65] width 45 height 6
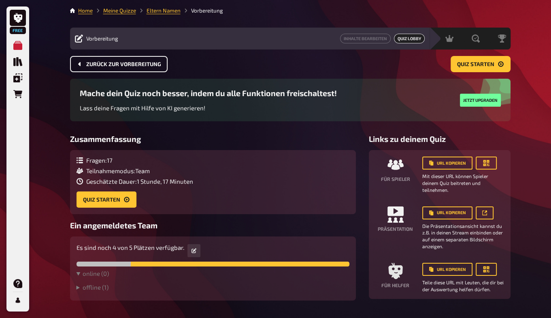
click at [97, 63] on span "Zurück zur Vorbereitung" at bounding box center [123, 65] width 75 height 6
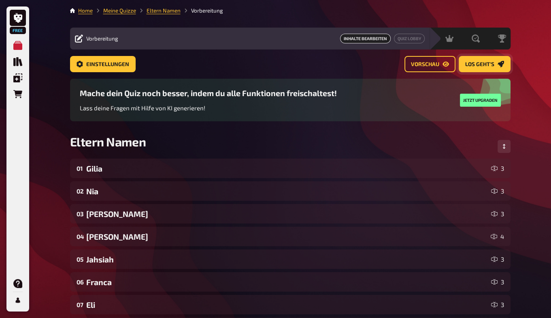
click at [481, 64] on span "Los geht's" at bounding box center [480, 65] width 29 height 6
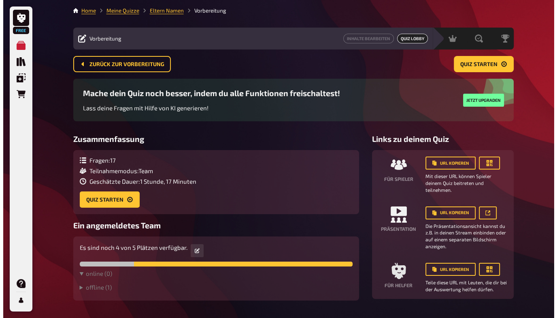
scroll to position [23, 0]
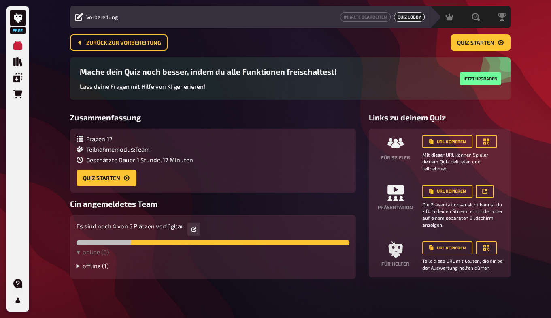
click at [84, 268] on summary "offline ( 1 )" at bounding box center [213, 265] width 273 height 7
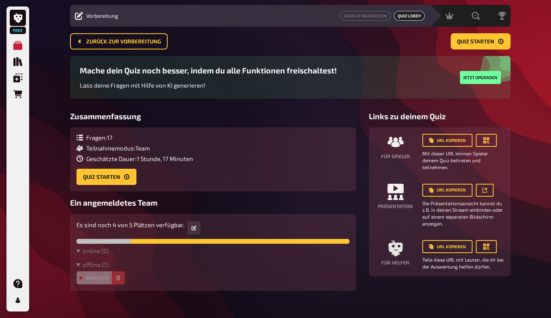
click at [115, 280] on button "button" at bounding box center [118, 277] width 13 height 13
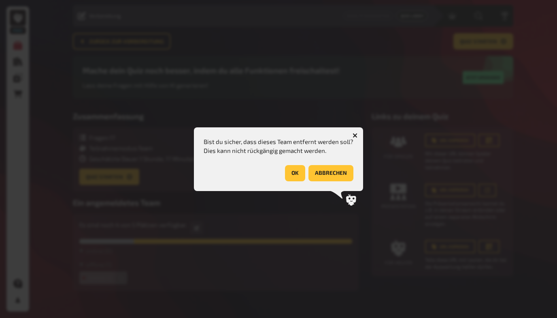
click at [297, 171] on button "OK" at bounding box center [295, 173] width 20 height 16
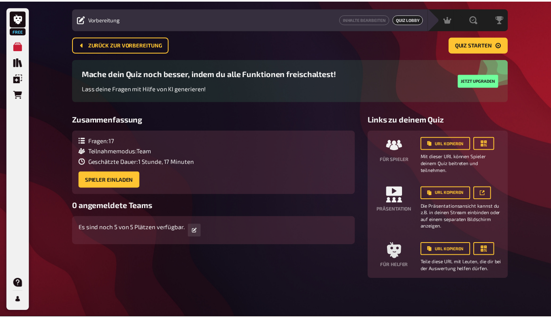
scroll to position [20, 0]
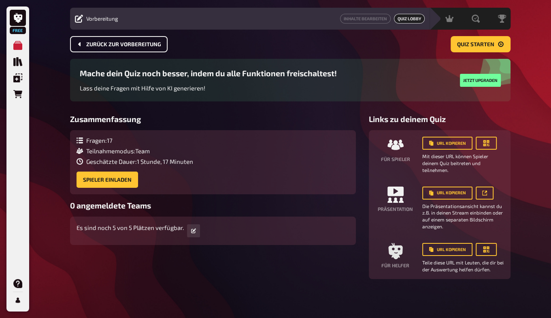
click at [113, 42] on span "Zurück zur Vorbereitung" at bounding box center [123, 45] width 75 height 6
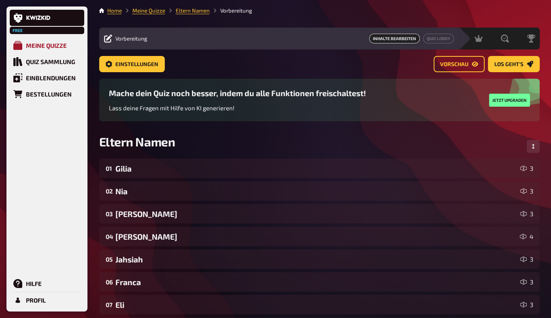
click at [34, 49] on div "Meine Quizze" at bounding box center [46, 45] width 41 height 7
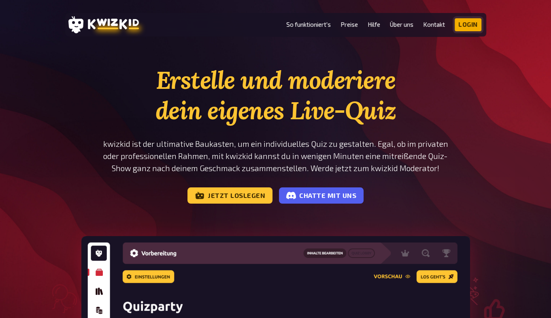
click at [472, 25] on link "Login" at bounding box center [468, 24] width 27 height 13
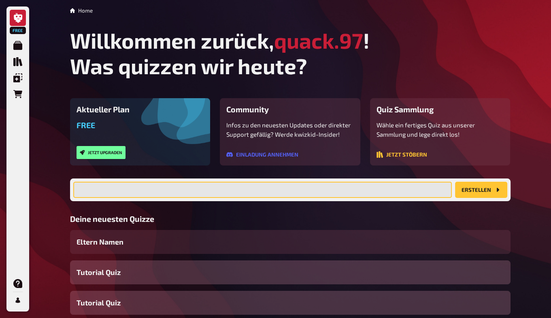
click at [120, 190] on input "text" at bounding box center [262, 190] width 379 height 16
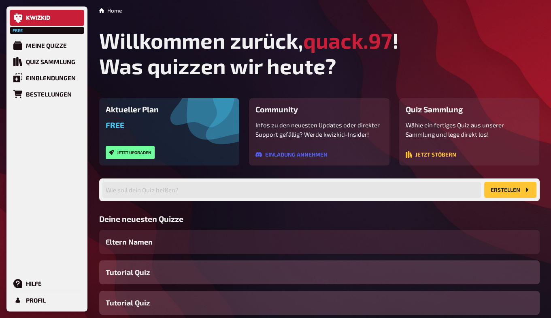
click at [26, 20] on link at bounding box center [47, 18] width 75 height 16
click at [281, 31] on h1 "Willkommen zurück, quack.97 ! Was quizzen wir heute?" at bounding box center [319, 53] width 441 height 51
click at [45, 48] on div "Meine Quizze" at bounding box center [46, 45] width 41 height 7
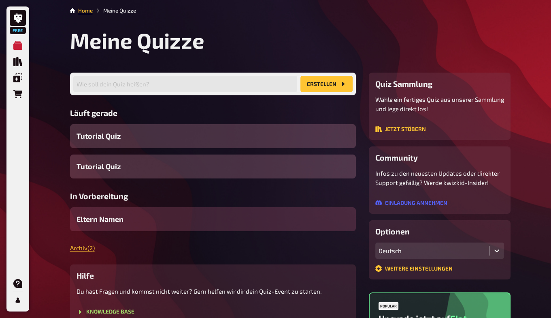
click at [125, 212] on div "Eltern Namen" at bounding box center [213, 219] width 286 height 24
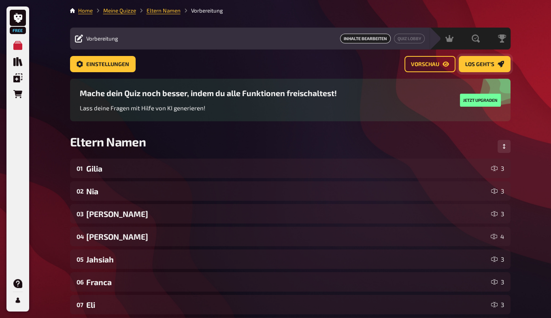
click at [487, 60] on button "Los geht's" at bounding box center [485, 64] width 52 height 16
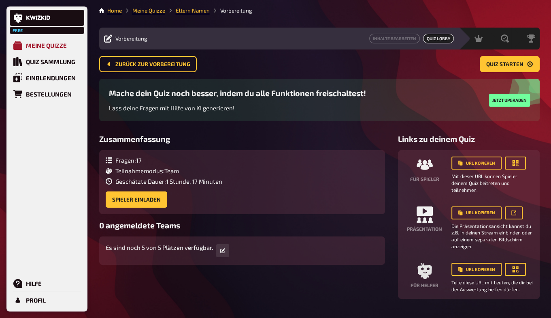
click at [54, 45] on div "Meine Quizze" at bounding box center [46, 45] width 41 height 7
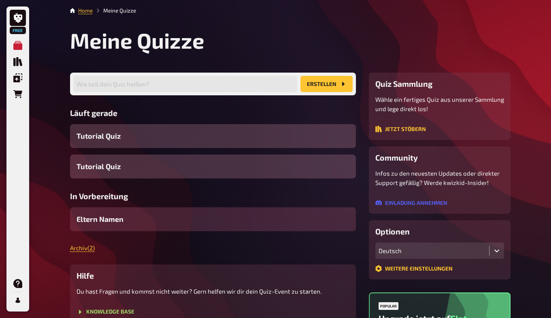
click at [117, 220] on span "Eltern Namen" at bounding box center [100, 219] width 47 height 11
